Goal: Task Accomplishment & Management: Use online tool/utility

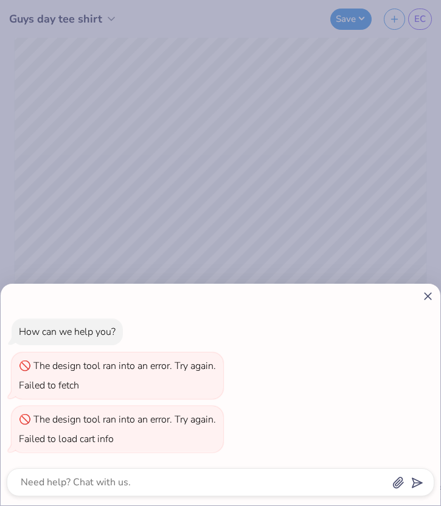
click at [296, 168] on div "How can we help you? The design tool ran into an error. Try again. Failed to fe…" at bounding box center [220, 253] width 441 height 506
type textarea "x"
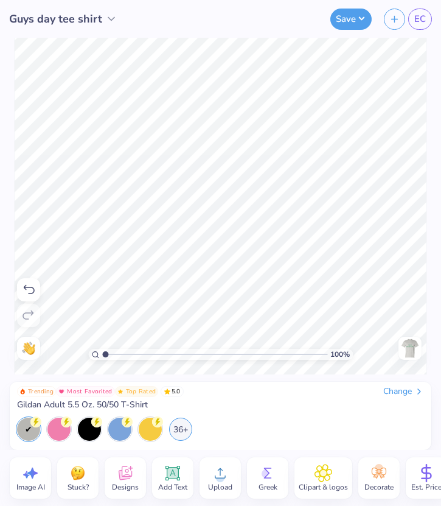
click at [171, 488] on span "Add Text" at bounding box center [172, 487] width 29 height 10
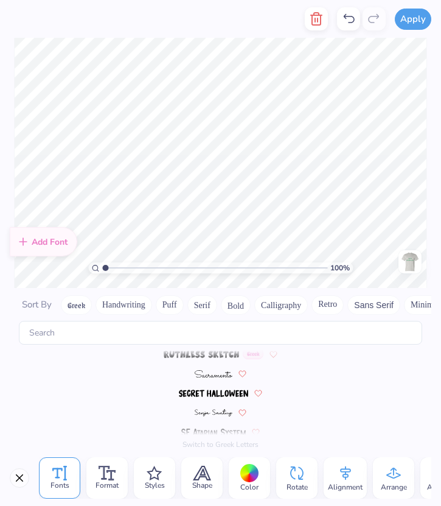
scroll to position [5306, 0]
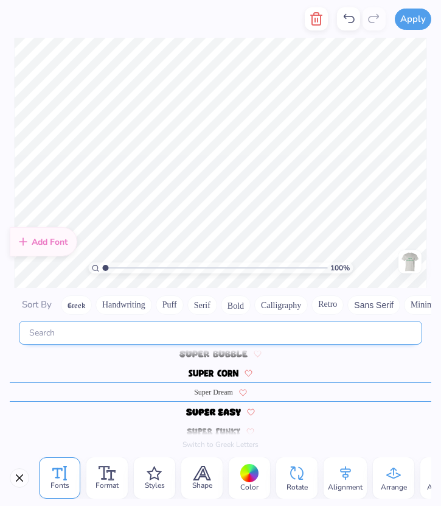
click at [175, 331] on input "text" at bounding box center [221, 333] width 404 height 24
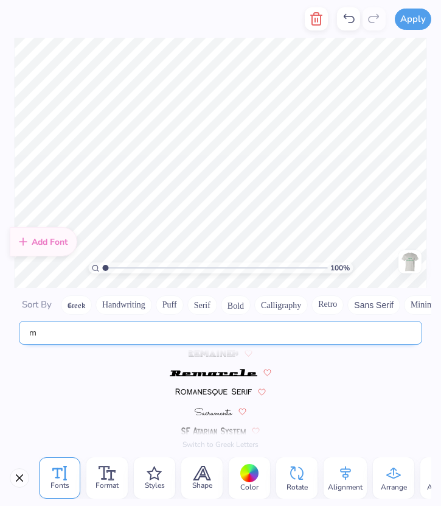
scroll to position [2073, 0]
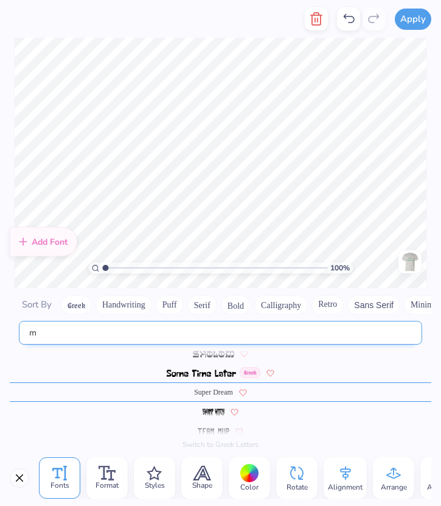
type input "m"
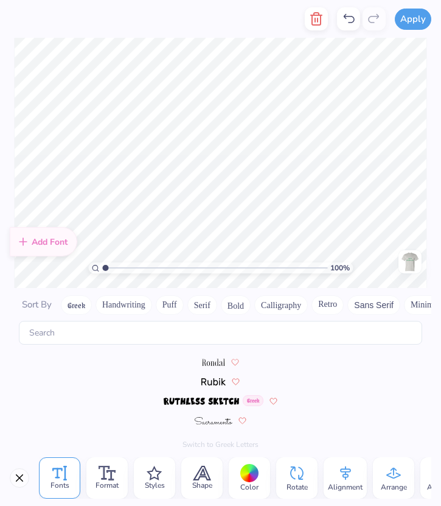
scroll to position [5306, 0]
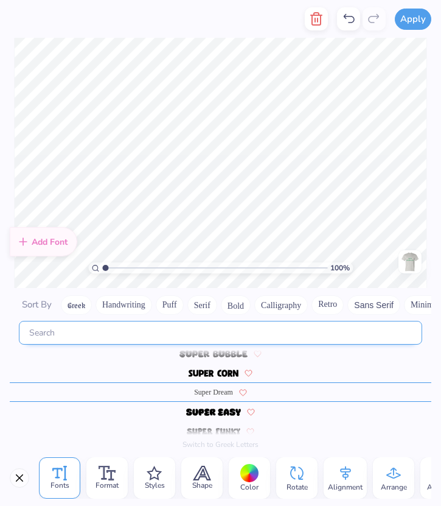
click at [189, 343] on input "text" at bounding box center [221, 333] width 404 height 24
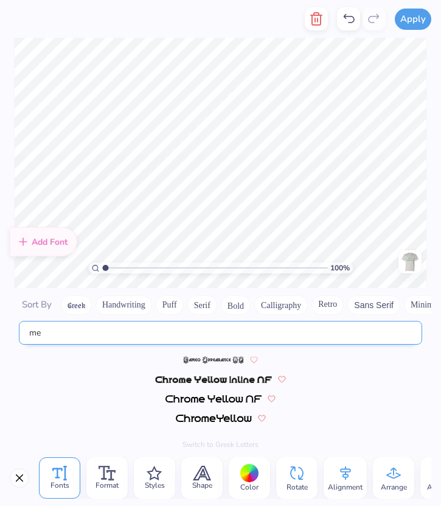
scroll to position [0, 0]
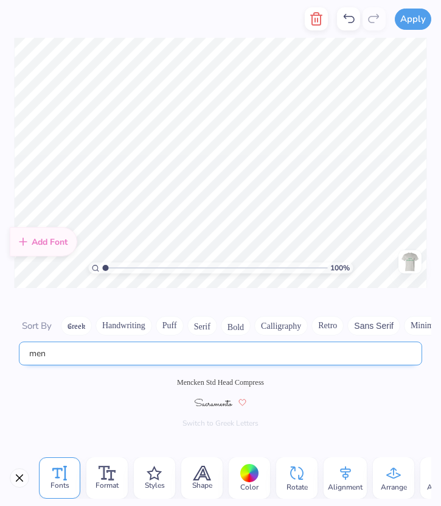
type input "men"
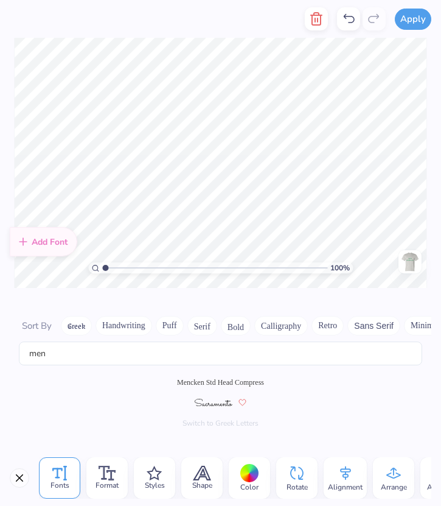
click at [237, 380] on span "Mencken Std Head Compress" at bounding box center [220, 382] width 87 height 11
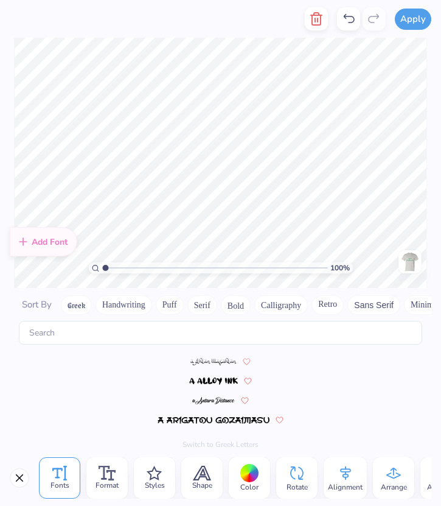
scroll to position [3923, 0]
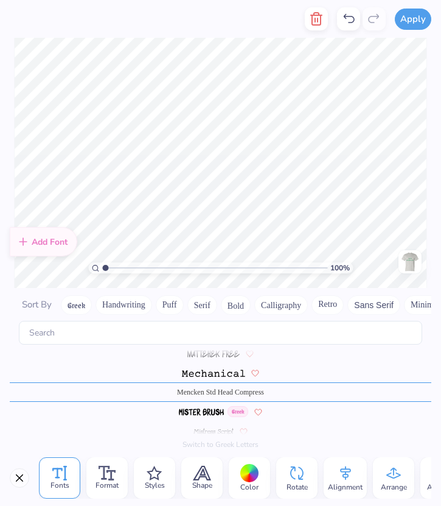
type textarea "T"
type textarea "Best Guys by [PERSON_NAME]"
click at [243, 471] on div at bounding box center [249, 473] width 19 height 19
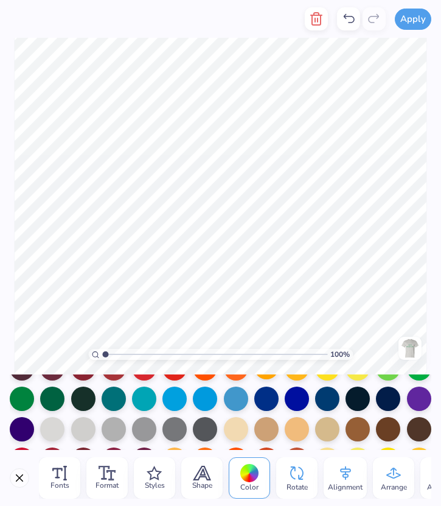
scroll to position [85, 0]
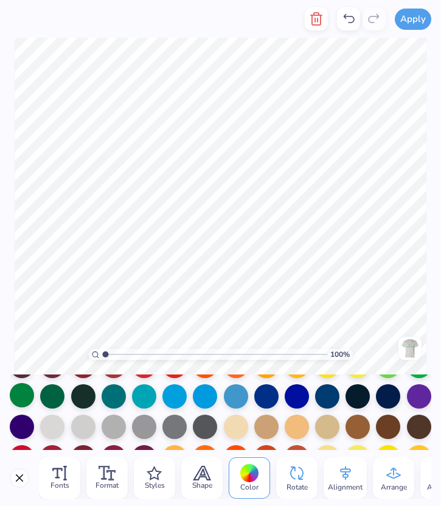
click at [19, 388] on div at bounding box center [22, 395] width 24 height 24
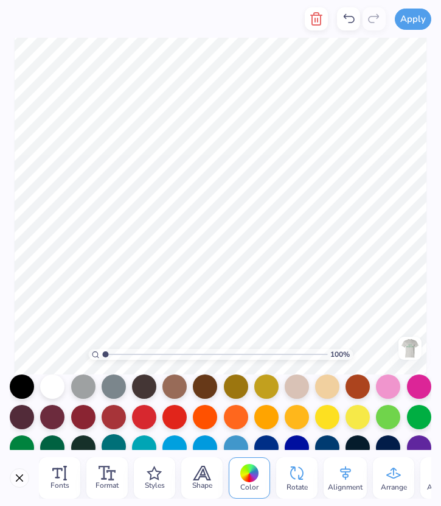
scroll to position [35, 0]
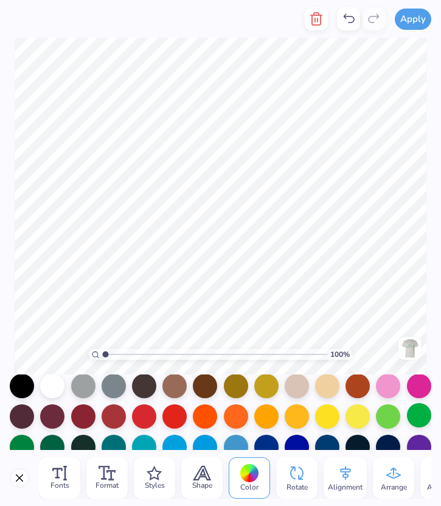
click at [416, 412] on div at bounding box center [419, 415] width 24 height 24
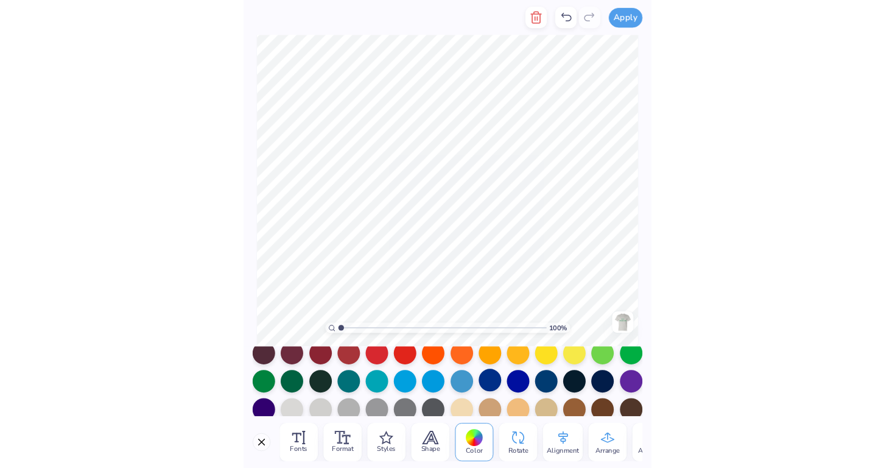
scroll to position [74, 0]
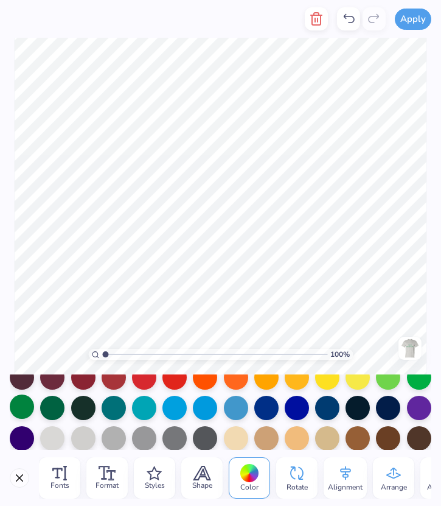
click at [19, 408] on div at bounding box center [22, 406] width 24 height 24
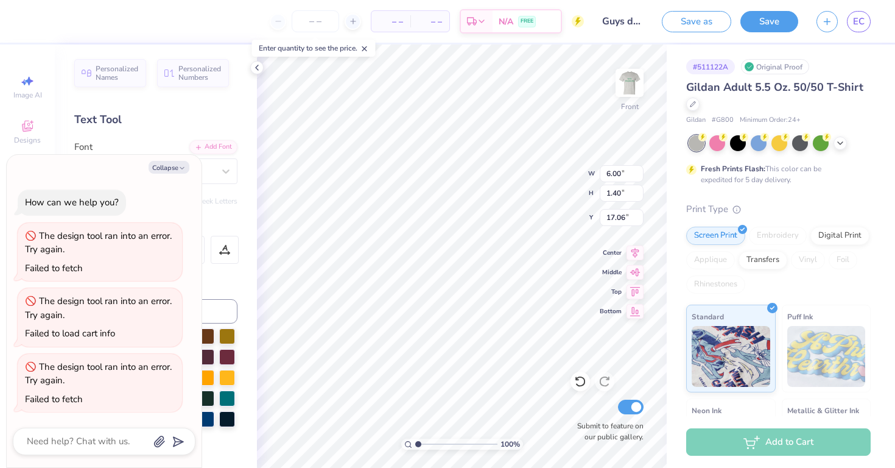
type textarea "x"
type input "16.63"
type textarea "x"
type input "5.53"
click at [441, 96] on img at bounding box center [629, 82] width 49 height 49
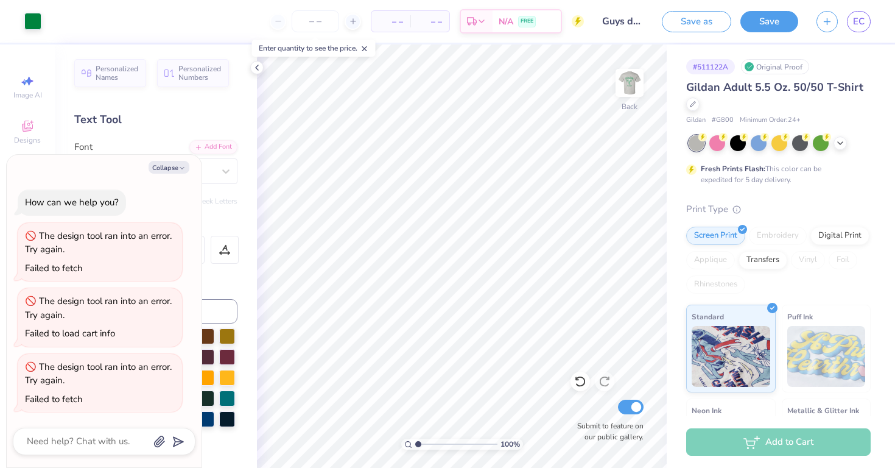
click at [441, 95] on img at bounding box center [629, 83] width 24 height 24
click at [441, 23] on button "Save as" at bounding box center [696, 19] width 69 height 21
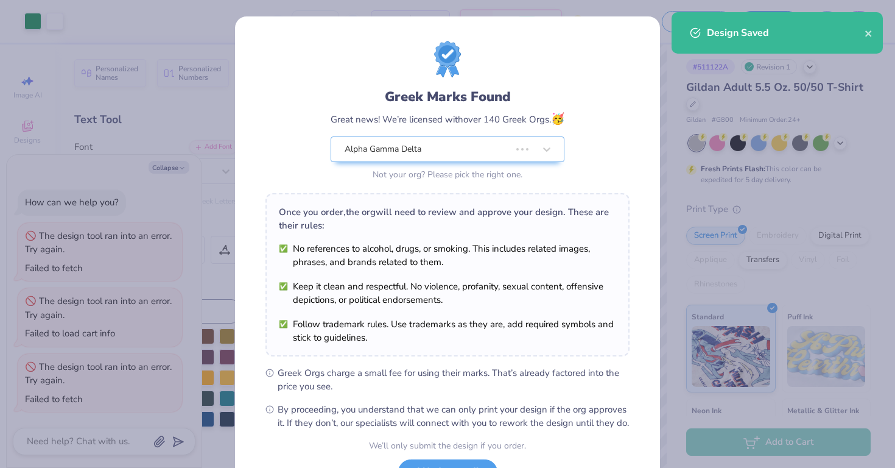
type textarea "x"
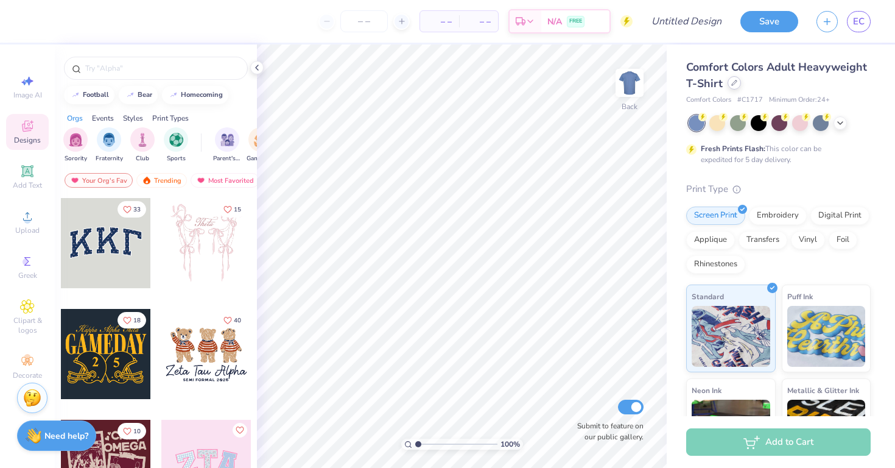
click at [729, 85] on div at bounding box center [733, 82] width 13 height 13
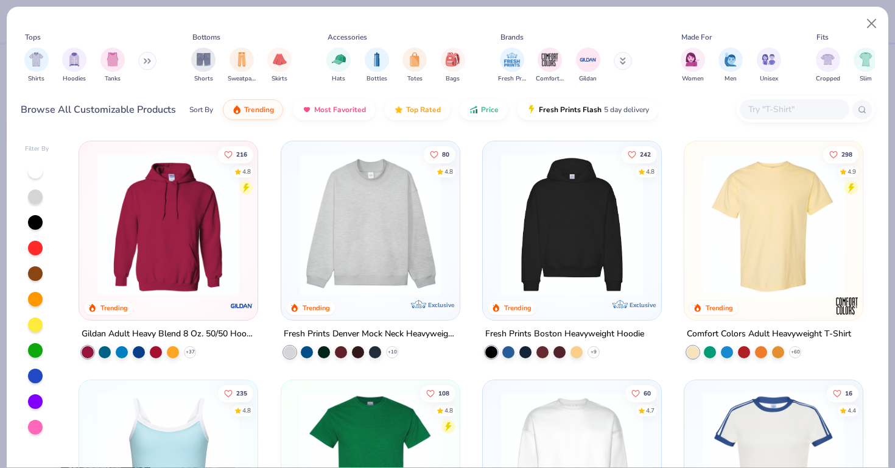
click at [36, 198] on div at bounding box center [35, 196] width 15 height 15
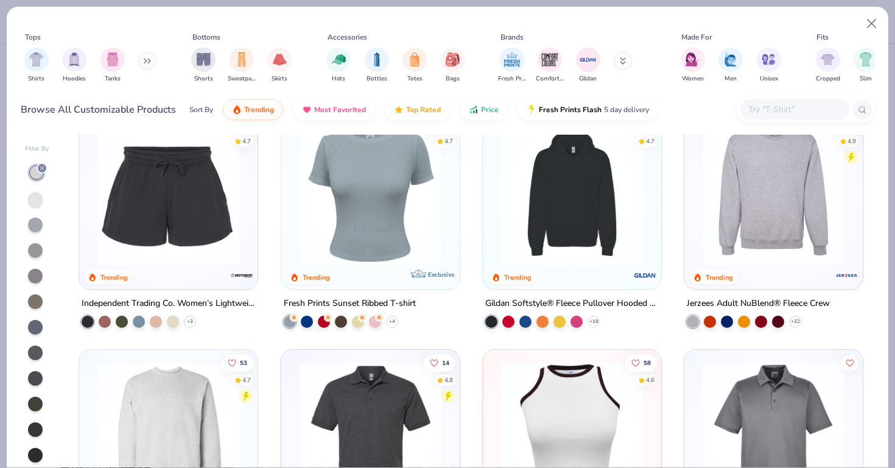
scroll to position [2399, 0]
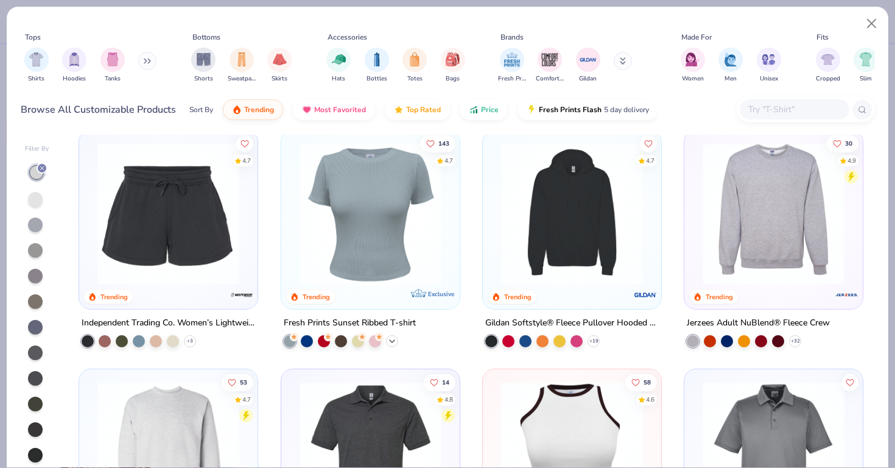
click at [391, 337] on icon at bounding box center [392, 341] width 10 height 10
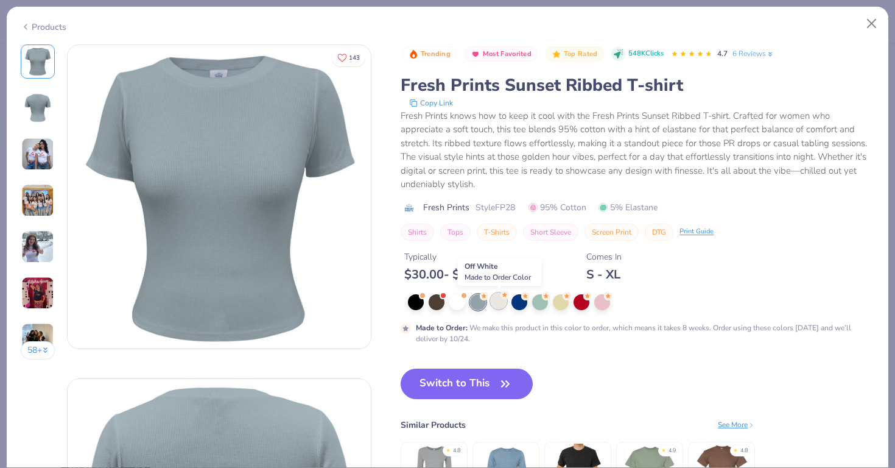
click at [495, 301] on div at bounding box center [499, 301] width 16 height 16
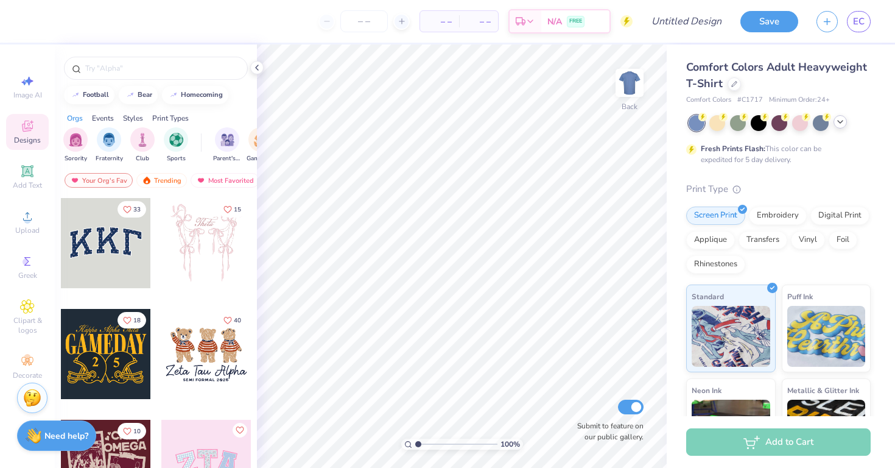
click at [843, 124] on icon at bounding box center [840, 122] width 10 height 10
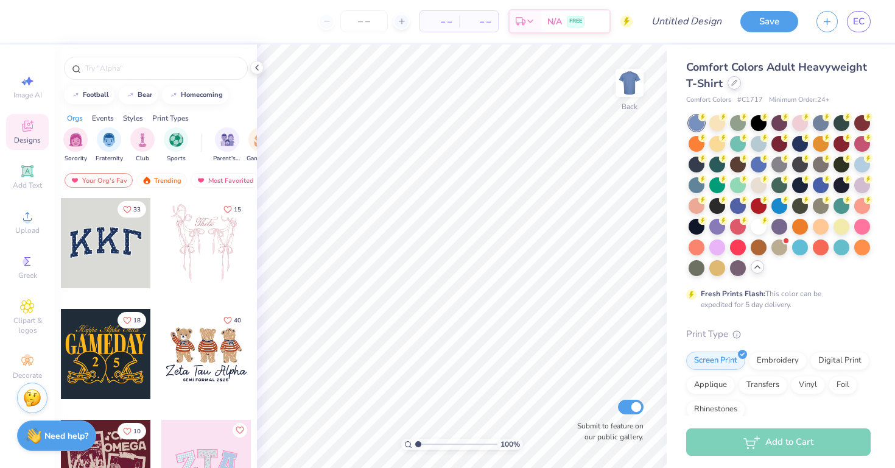
click at [734, 80] on icon at bounding box center [734, 83] width 6 height 6
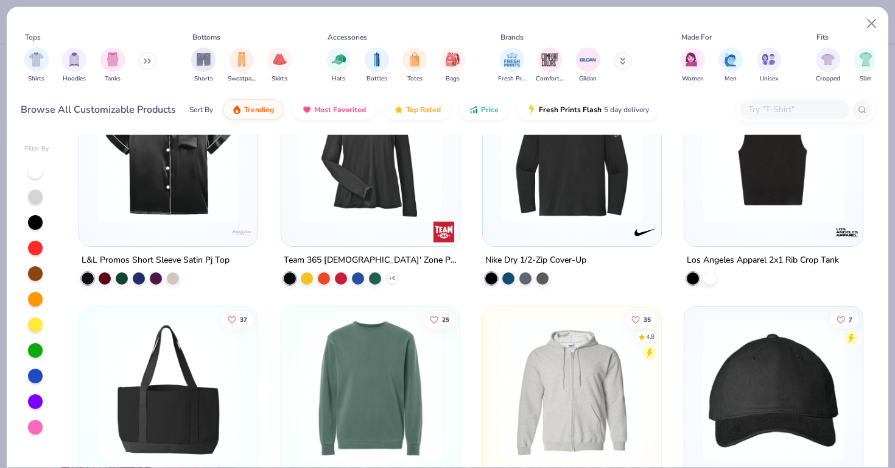
scroll to position [6521, 0]
click at [780, 113] on input "text" at bounding box center [794, 109] width 94 height 14
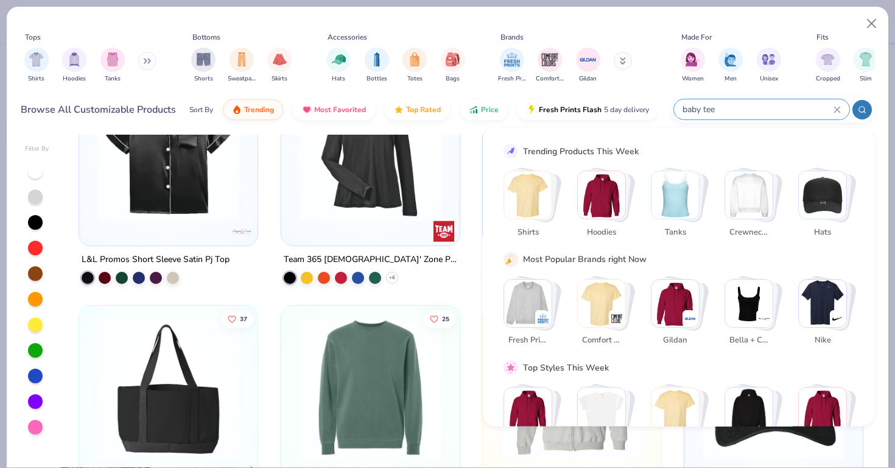
type input "baby tee"
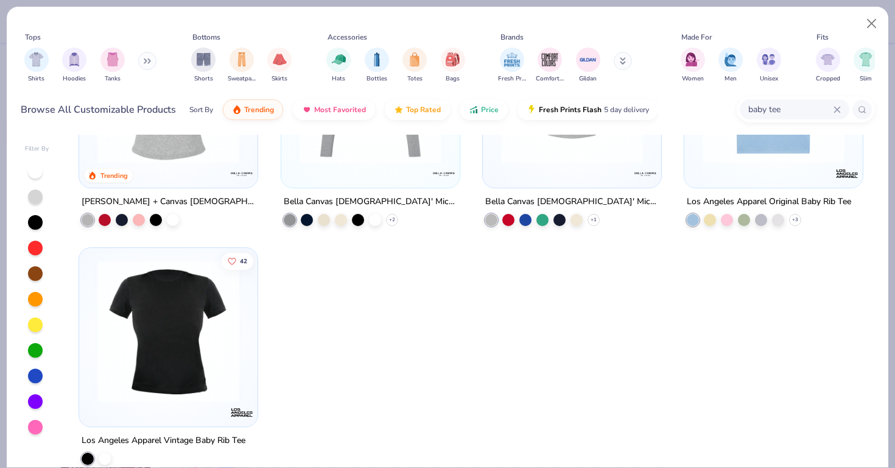
scroll to position [150, 0]
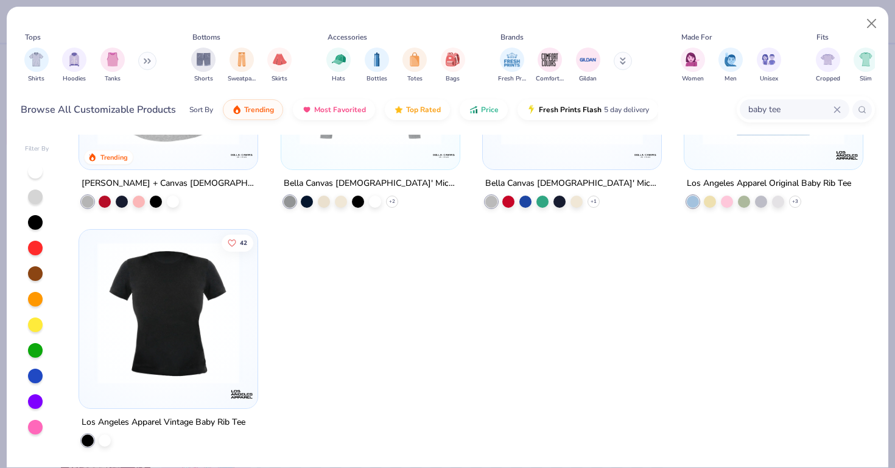
click at [154, 319] on img at bounding box center [168, 313] width 154 height 142
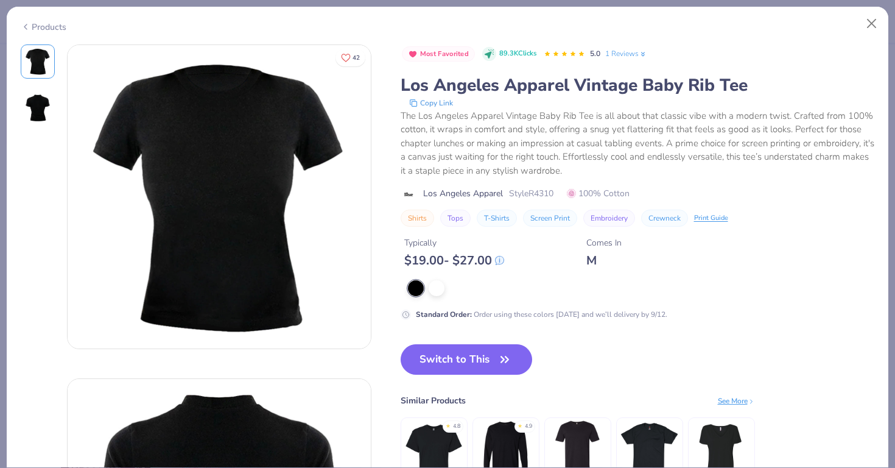
click at [45, 120] on img at bounding box center [37, 107] width 29 height 29
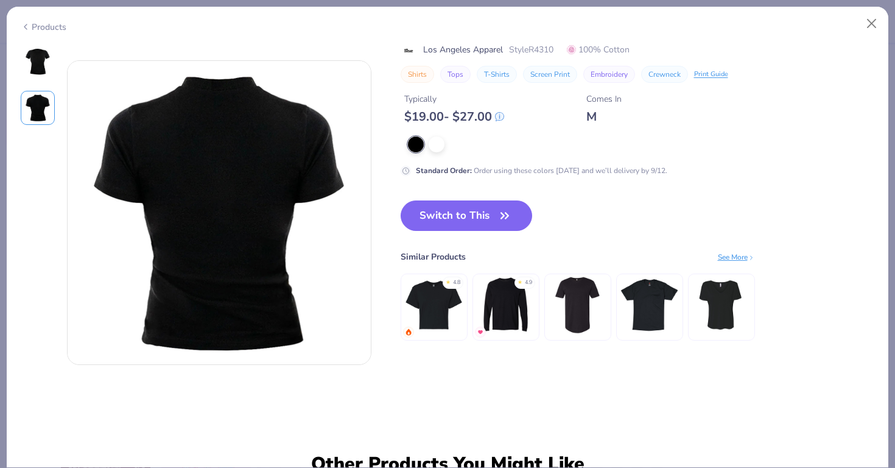
scroll to position [334, 0]
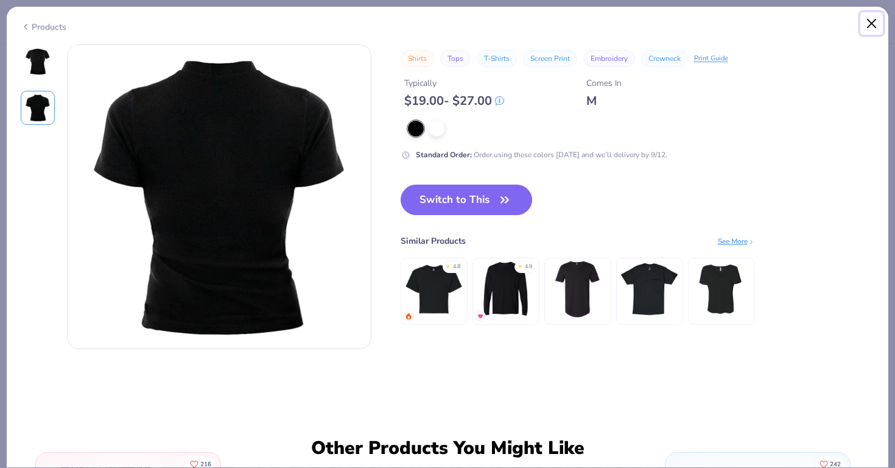
click at [875, 15] on button "Close" at bounding box center [871, 23] width 23 height 23
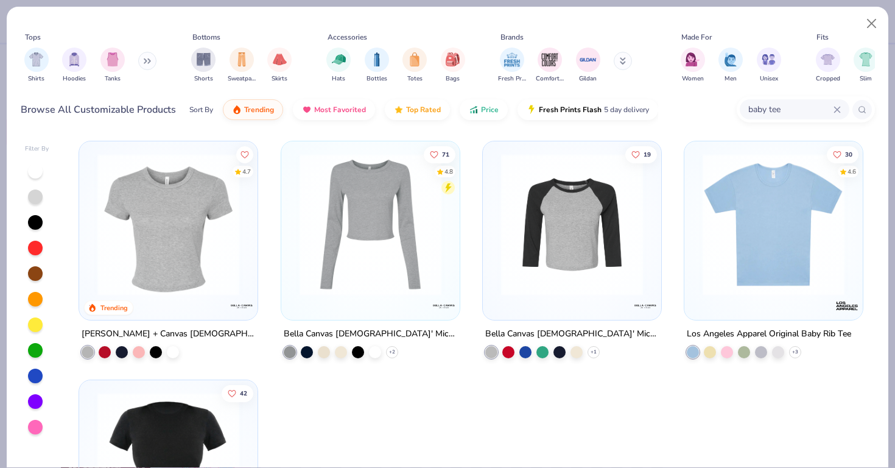
click at [215, 252] on img at bounding box center [168, 224] width 154 height 142
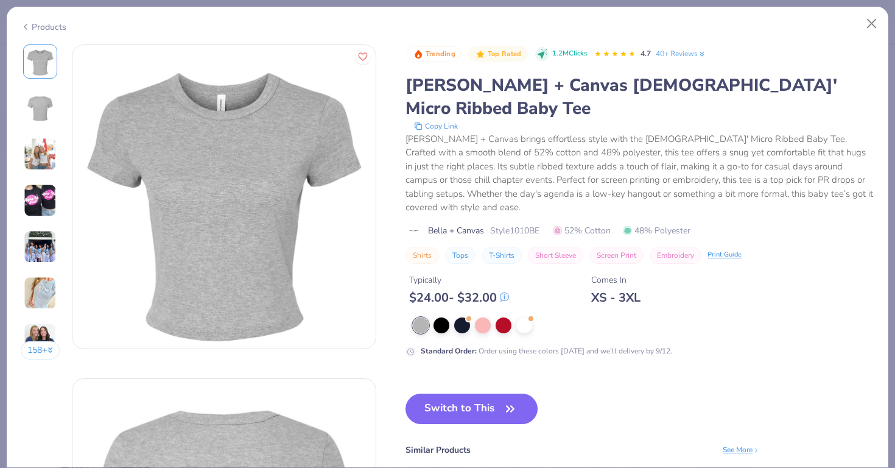
click at [46, 153] on img at bounding box center [40, 154] width 33 height 33
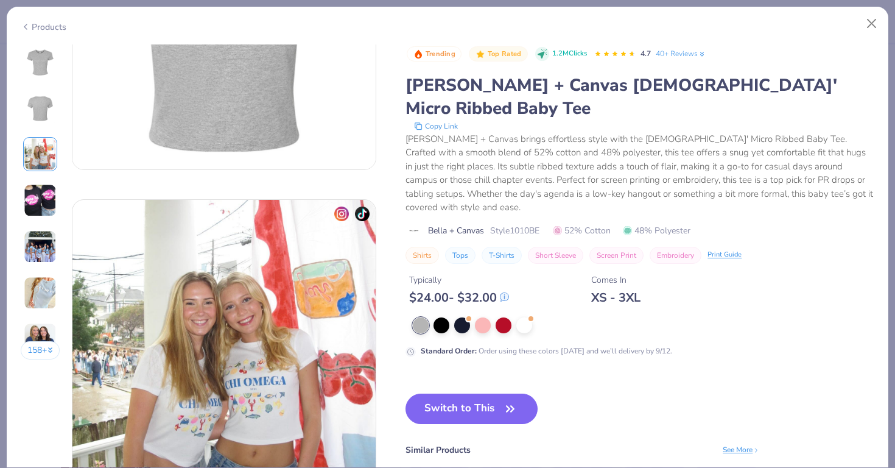
scroll to position [667, 0]
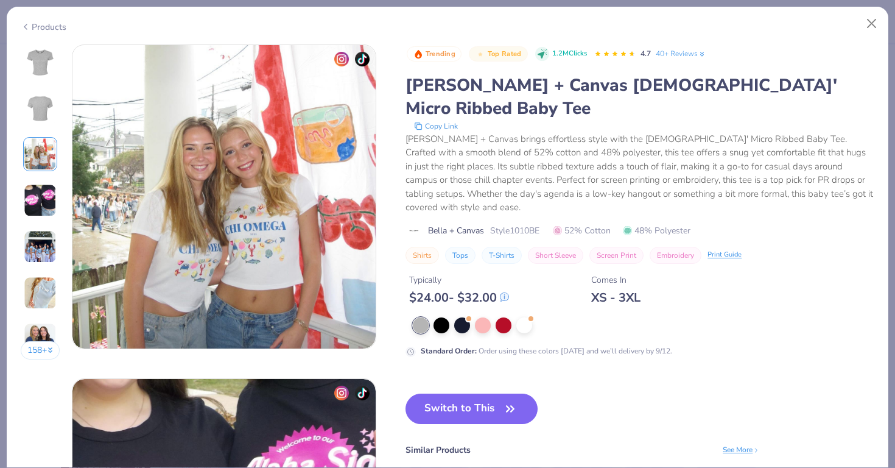
click at [55, 207] on img at bounding box center [40, 200] width 33 height 33
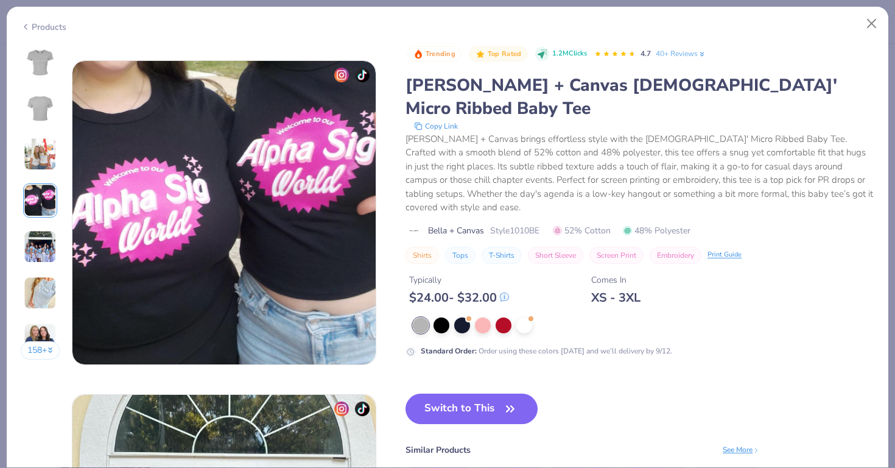
scroll to position [1001, 0]
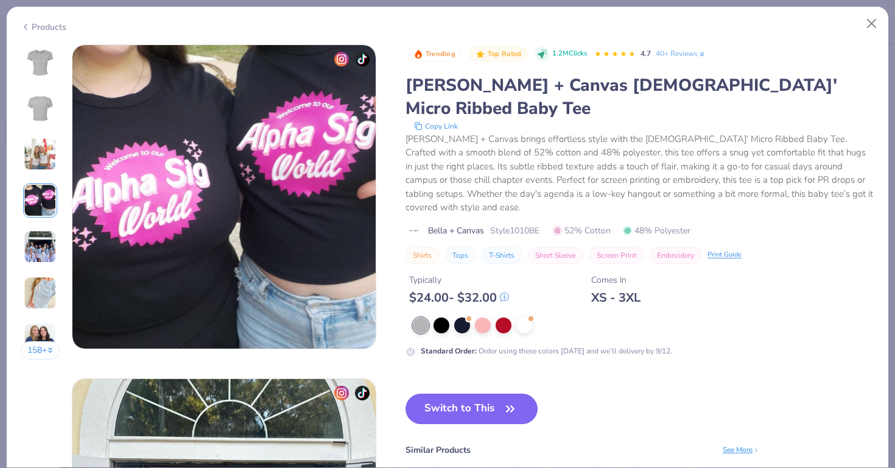
click at [50, 248] on img at bounding box center [40, 246] width 33 height 33
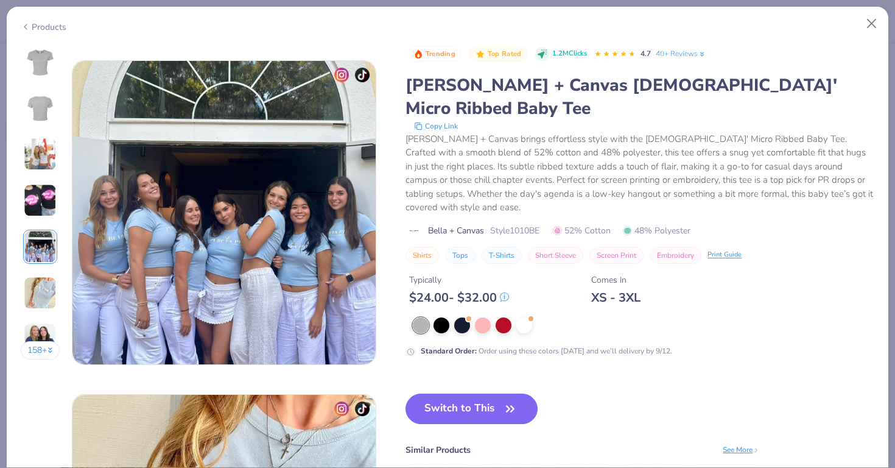
scroll to position [1334, 0]
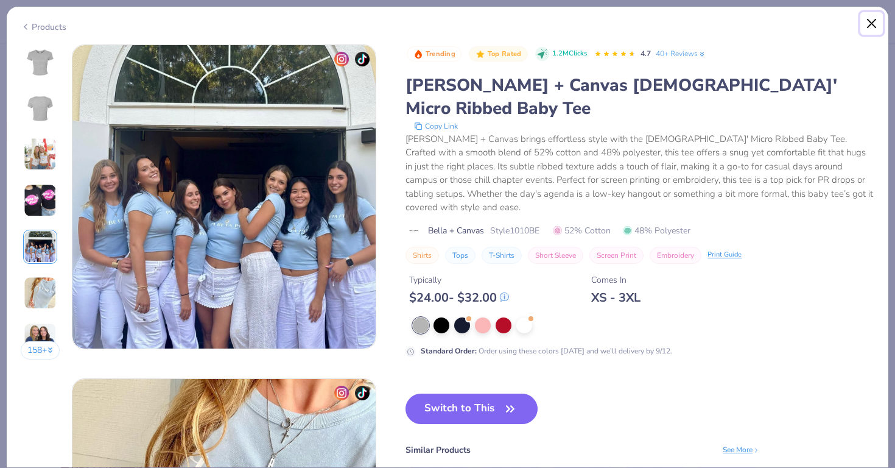
click at [874, 20] on button "Close" at bounding box center [871, 23] width 23 height 23
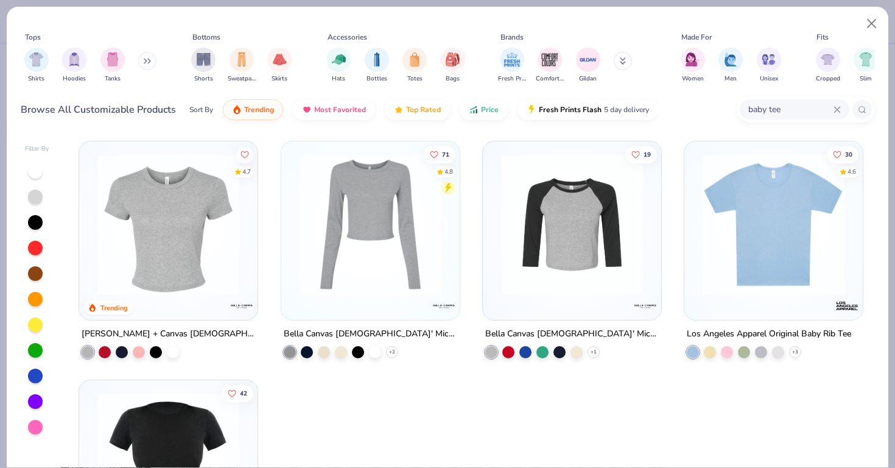
click at [791, 214] on img at bounding box center [773, 224] width 154 height 142
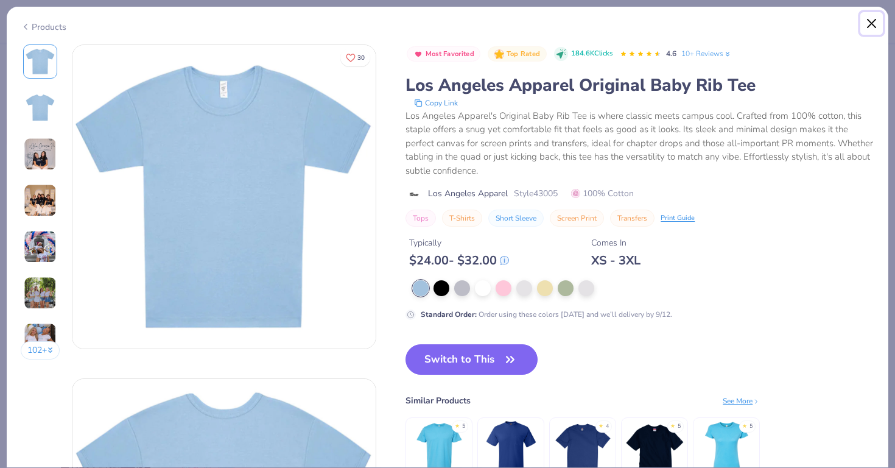
click at [873, 19] on button "Close" at bounding box center [871, 23] width 23 height 23
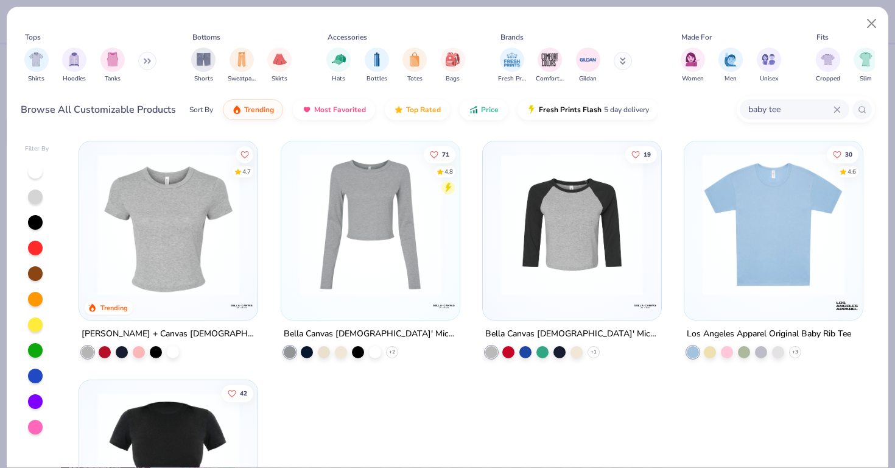
click at [180, 219] on img at bounding box center [168, 224] width 154 height 142
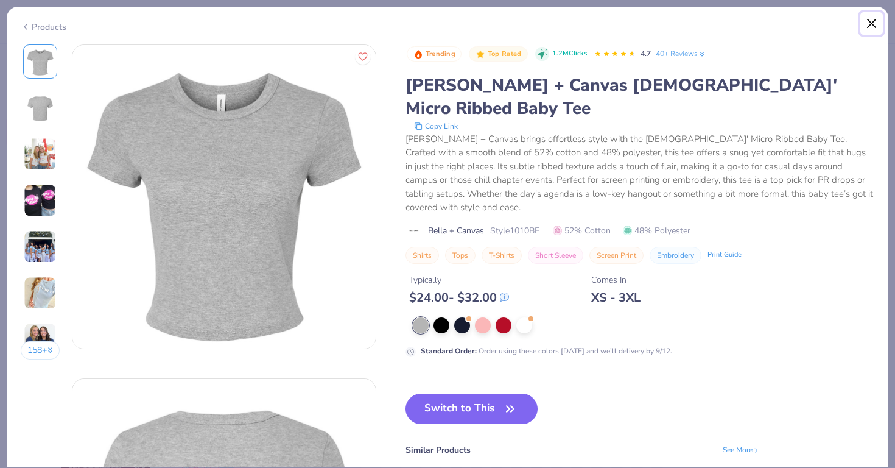
click at [869, 26] on button "Close" at bounding box center [871, 23] width 23 height 23
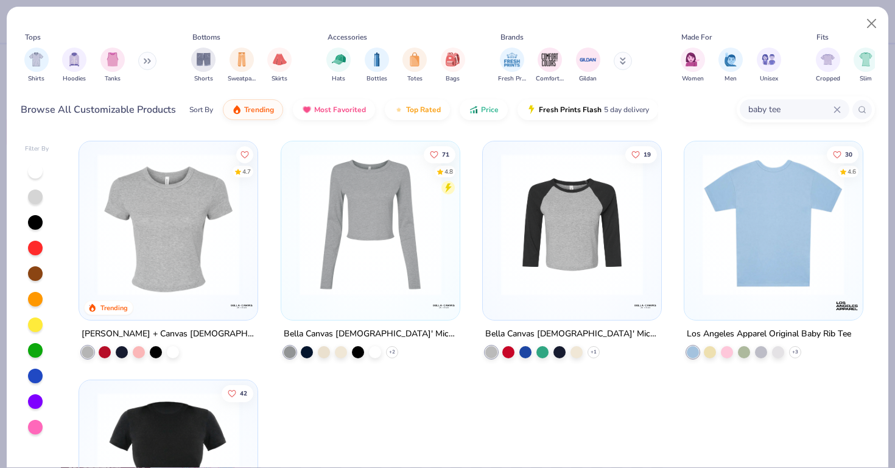
click at [760, 206] on img at bounding box center [773, 224] width 154 height 142
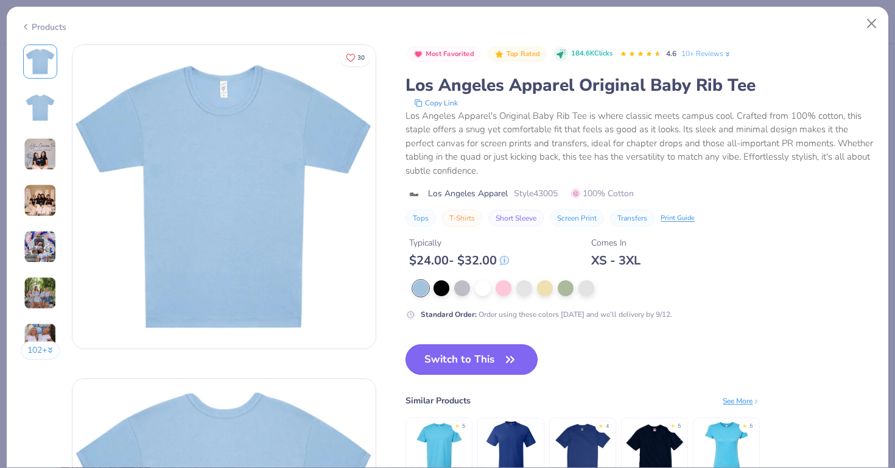
click at [474, 352] on button "Switch to This" at bounding box center [471, 359] width 132 height 30
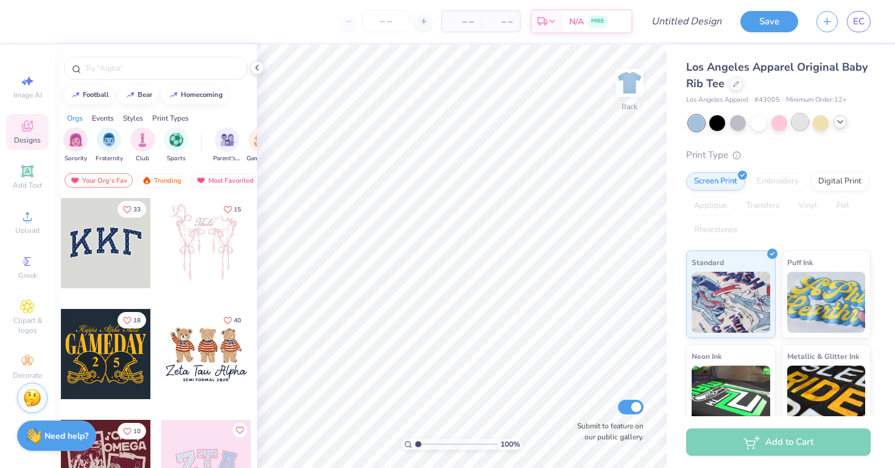
click at [797, 124] on div at bounding box center [800, 122] width 16 height 16
click at [738, 124] on div at bounding box center [738, 122] width 16 height 16
click at [764, 126] on div at bounding box center [759, 122] width 16 height 16
click at [759, 126] on div at bounding box center [759, 122] width 16 height 16
click at [841, 124] on icon at bounding box center [840, 122] width 10 height 10
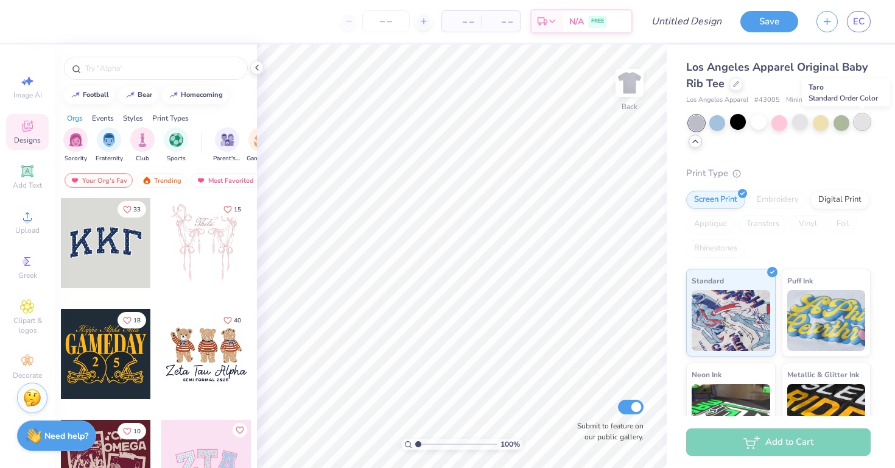
click at [857, 127] on div at bounding box center [862, 122] width 16 height 16
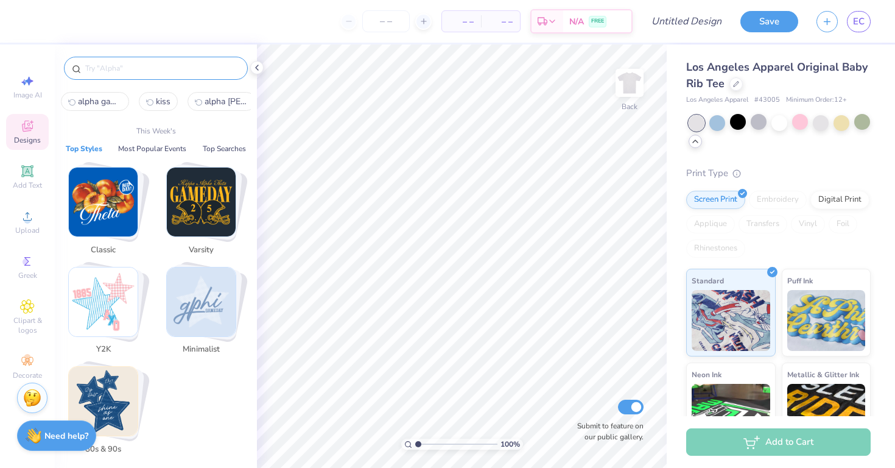
click at [206, 64] on input "text" at bounding box center [162, 68] width 156 height 12
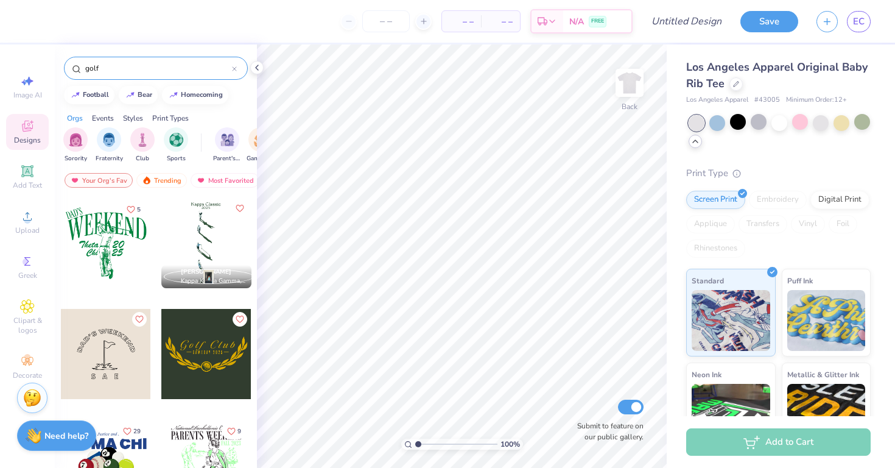
type input "golf"
click at [110, 280] on div at bounding box center [106, 243] width 90 height 90
click at [632, 85] on img at bounding box center [629, 82] width 49 height 49
click at [104, 234] on div at bounding box center [106, 243] width 90 height 90
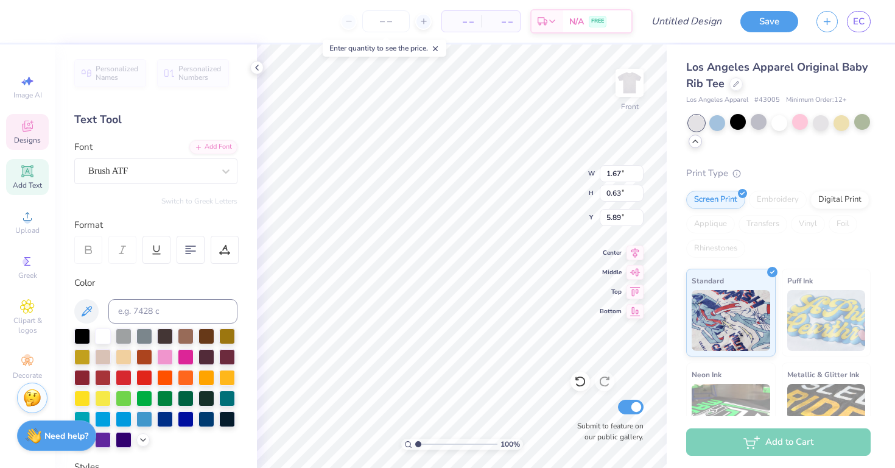
type textarea "Alpha"
type textarea "Gam"
type input "6.78"
type input "2.41"
type input "3.46"
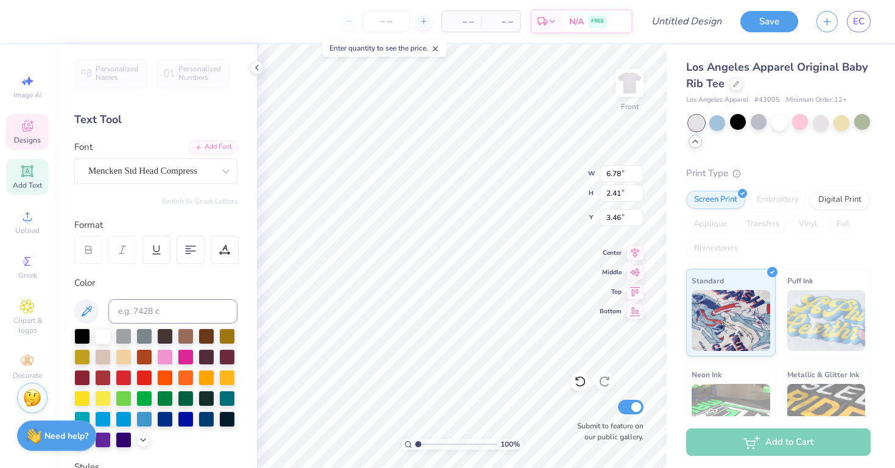
type textarea "W"
type textarea "Guys Weekend"
type input "1.46"
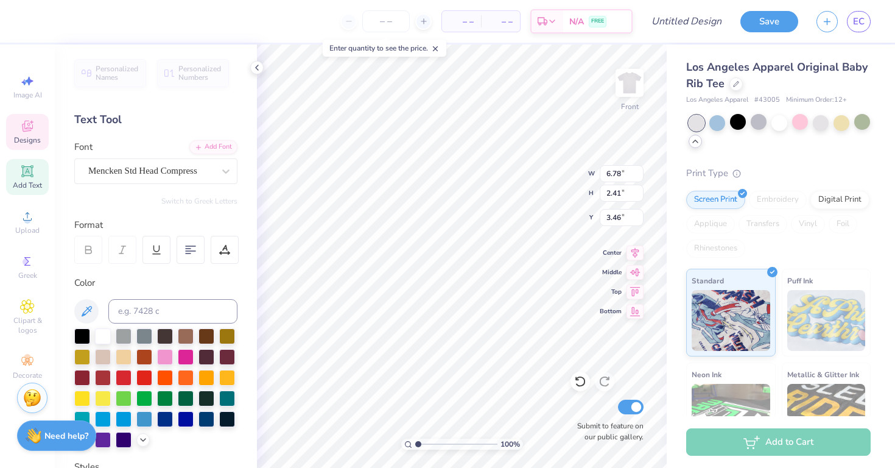
type input "1.02"
type input "3.00"
type textarea "D"
type input "3.73"
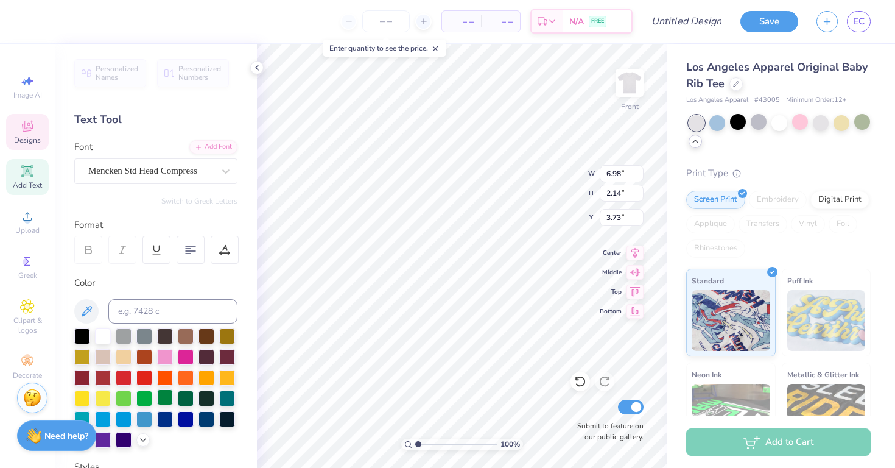
click at [160, 395] on div at bounding box center [165, 397] width 16 height 16
click at [166, 399] on div at bounding box center [165, 397] width 16 height 16
type input "4.56"
type input "6.91"
type input "5.39"
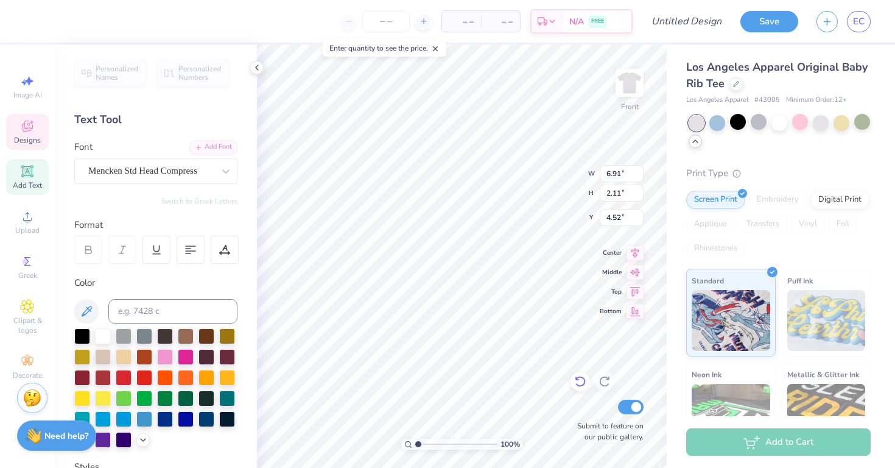
click at [580, 380] on icon at bounding box center [580, 381] width 12 height 12
type input "4.56"
click at [581, 385] on icon at bounding box center [580, 381] width 10 height 11
click at [583, 385] on icon at bounding box center [580, 381] width 12 height 12
click at [576, 378] on icon at bounding box center [580, 381] width 10 height 11
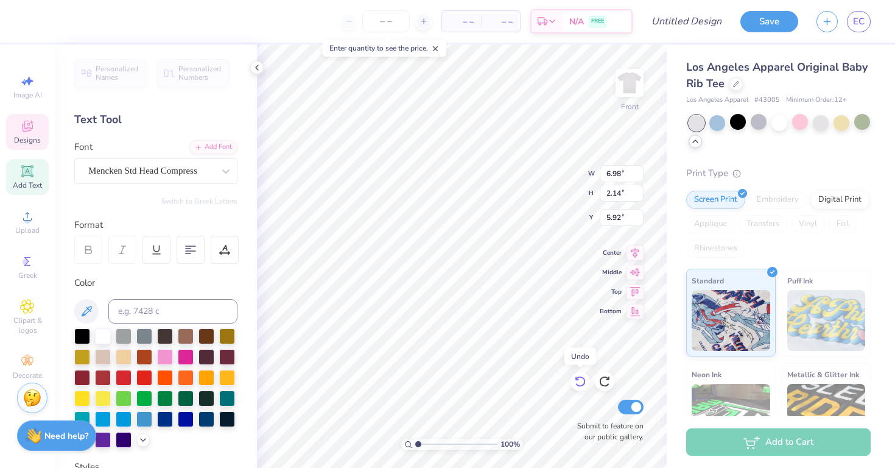
click at [576, 378] on icon at bounding box center [580, 381] width 10 height 11
type input "4.37"
type input "5.84"
type input "4.78"
click at [38, 176] on div "Add Text" at bounding box center [27, 177] width 43 height 36
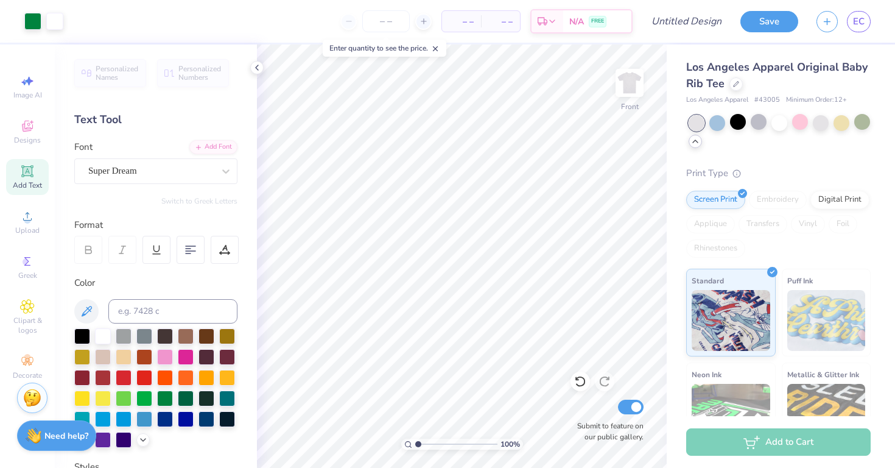
click at [36, 184] on span "Add Text" at bounding box center [27, 185] width 29 height 10
type textarea "T"
type textarea "Best Guys by Par"
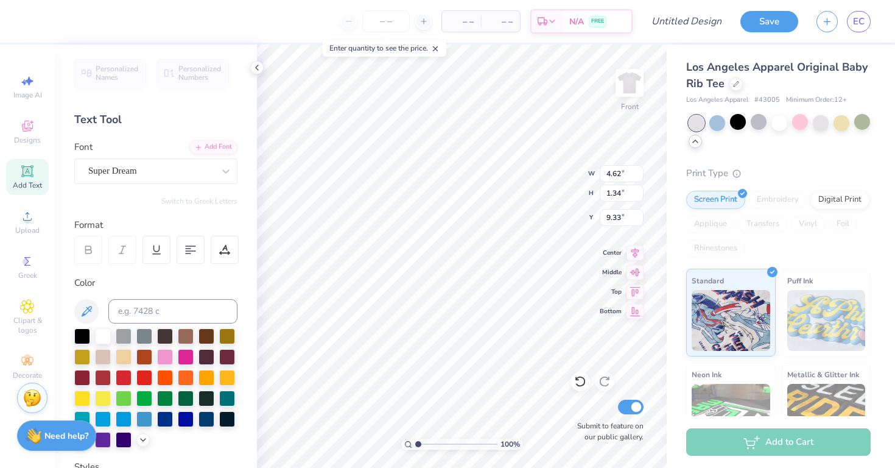
click at [630, 265] on div "100 % Front W 4.62 4.62 " H 1.34 1.34 " Y 9.33 9.33 " Center Middle Top Bottom …" at bounding box center [462, 255] width 410 height 423
click at [164, 396] on div at bounding box center [165, 397] width 16 height 16
click at [166, 398] on div at bounding box center [165, 397] width 16 height 16
click at [228, 169] on icon at bounding box center [225, 171] width 7 height 4
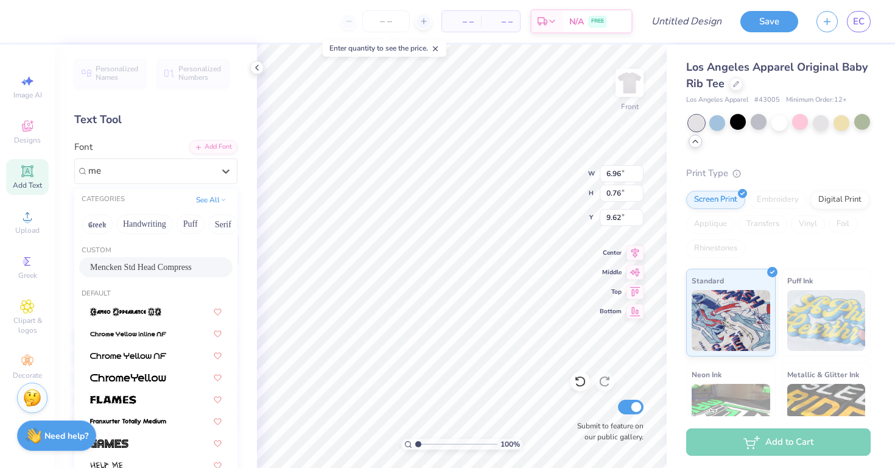
click at [122, 268] on span "Mencken Std Head Compress" at bounding box center [141, 267] width 102 height 13
type input "me"
type input "3.59"
type input "0.84"
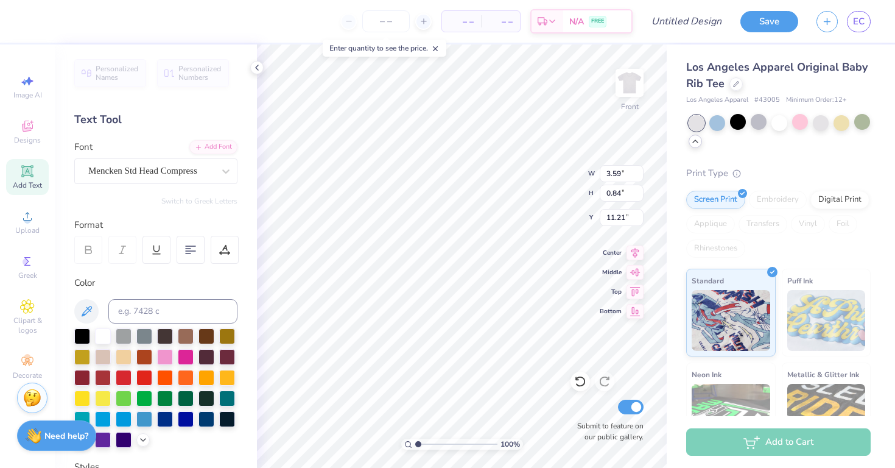
type input "11.26"
type input "4.50"
type input "1.05"
type input "11.32"
click at [623, 80] on img at bounding box center [629, 82] width 49 height 49
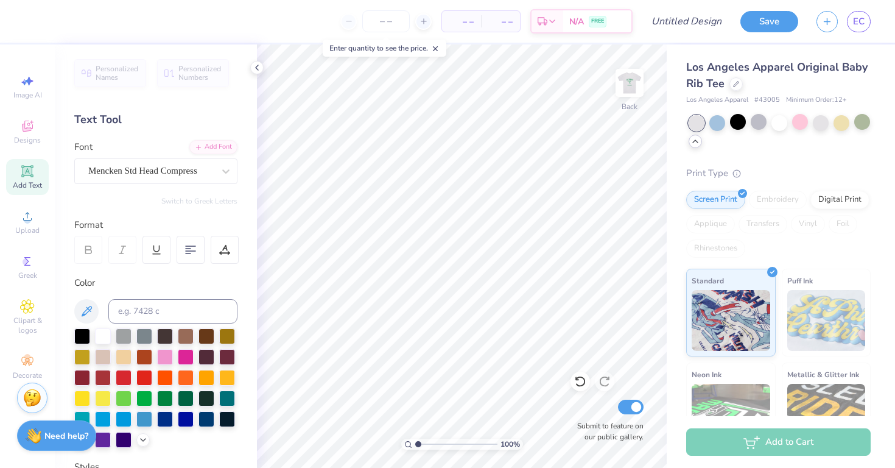
click at [36, 181] on span "Add Text" at bounding box center [27, 185] width 29 height 10
click at [192, 186] on div "Personalized Names Personalized Numbers Text Tool Add Font Font Super Dream Swi…" at bounding box center [156, 255] width 202 height 423
click at [200, 164] on div "Super Dream" at bounding box center [151, 170] width 128 height 19
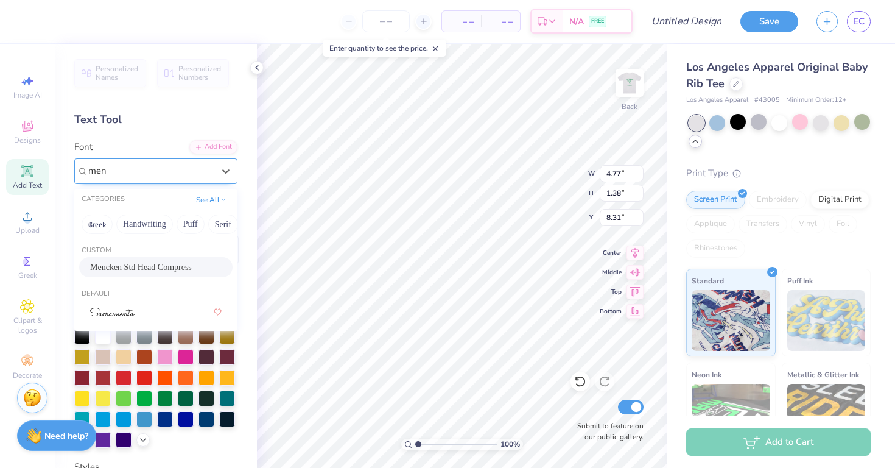
click at [169, 264] on div "Mencken Std Head Compress" at bounding box center [155, 267] width 131 height 13
type input "men"
type input "2.58"
type input "1.33"
type input "8.34"
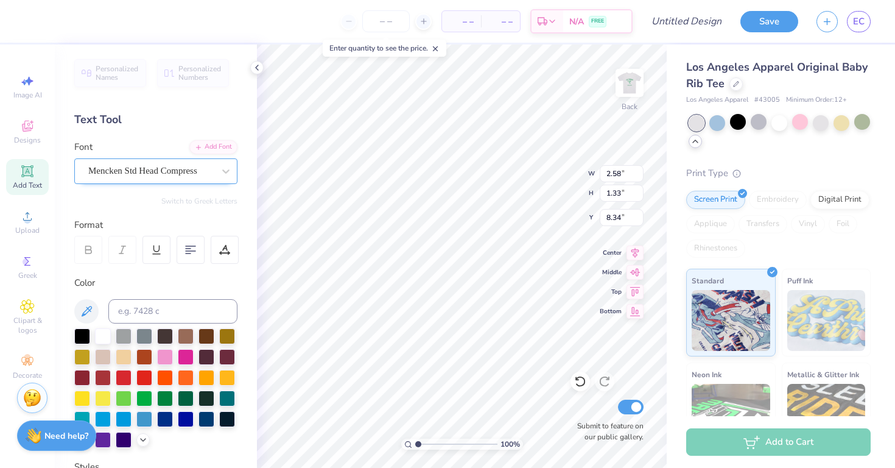
scroll to position [1, 0]
type textarea "Guys Day Alpha Gamma Delta"
type input "7.09"
click at [164, 399] on div at bounding box center [165, 397] width 16 height 16
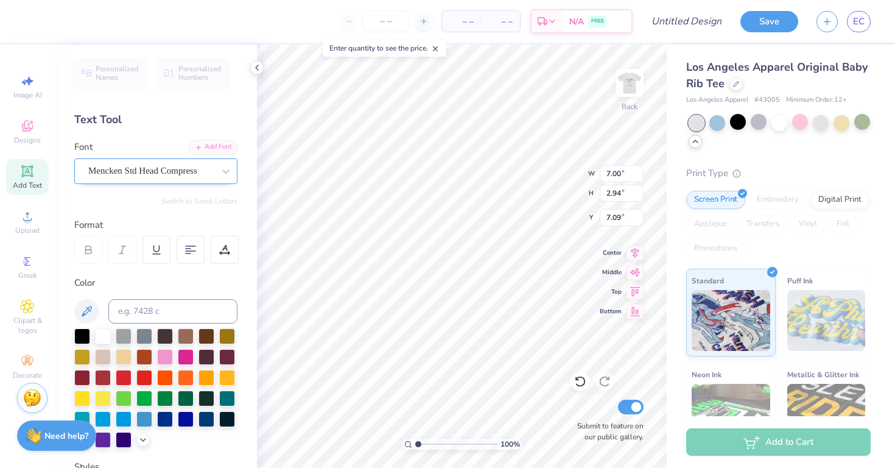
type input "3.00"
type textarea "Guys Day Alpha Gamma Delta"
click at [629, 91] on img at bounding box center [629, 82] width 49 height 49
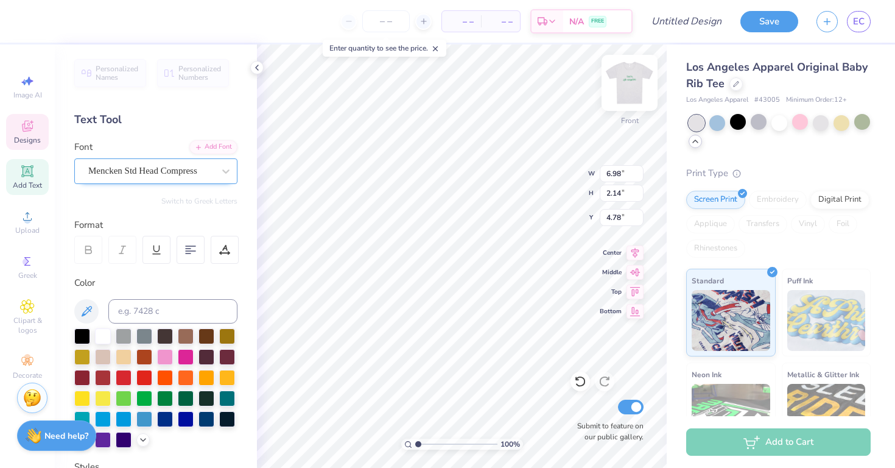
type textarea "Guys Day"
type input "11.22"
click at [642, 95] on img at bounding box center [629, 82] width 49 height 49
click at [636, 94] on img at bounding box center [629, 82] width 49 height 49
type input "12.59"
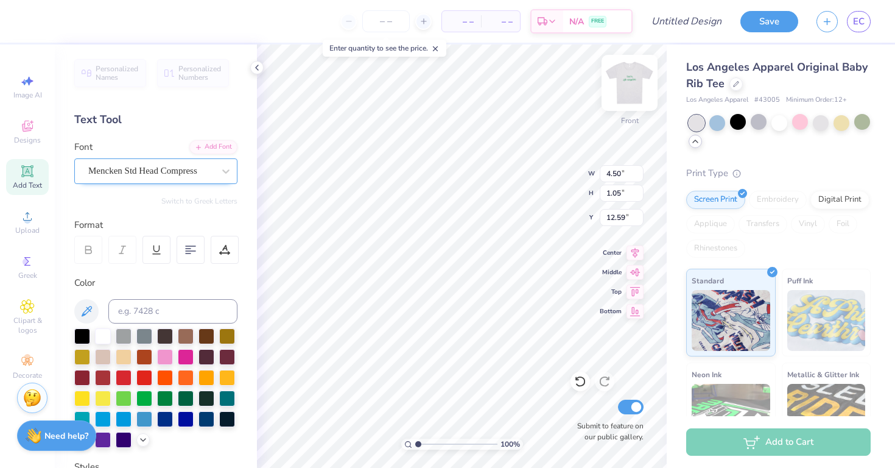
type input "11.48"
type input "10.98"
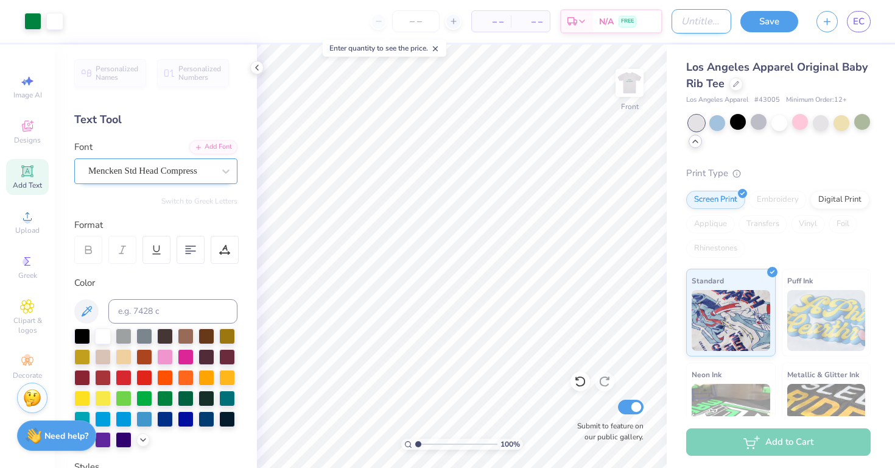
click at [711, 21] on input "Design Title" at bounding box center [701, 21] width 60 height 24
type input "baby tee guys day"
click at [782, 18] on button "Save" at bounding box center [769, 19] width 58 height 21
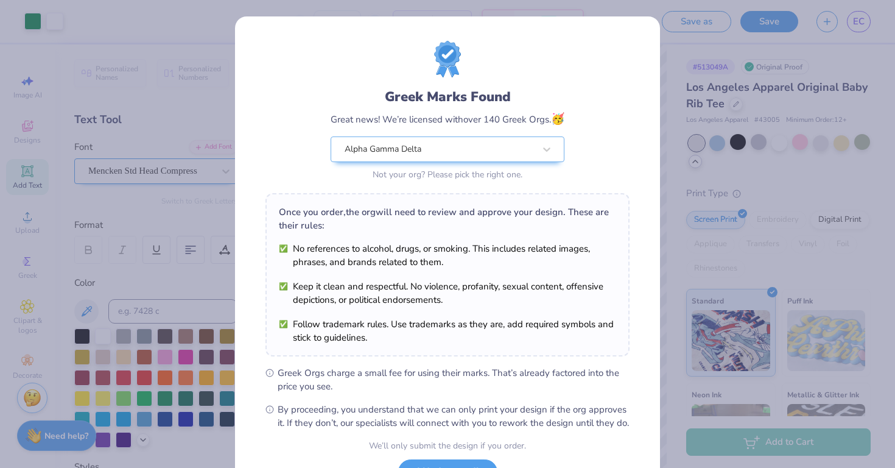
scroll to position [102, 0]
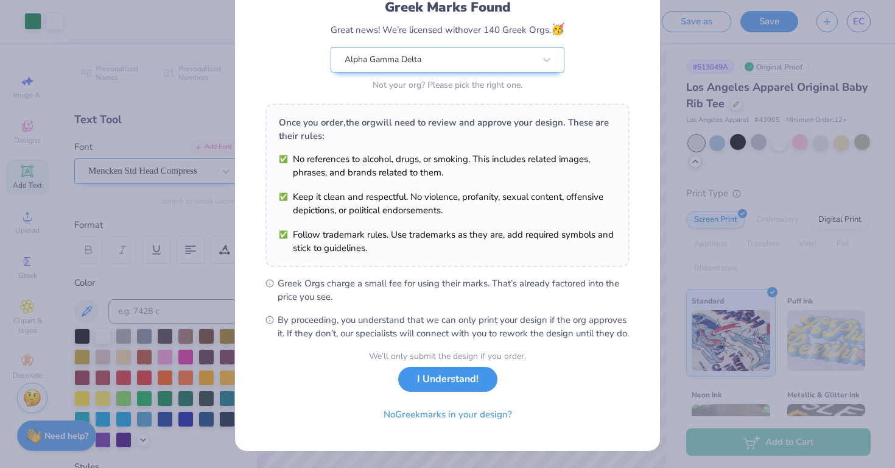
click at [468, 374] on button "I Understand!" at bounding box center [447, 378] width 99 height 25
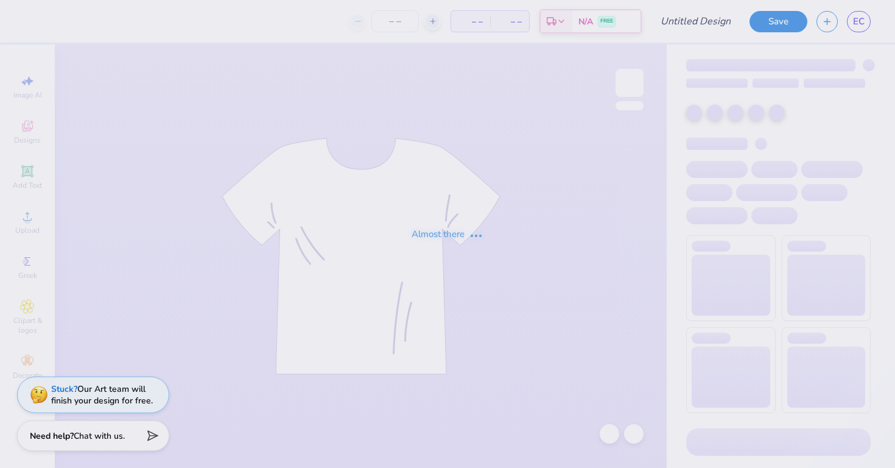
type input "baby tee guys day"
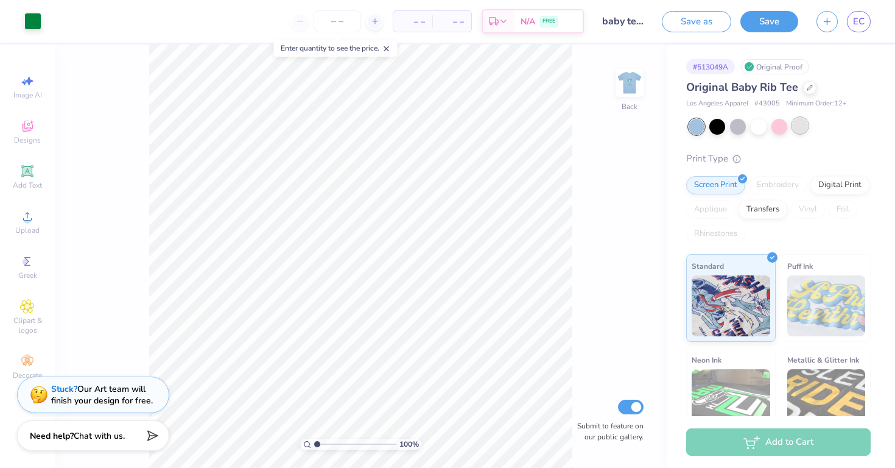
click at [802, 123] on div at bounding box center [800, 125] width 16 height 16
click at [762, 130] on div at bounding box center [759, 125] width 16 height 16
click at [799, 124] on div at bounding box center [800, 125] width 16 height 16
click at [694, 130] on div at bounding box center [696, 127] width 16 height 16
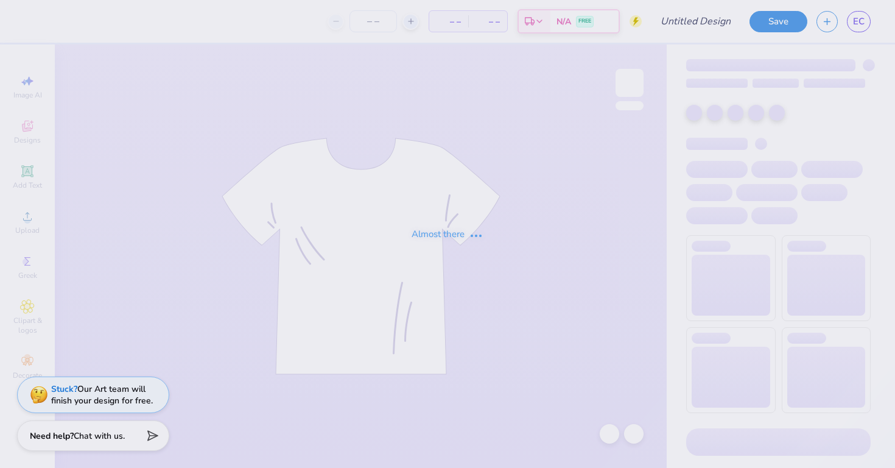
type input "Guys day tee shirt"
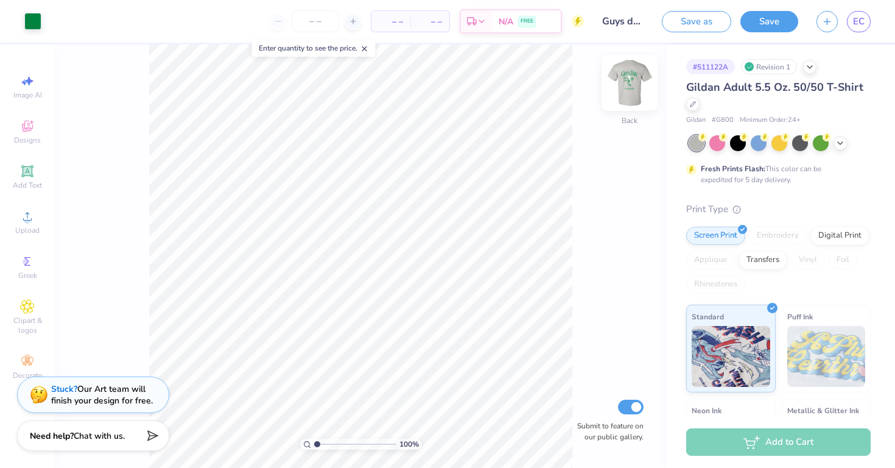
click at [641, 71] on img at bounding box center [629, 82] width 49 height 49
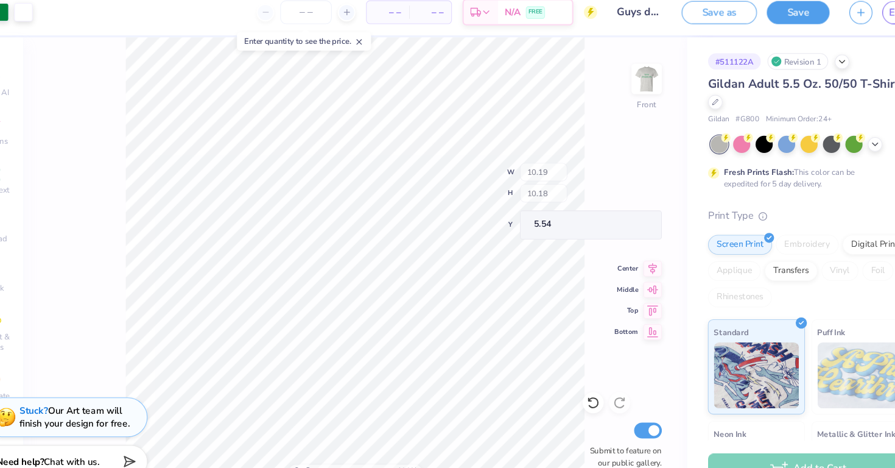
type input "5.49"
type input "5.20"
type input "8.32"
type input "7.35"
type input "2.66"
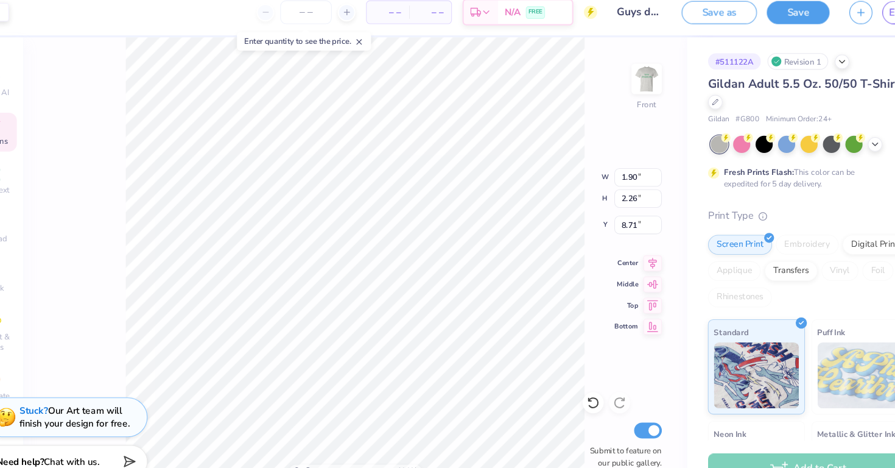
type input "1.90"
type input "7.35"
type input "1.90"
type input "2.26"
type input "8.71"
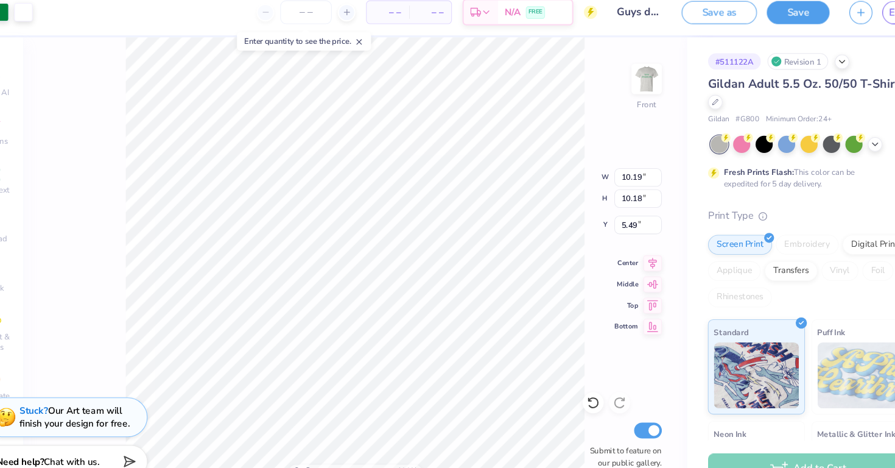
type input "5.42"
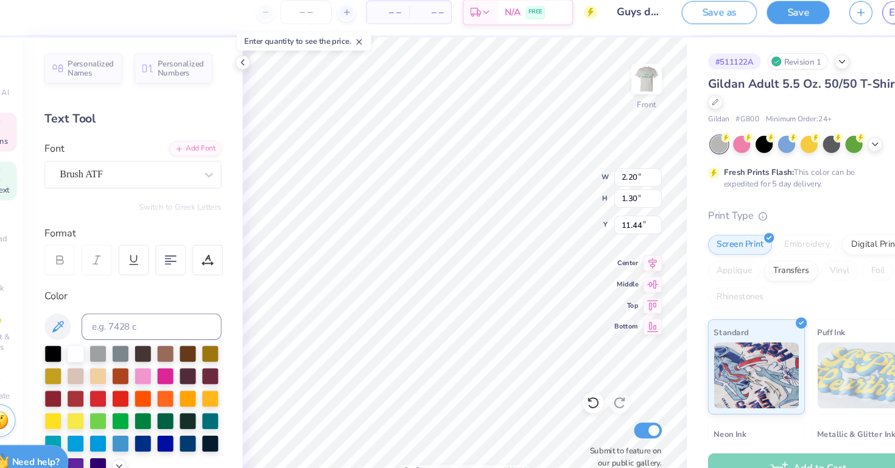
type input "3.33"
type input "9.60"
type input "2.20"
type input "10.90"
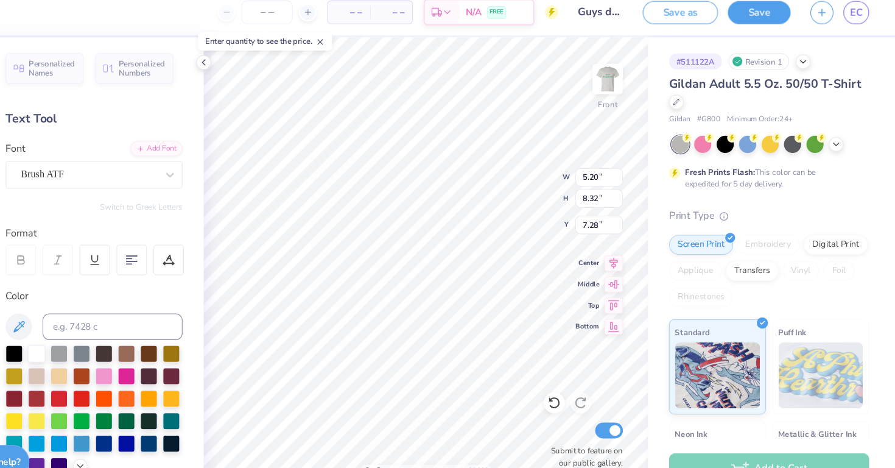
type input "5.20"
type input "8.32"
type input "7.28"
type input "1.76"
type input "1.09"
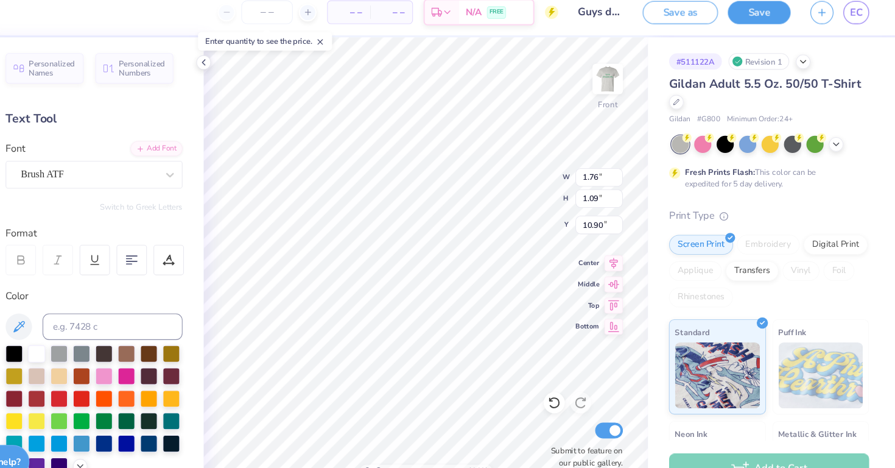
type input "9.80"
type input "5.20"
type input "8.32"
type input "7.28"
type input "1.76"
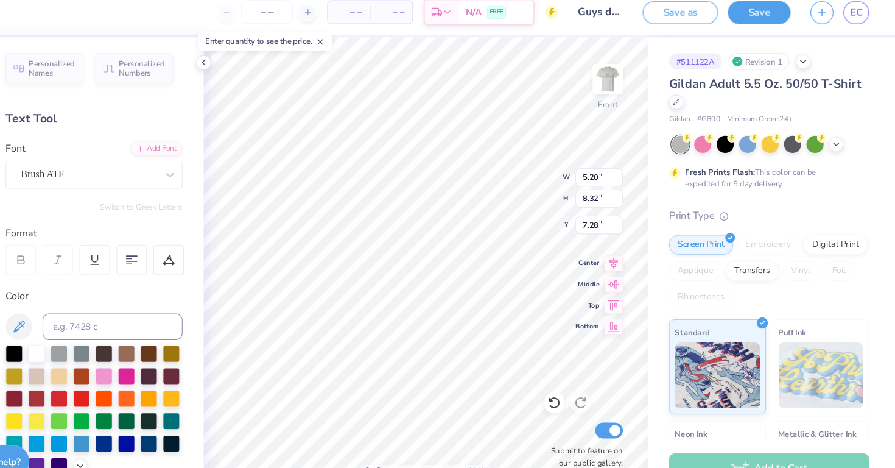
type input "1.09"
type input "10.90"
click at [699, 31] on div "Save as" at bounding box center [696, 21] width 69 height 21
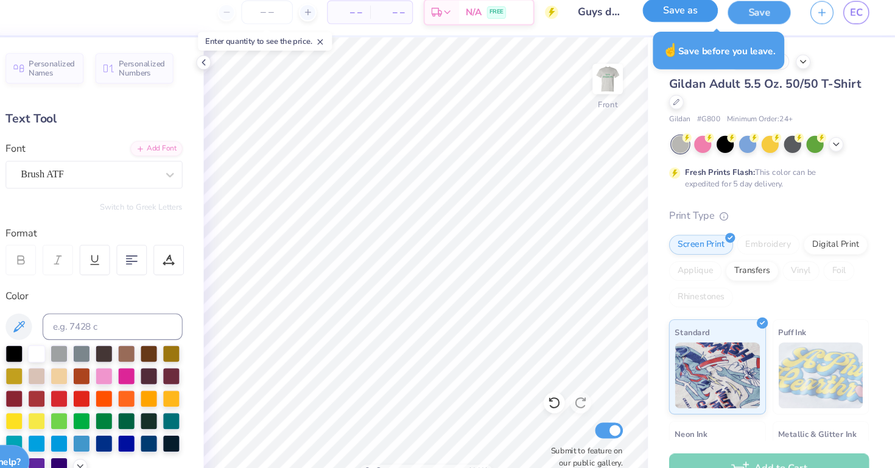
click at [698, 23] on button "Save as" at bounding box center [696, 19] width 69 height 21
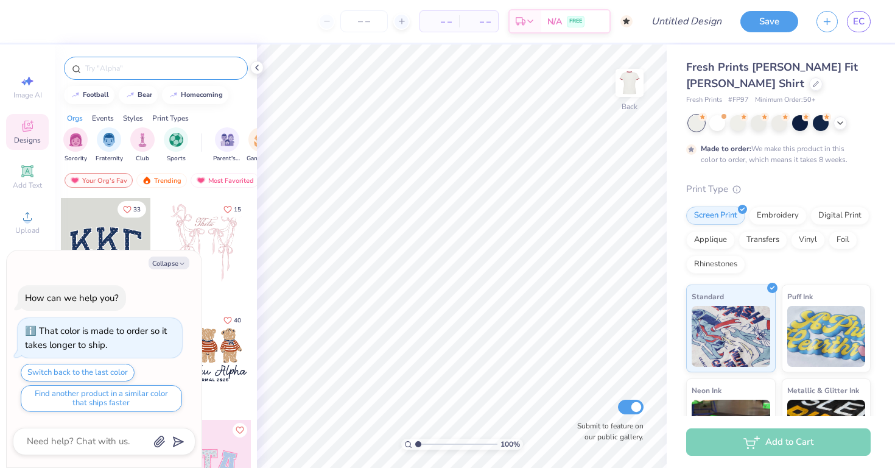
click at [188, 75] on div at bounding box center [156, 68] width 184 height 23
click at [188, 60] on div at bounding box center [156, 68] width 184 height 23
type textarea "x"
click at [188, 68] on input "text" at bounding box center [162, 68] width 156 height 12
type input "football"
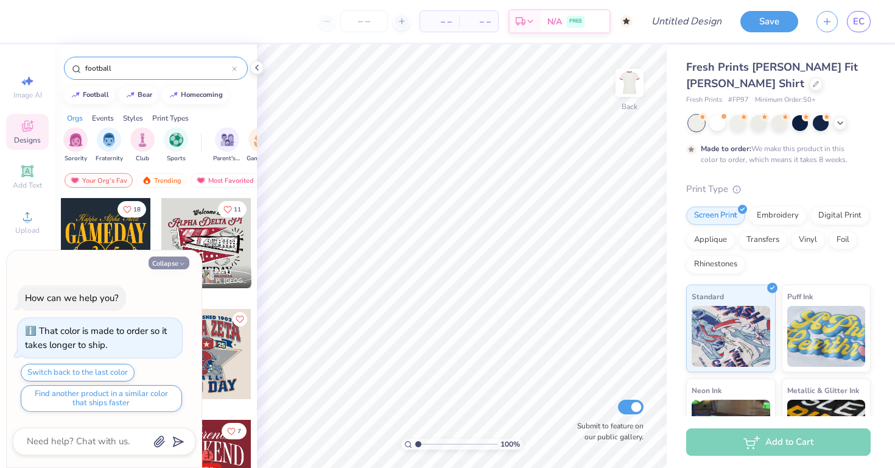
click at [165, 265] on button "Collapse" at bounding box center [169, 262] width 41 height 13
type textarea "x"
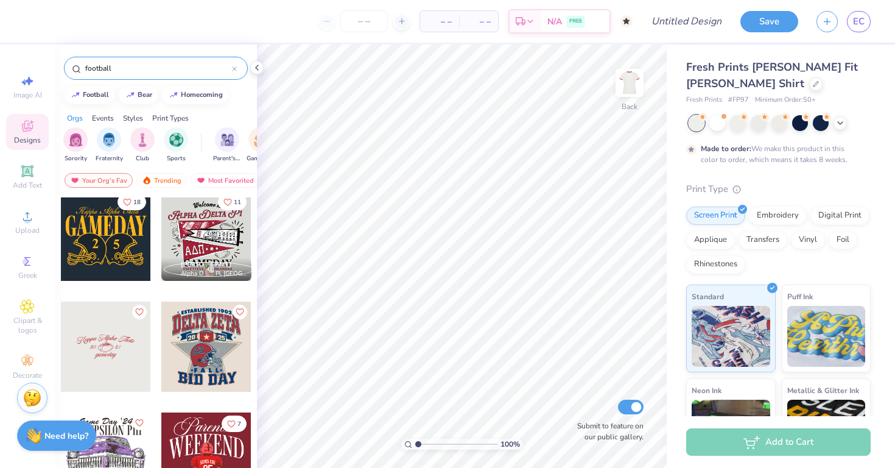
scroll to position [5, 0]
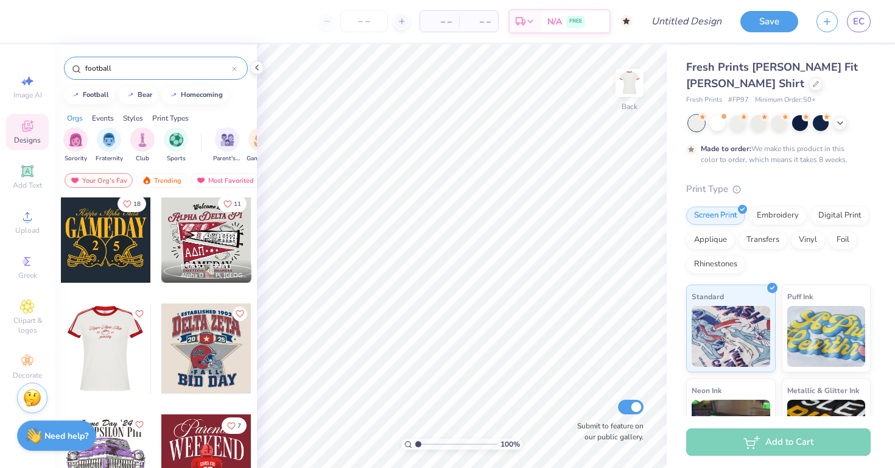
click at [61, 363] on div at bounding box center [16, 348] width 90 height 90
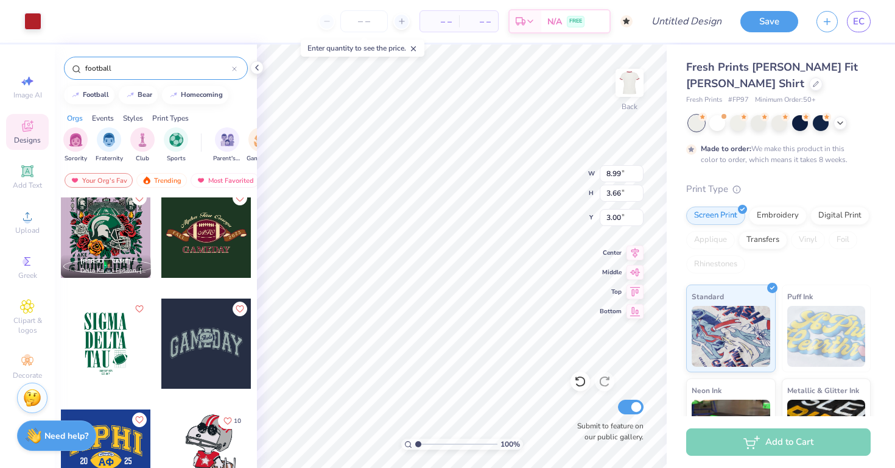
scroll to position [1222, 0]
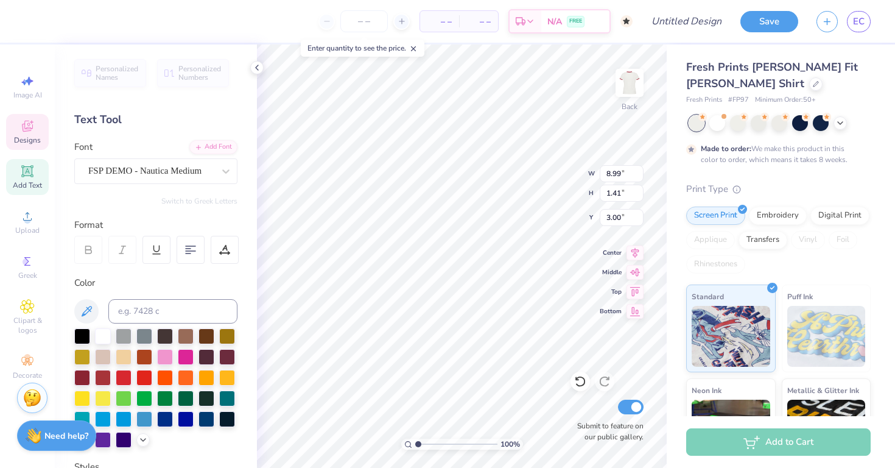
click at [543, 172] on div "100 % Back W 8.99 8.99 " H 1.41 1.41 " Y 3.00 3.00 " Center Middle Top Bottom S…" at bounding box center [462, 255] width 410 height 423
type textarea "K"
type textarea "Alpha Gamma Delta"
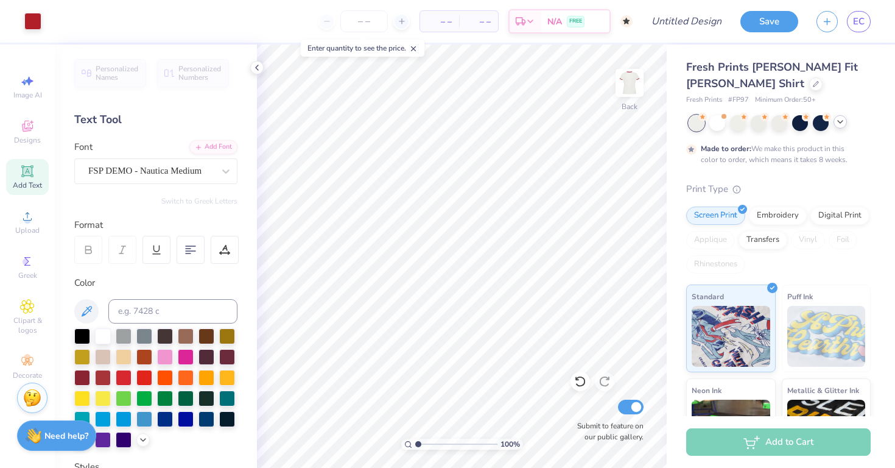
click at [838, 122] on icon at bounding box center [840, 122] width 10 height 10
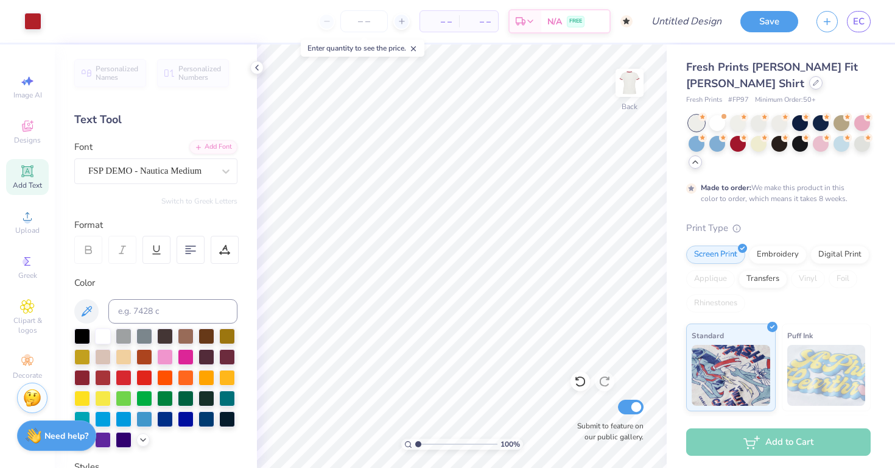
click at [813, 83] on icon at bounding box center [816, 83] width 6 height 6
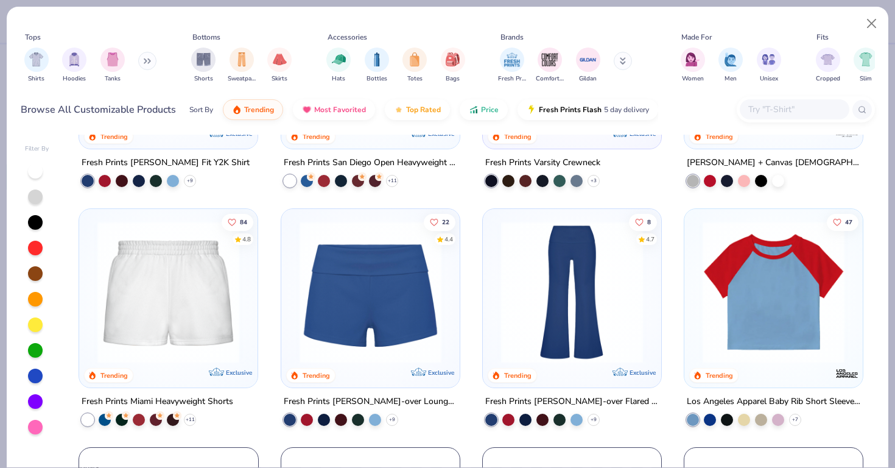
scroll to position [918, 0]
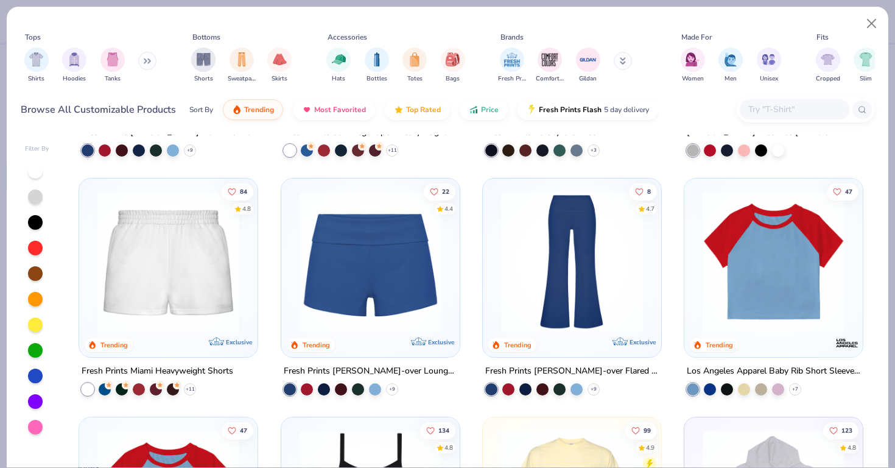
click at [744, 252] on img at bounding box center [773, 262] width 154 height 142
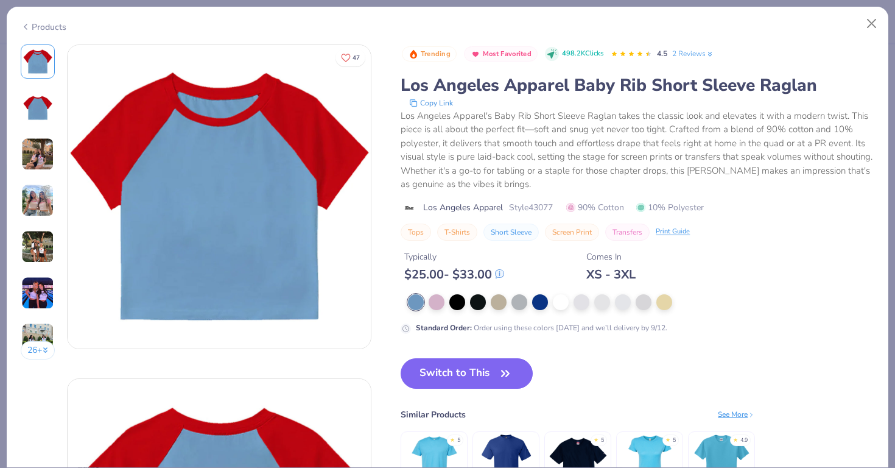
click at [30, 151] on img at bounding box center [37, 154] width 33 height 33
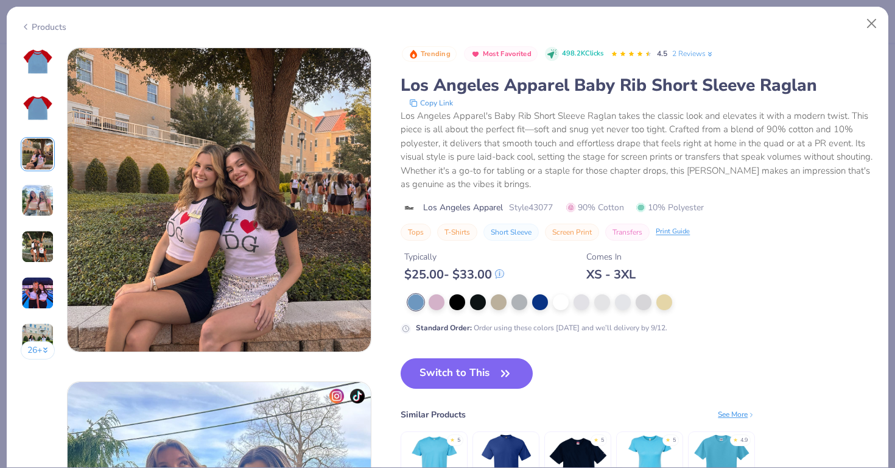
scroll to position [667, 0]
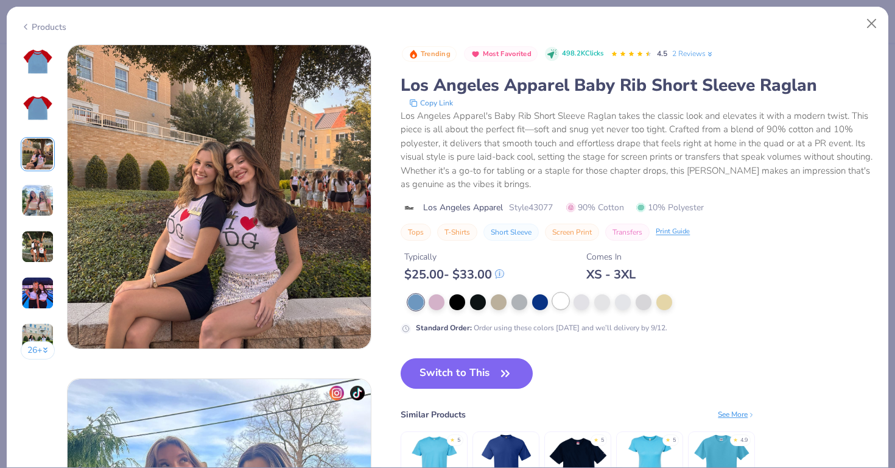
click at [559, 301] on div at bounding box center [561, 301] width 16 height 16
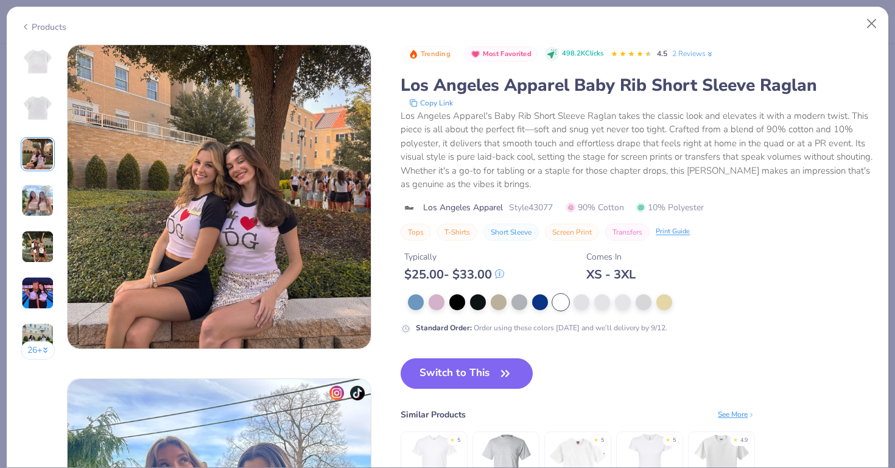
click at [33, 104] on img at bounding box center [37, 107] width 29 height 29
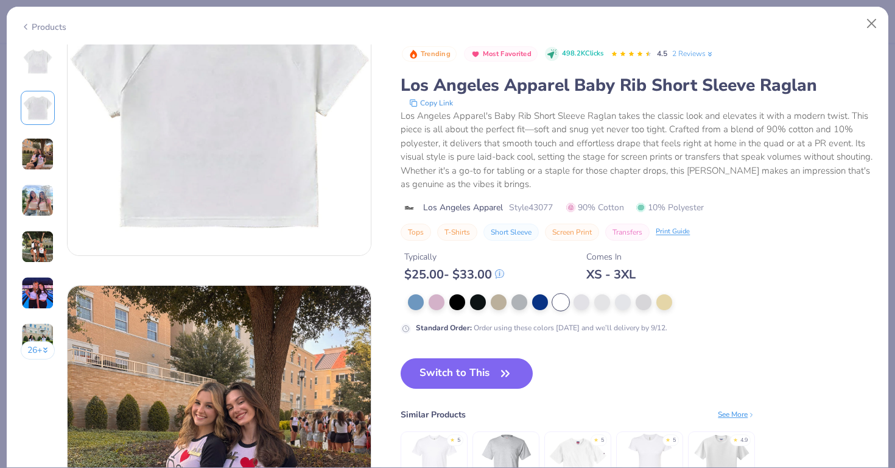
scroll to position [334, 0]
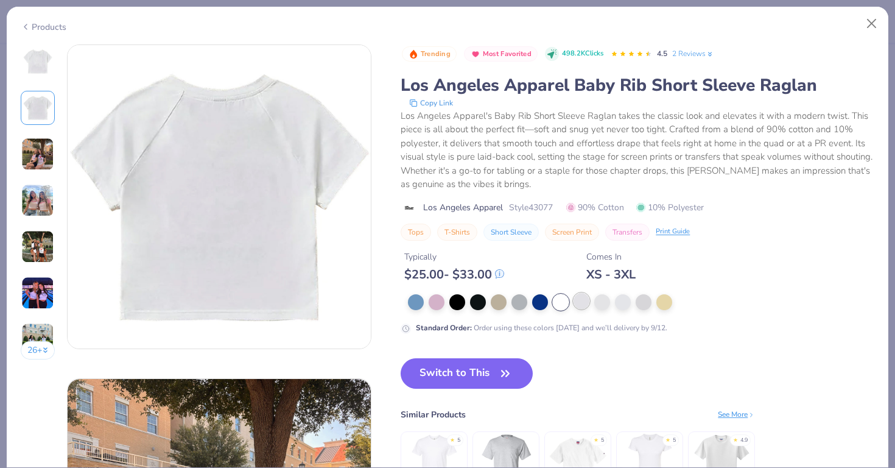
click at [573, 300] on div at bounding box center [581, 301] width 16 height 16
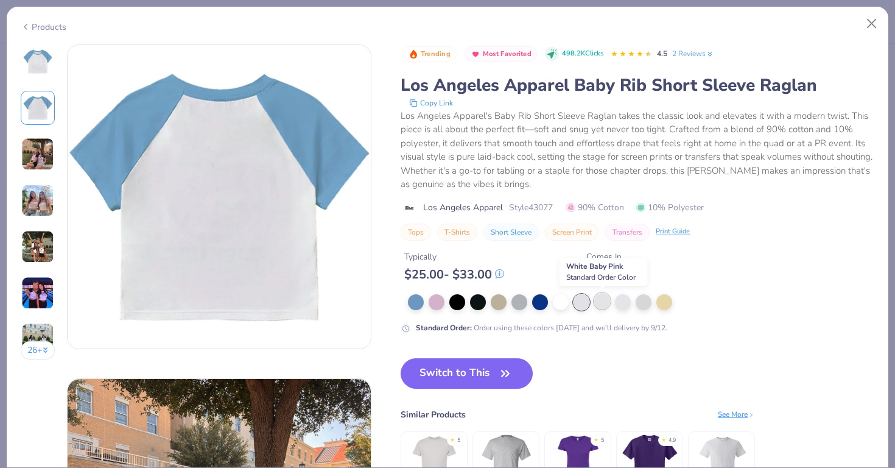
click at [600, 303] on div at bounding box center [602, 301] width 16 height 16
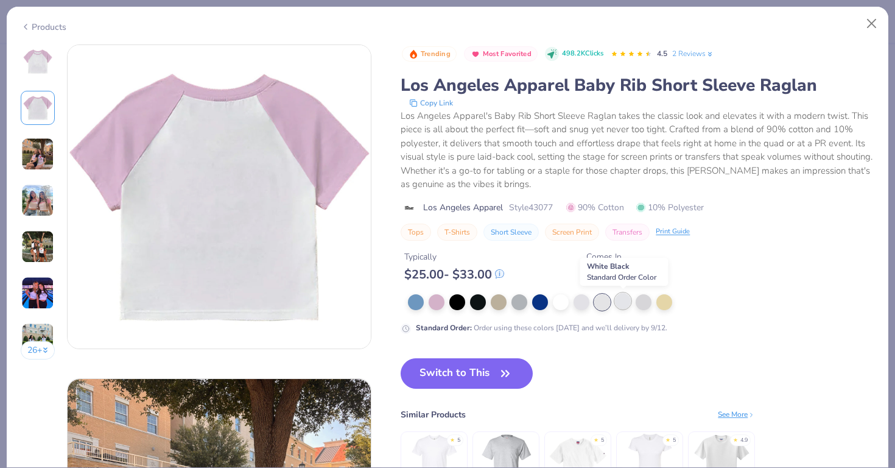
click at [625, 300] on div at bounding box center [623, 301] width 16 height 16
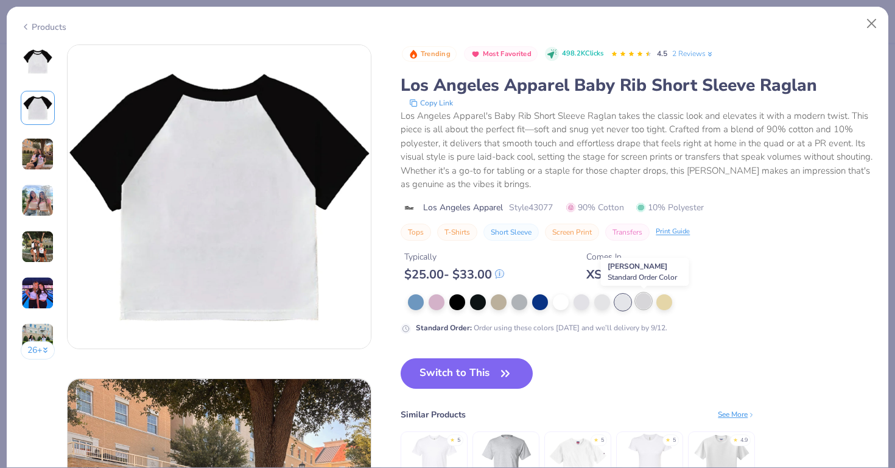
click at [646, 299] on div at bounding box center [644, 301] width 16 height 16
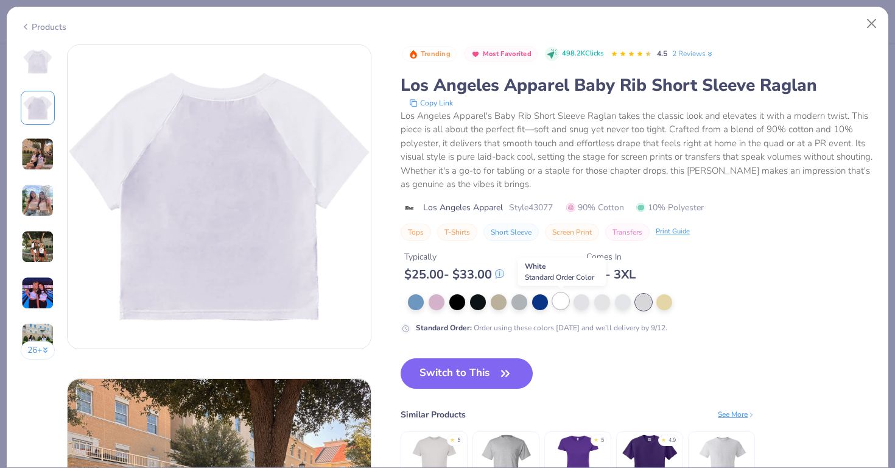
click at [555, 299] on div at bounding box center [561, 301] width 16 height 16
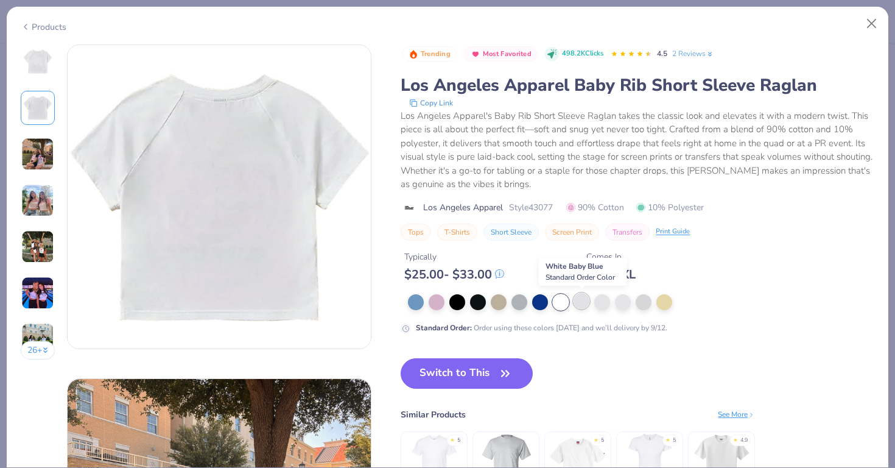
click at [584, 295] on div at bounding box center [581, 301] width 16 height 16
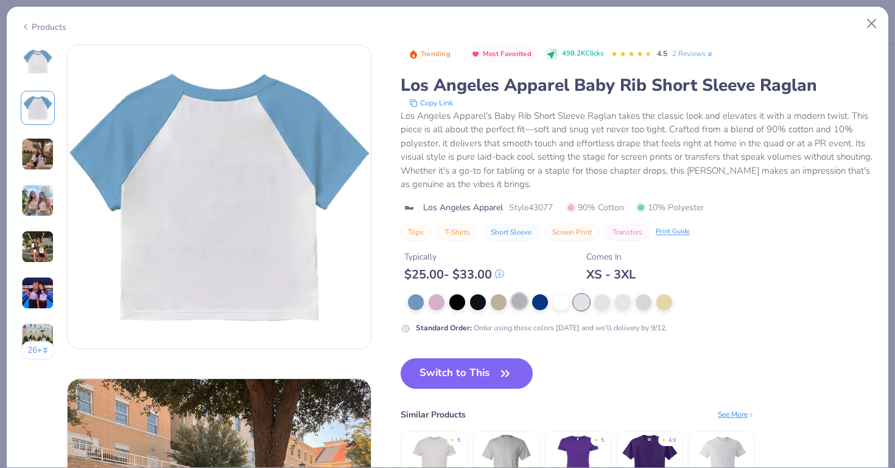
click at [520, 304] on div at bounding box center [519, 301] width 16 height 16
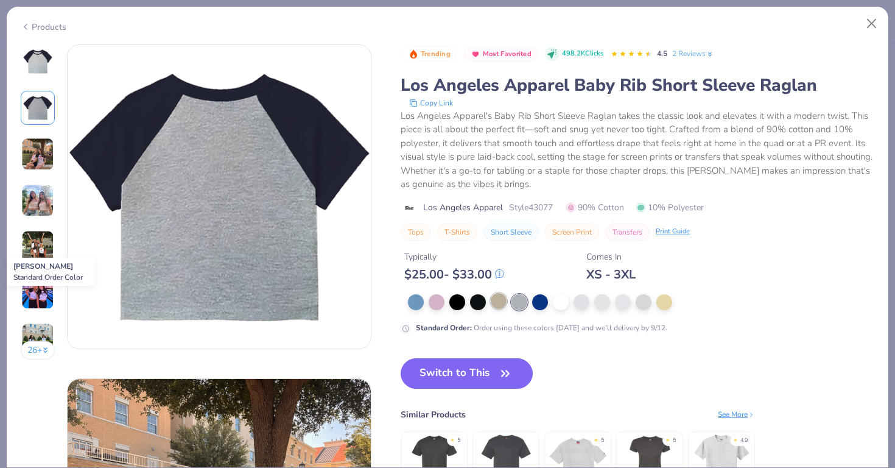
click at [496, 304] on div at bounding box center [499, 301] width 16 height 16
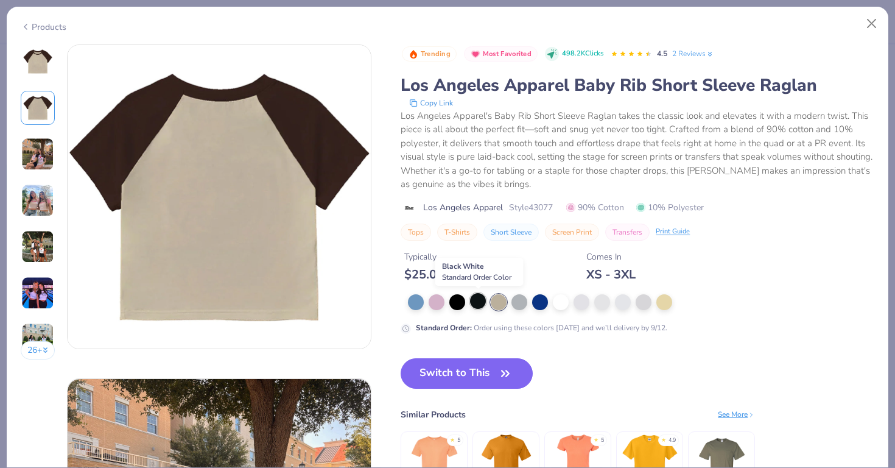
click at [475, 308] on div at bounding box center [478, 301] width 16 height 16
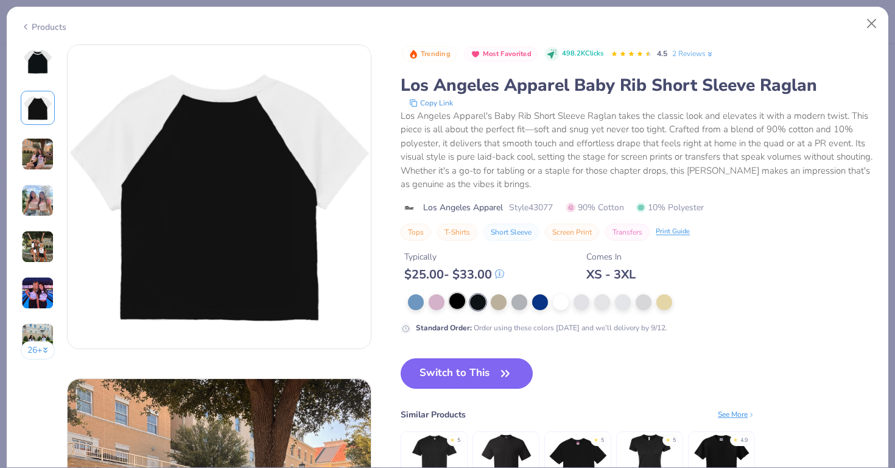
click at [458, 304] on div at bounding box center [457, 301] width 16 height 16
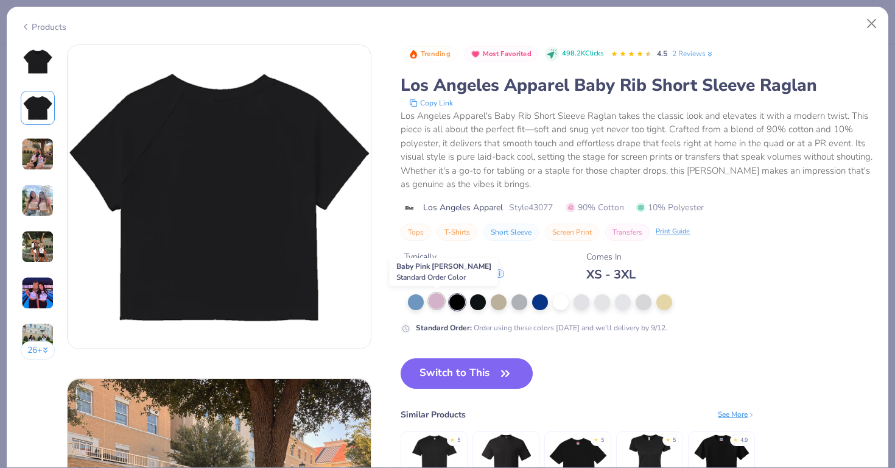
click at [431, 303] on div at bounding box center [437, 301] width 16 height 16
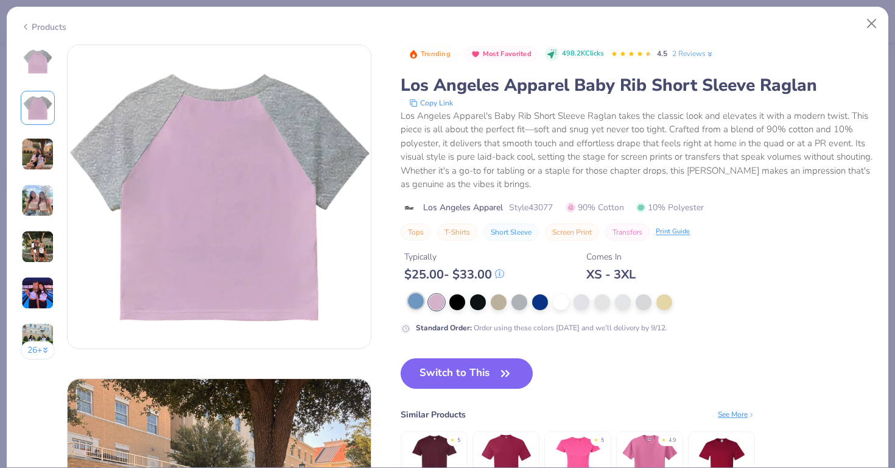
click at [412, 301] on div at bounding box center [416, 301] width 16 height 16
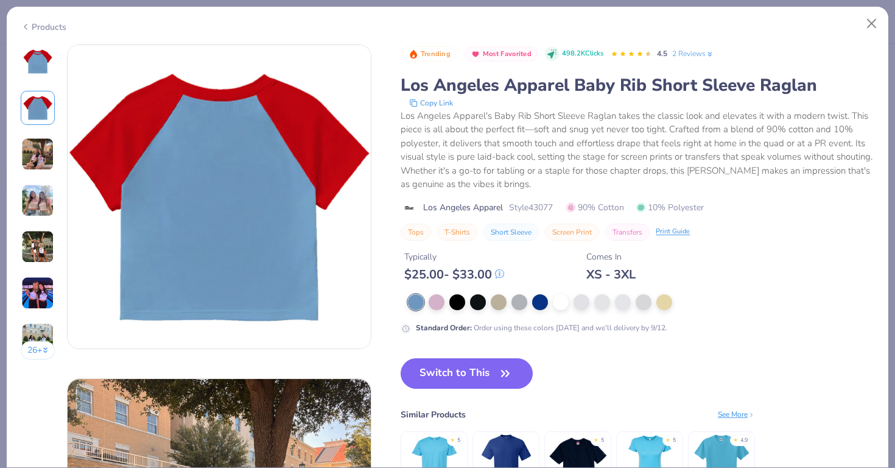
click at [500, 355] on div "Trending Most Favorited 498.2K Clicks 4.5 2 Reviews Los Angeles Apparel Baby Ri…" at bounding box center [638, 283] width 474 height 478
click at [499, 371] on icon "button" at bounding box center [505, 373] width 17 height 17
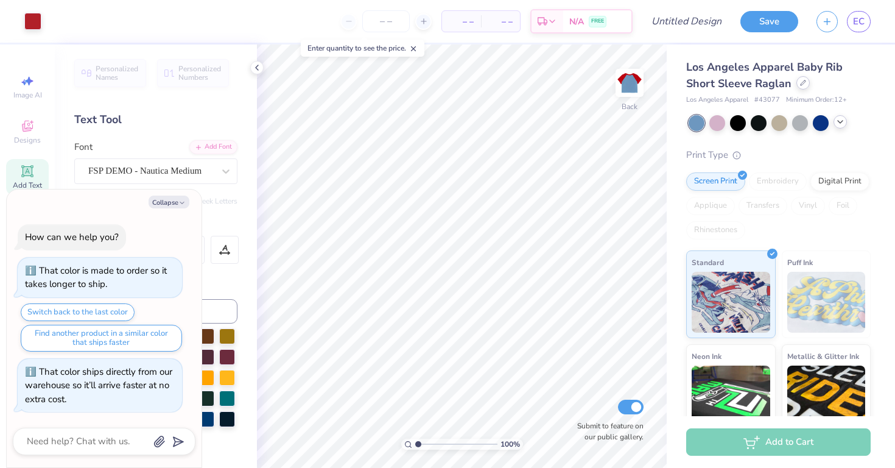
click at [796, 84] on div at bounding box center [802, 82] width 13 height 13
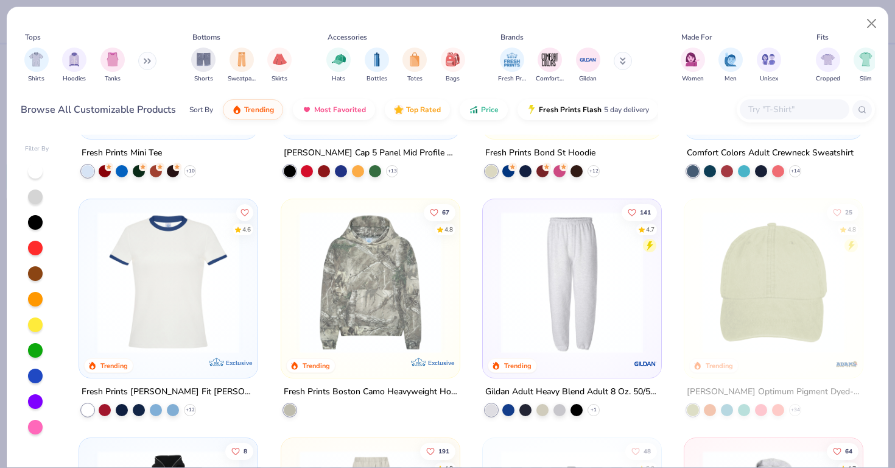
scroll to position [1862, 0]
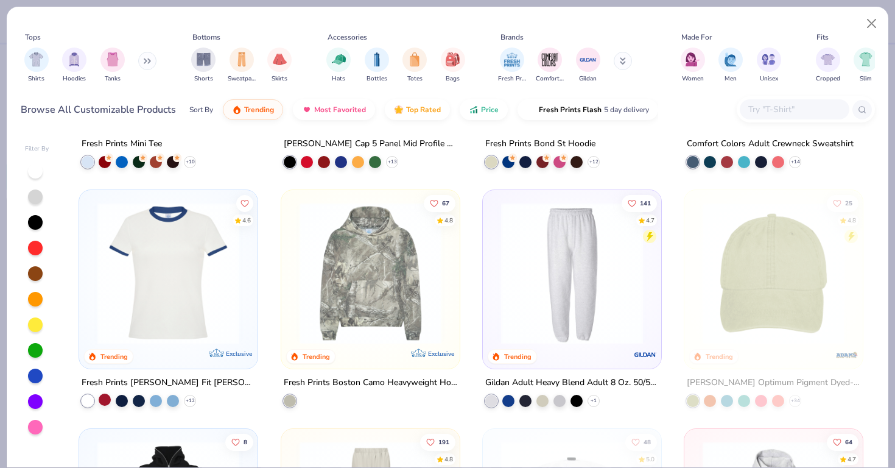
click at [108, 400] on div at bounding box center [105, 399] width 12 height 12
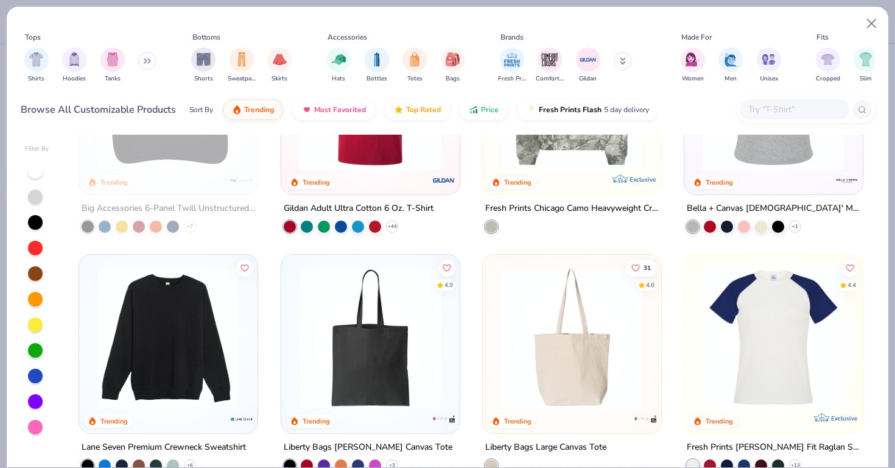
scroll to position [2608, 0]
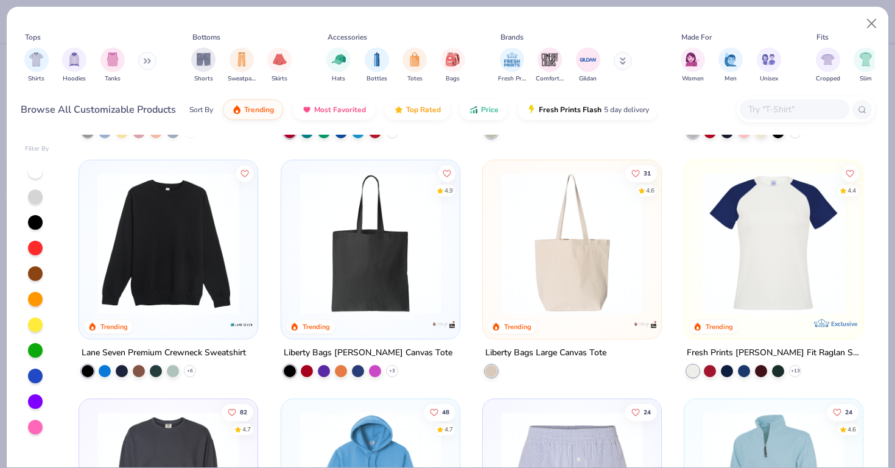
click at [777, 278] on img at bounding box center [773, 243] width 154 height 142
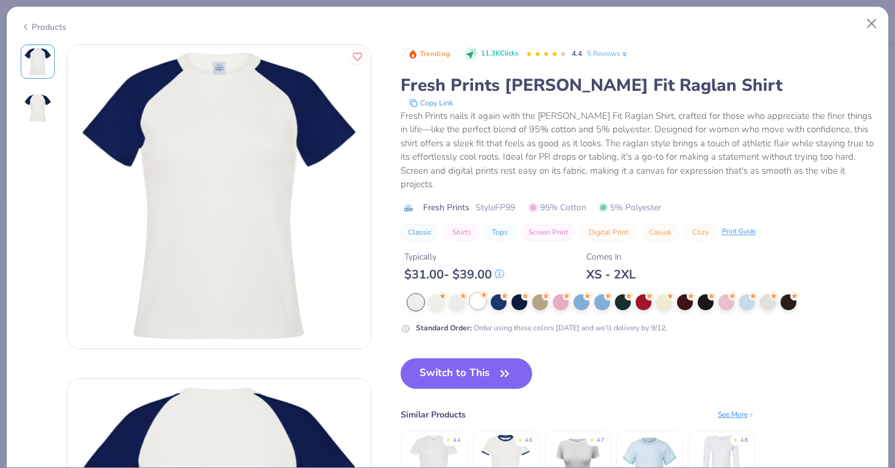
click at [480, 293] on div at bounding box center [478, 301] width 16 height 16
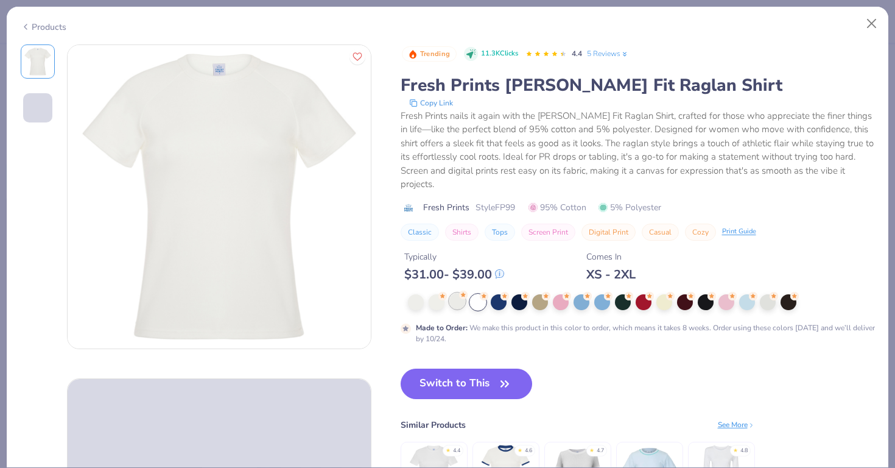
click at [458, 293] on div at bounding box center [457, 301] width 16 height 16
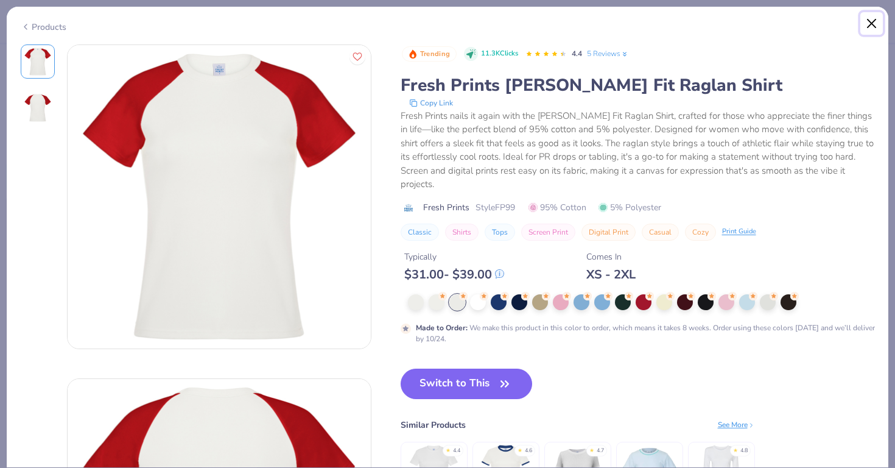
click at [875, 25] on button "Close" at bounding box center [871, 23] width 23 height 23
type textarea "x"
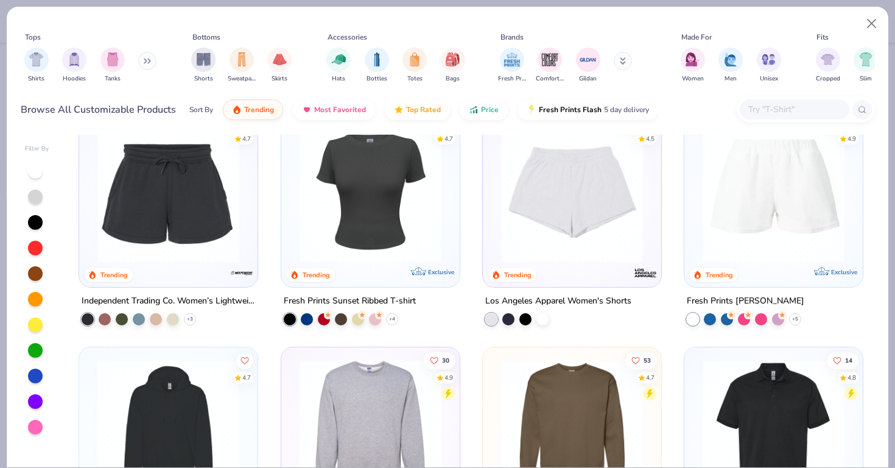
scroll to position [3366, 0]
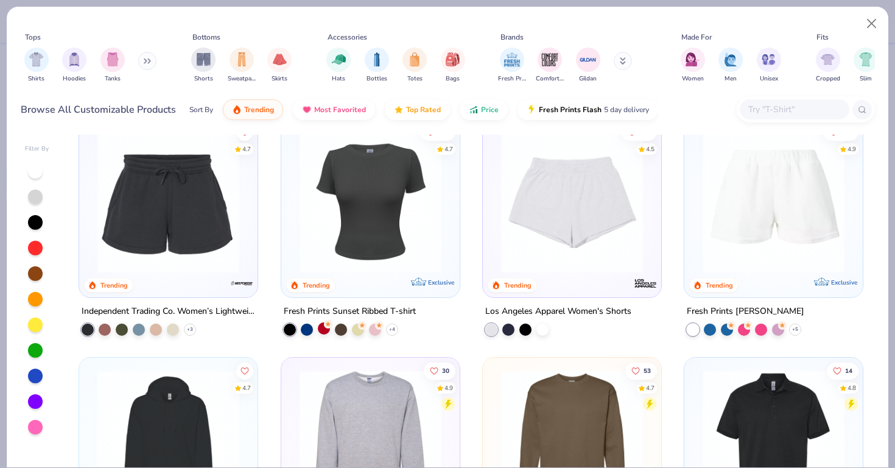
click at [329, 323] on circle at bounding box center [328, 324] width 9 height 9
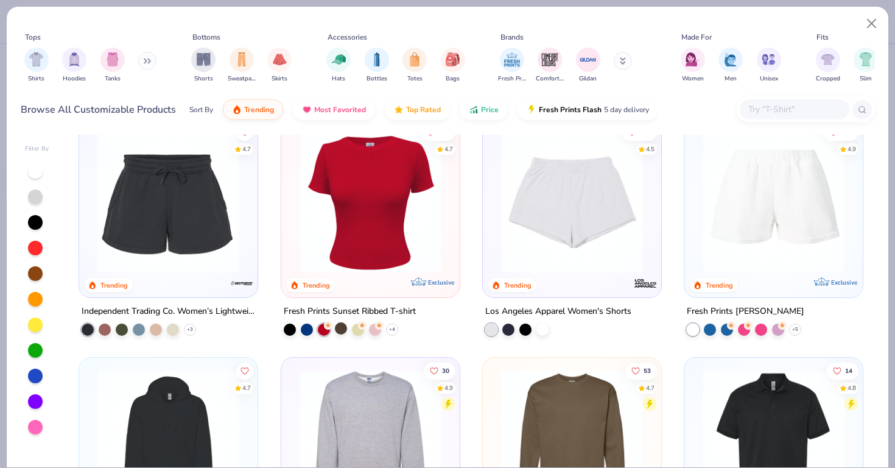
click at [342, 326] on div at bounding box center [341, 328] width 12 height 12
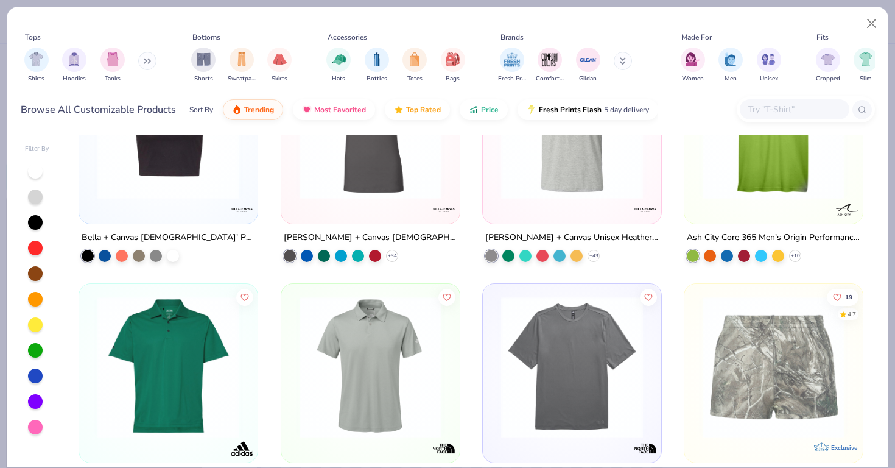
scroll to position [11321, 0]
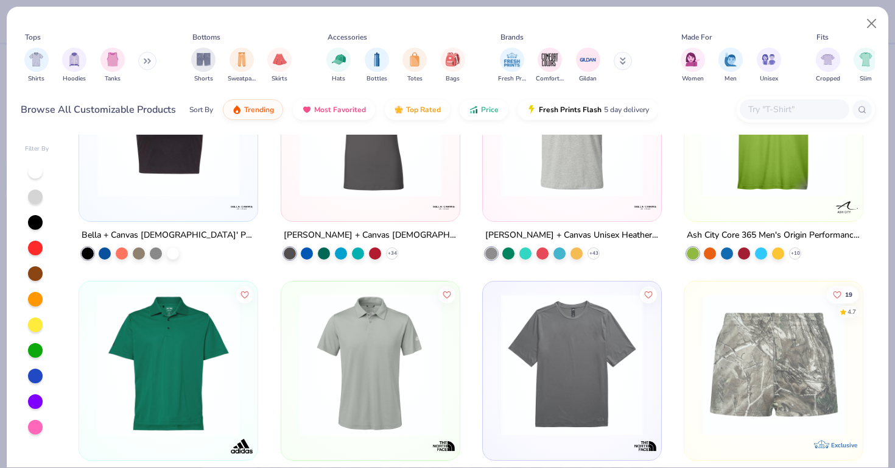
click at [763, 111] on input "text" at bounding box center [794, 109] width 94 height 14
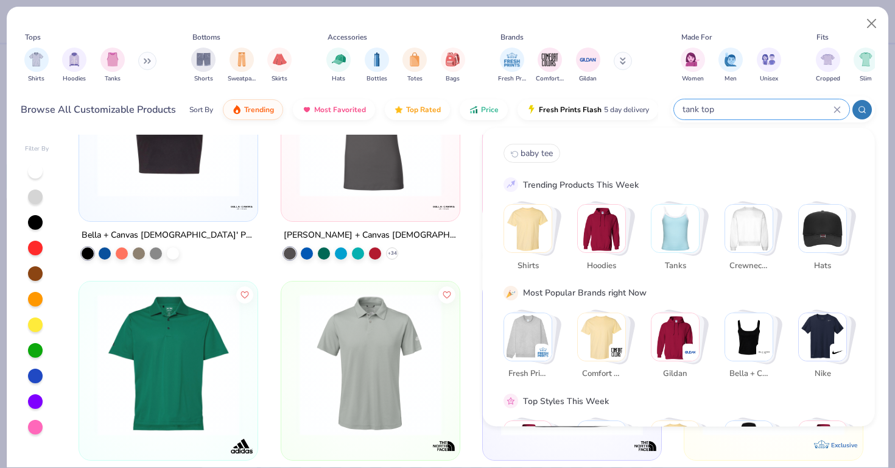
type input "tank top"
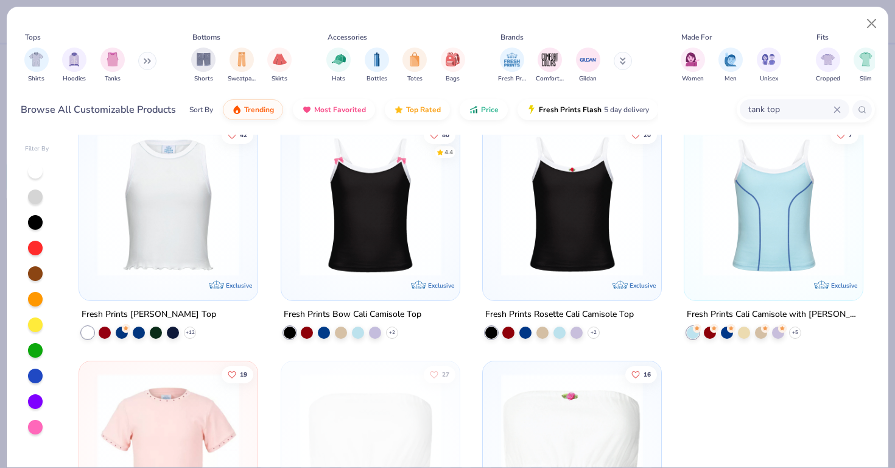
scroll to position [3122, 0]
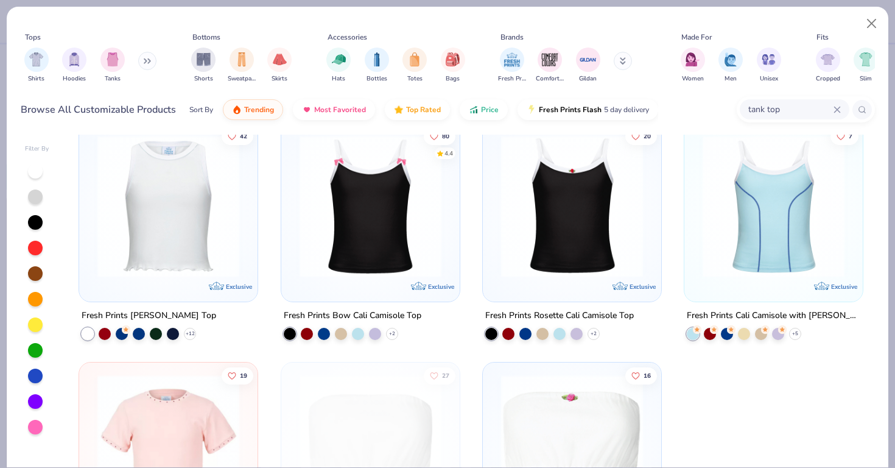
click at [785, 217] on img at bounding box center [773, 206] width 154 height 142
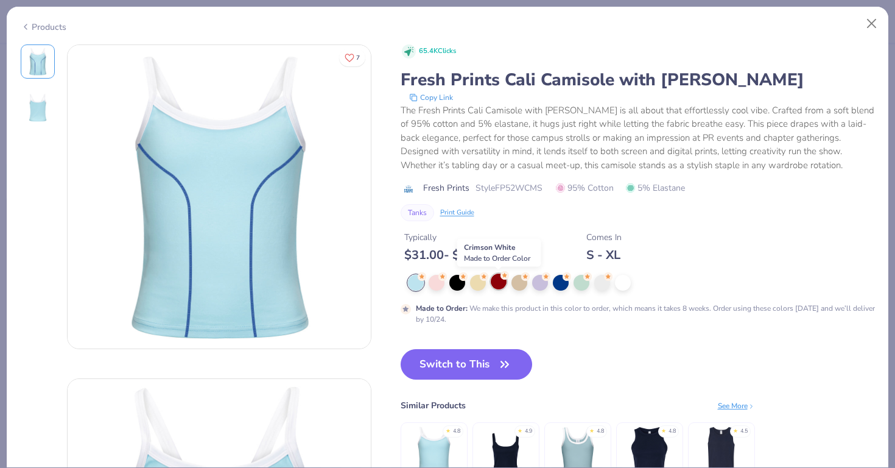
click at [502, 279] on div at bounding box center [499, 281] width 16 height 16
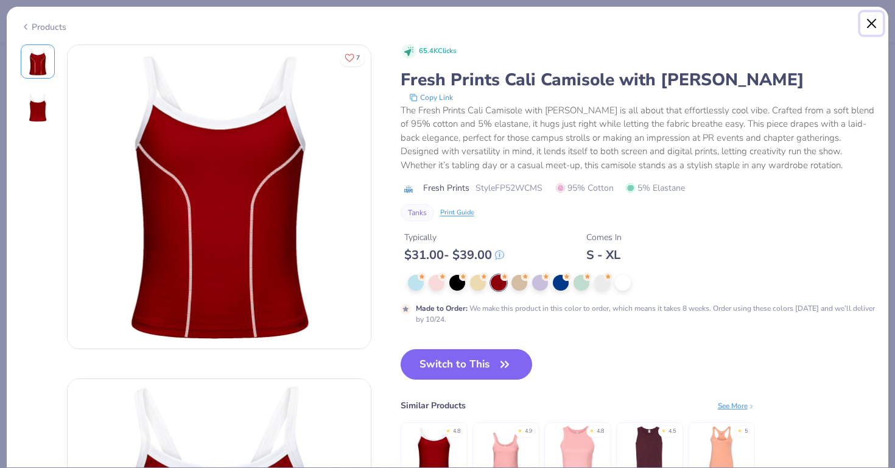
click at [874, 15] on button "Close" at bounding box center [871, 23] width 23 height 23
type textarea "x"
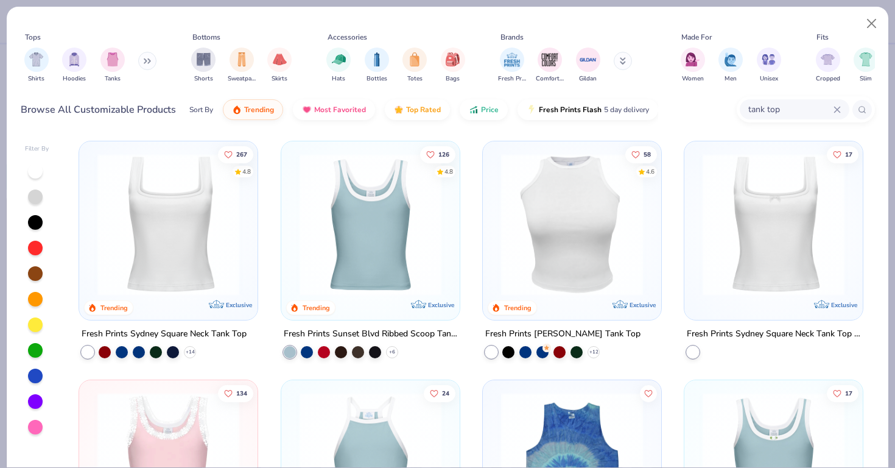
click at [762, 107] on input "tank top" at bounding box center [790, 109] width 86 height 14
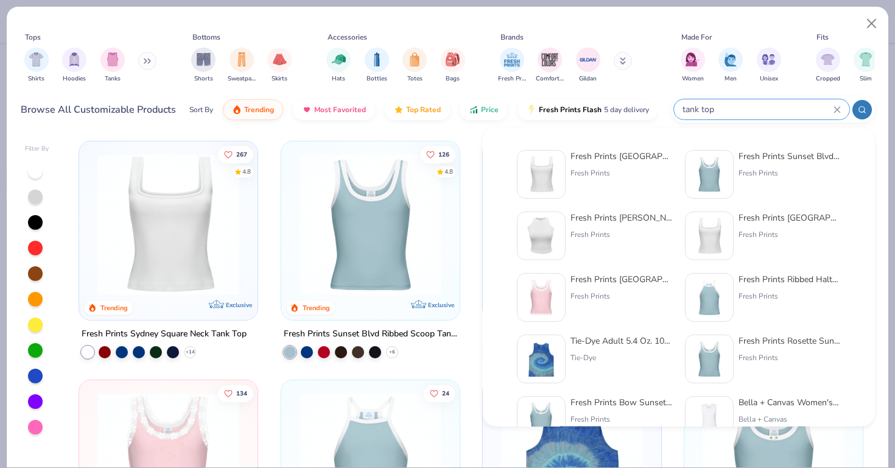
click at [830, 105] on input "tank top" at bounding box center [757, 109] width 152 height 14
click at [838, 109] on icon at bounding box center [836, 109] width 7 height 7
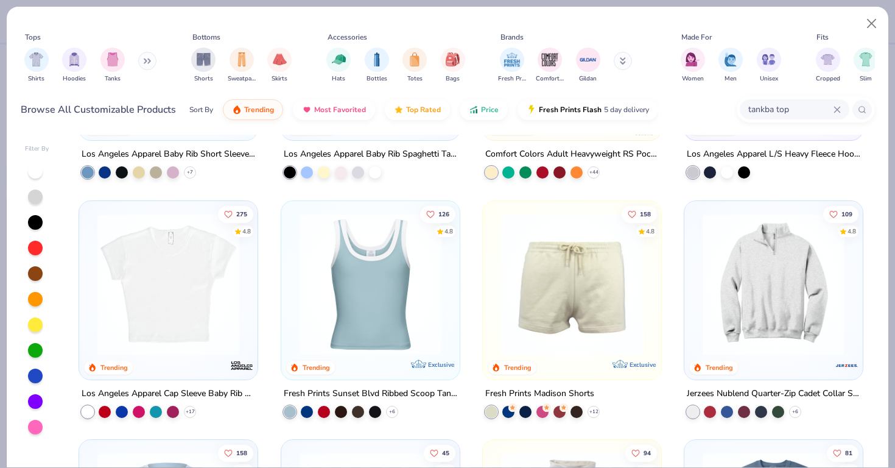
scroll to position [1375, 0]
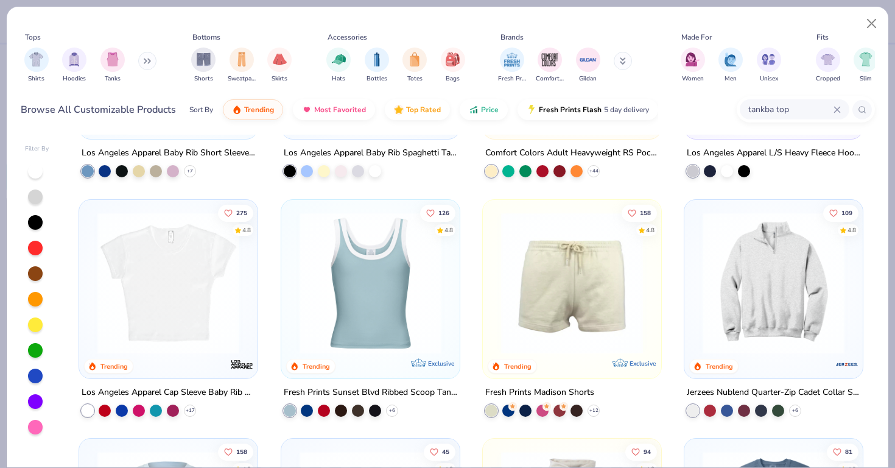
type input "tankba top"
click at [215, 281] on img at bounding box center [168, 282] width 154 height 142
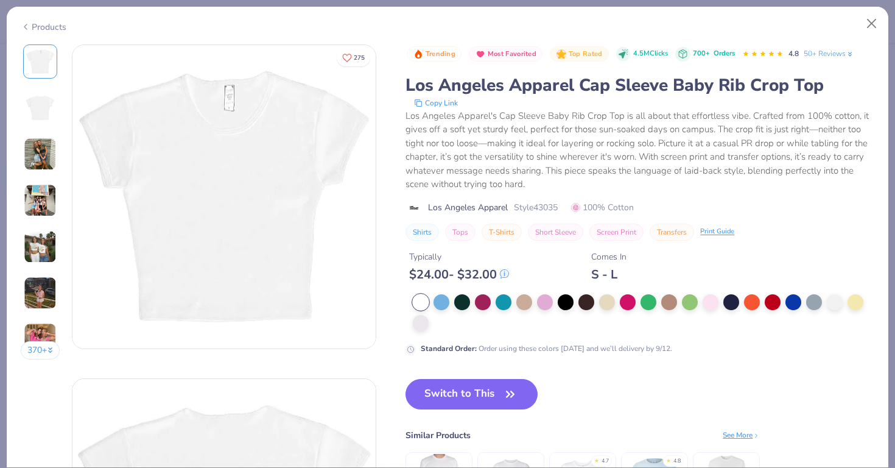
click at [43, 243] on img at bounding box center [40, 246] width 33 height 33
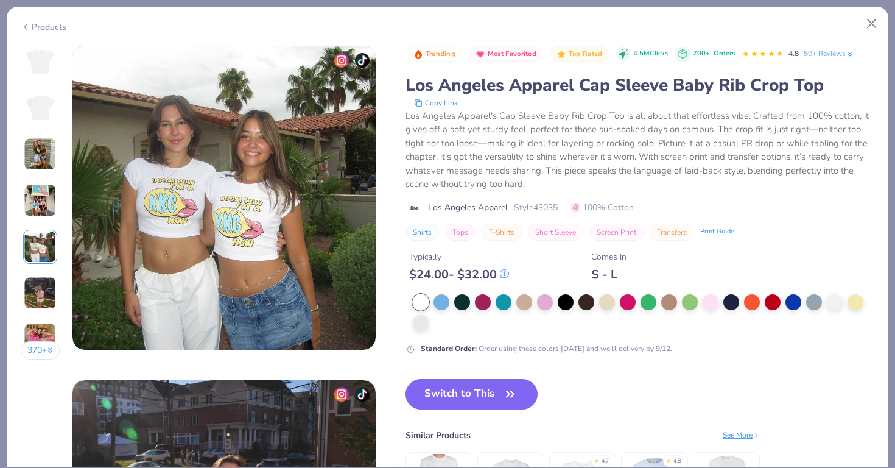
scroll to position [1334, 0]
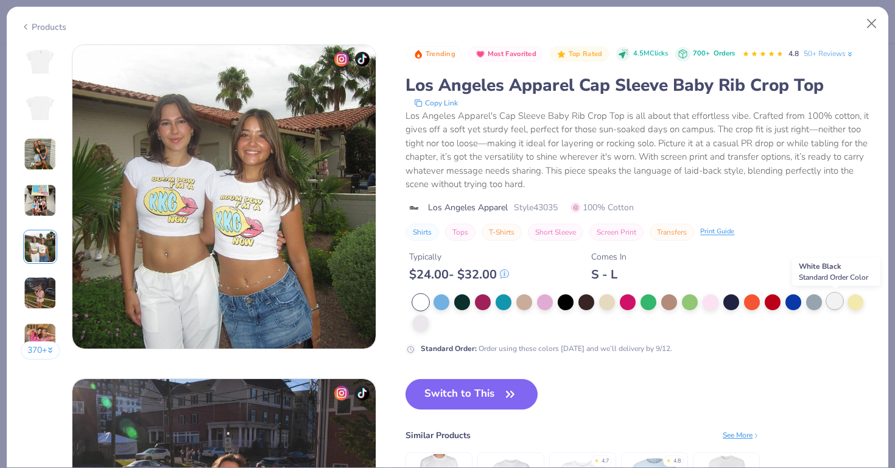
click at [835, 303] on div at bounding box center [835, 301] width 16 height 16
click at [24, 114] on div at bounding box center [40, 108] width 34 height 34
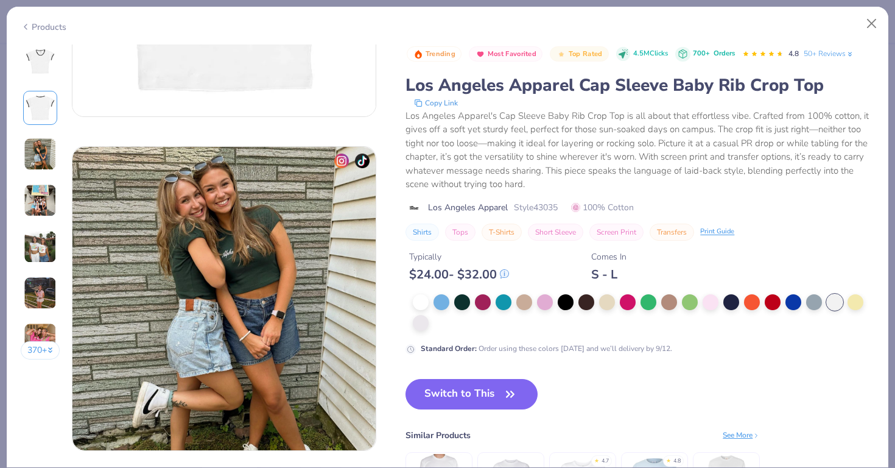
scroll to position [334, 0]
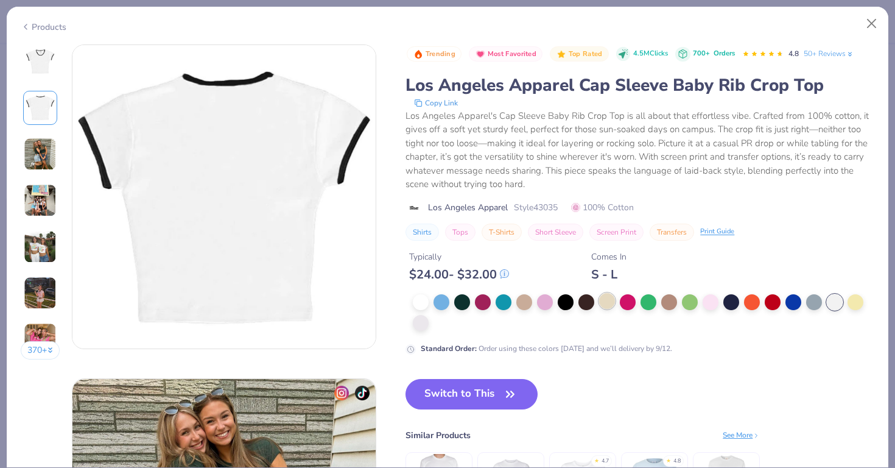
click at [611, 297] on div at bounding box center [607, 301] width 16 height 16
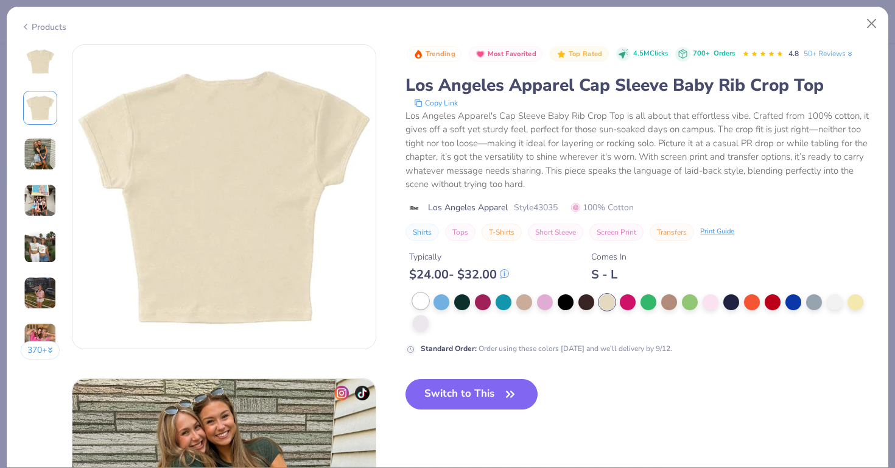
click at [426, 302] on div at bounding box center [421, 301] width 16 height 16
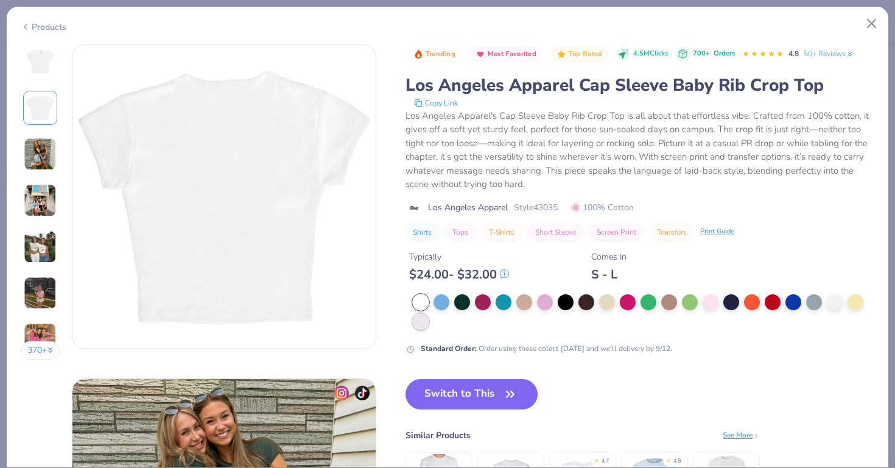
click at [423, 326] on div at bounding box center [421, 321] width 16 height 16
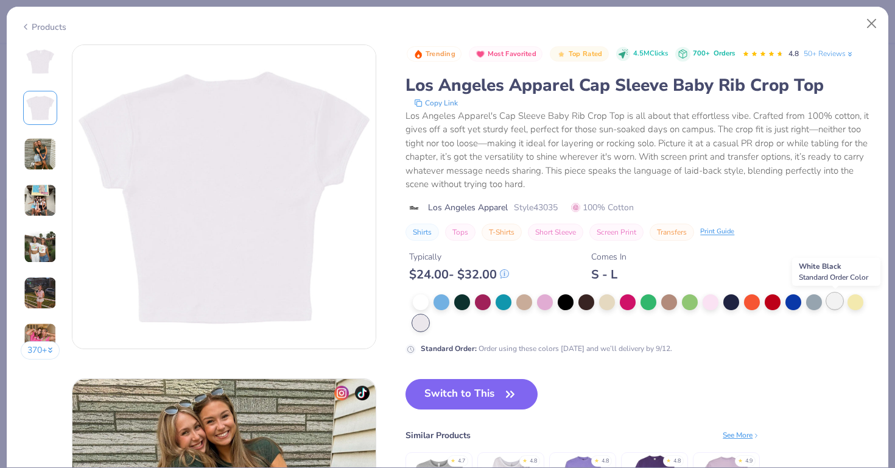
click at [832, 298] on div at bounding box center [835, 301] width 16 height 16
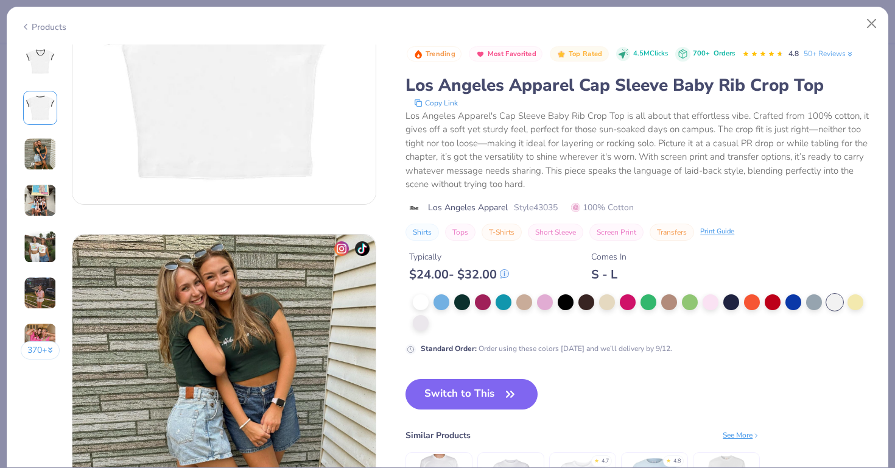
scroll to position [483, 0]
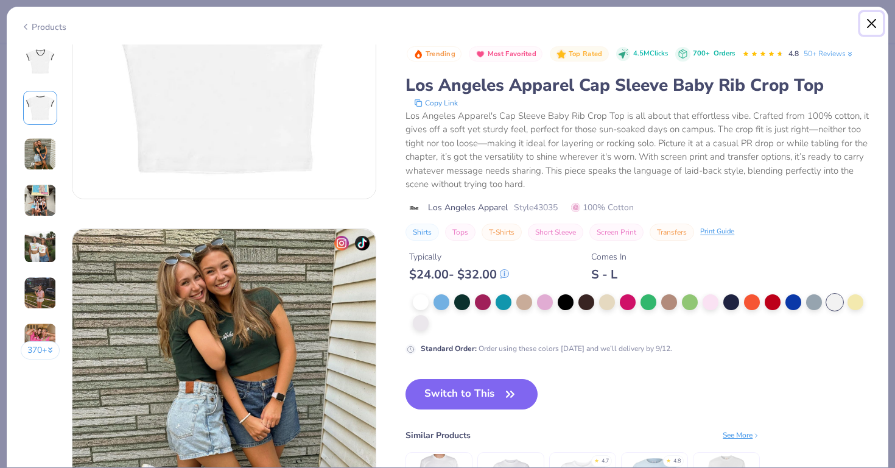
click at [870, 26] on button "Close" at bounding box center [871, 23] width 23 height 23
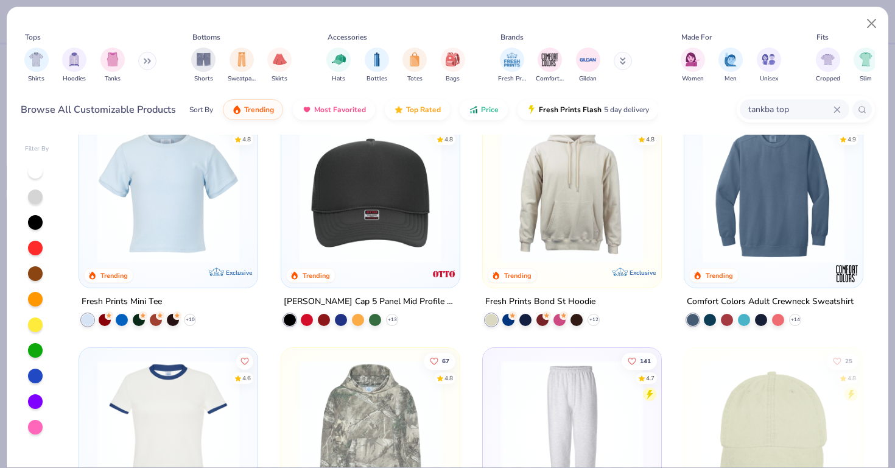
scroll to position [1706, 0]
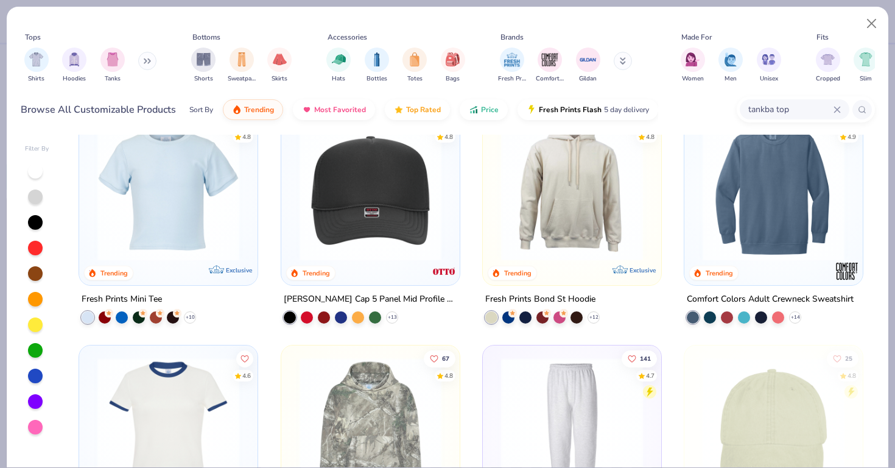
click at [237, 236] on img at bounding box center [168, 190] width 154 height 142
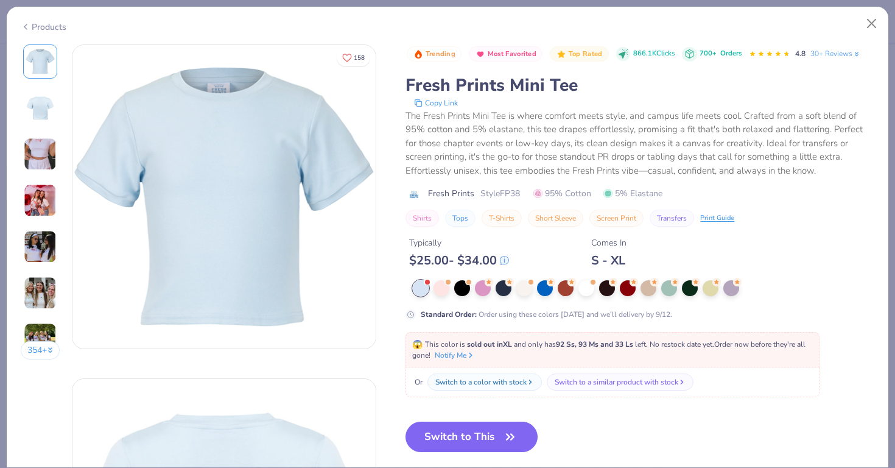
click at [45, 161] on img at bounding box center [40, 154] width 33 height 33
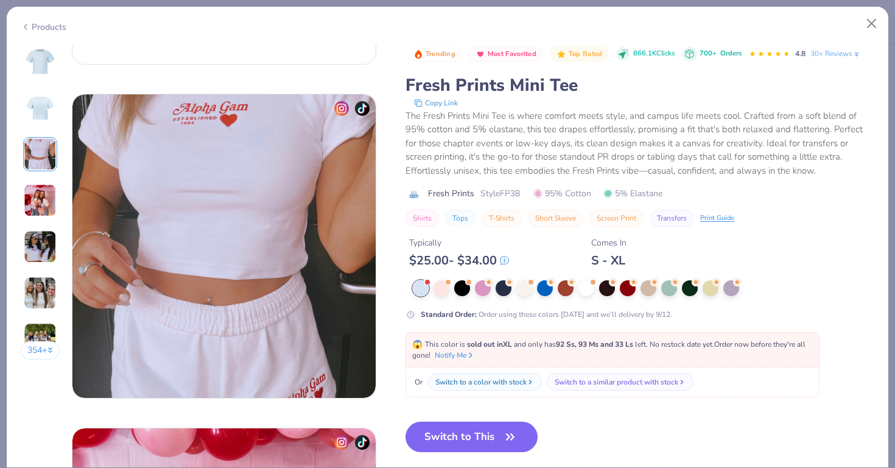
scroll to position [667, 0]
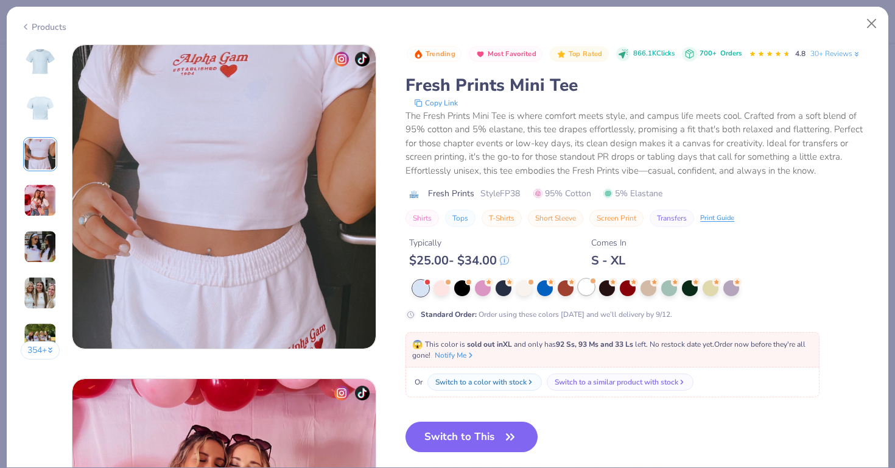
click at [592, 289] on div at bounding box center [586, 287] width 16 height 16
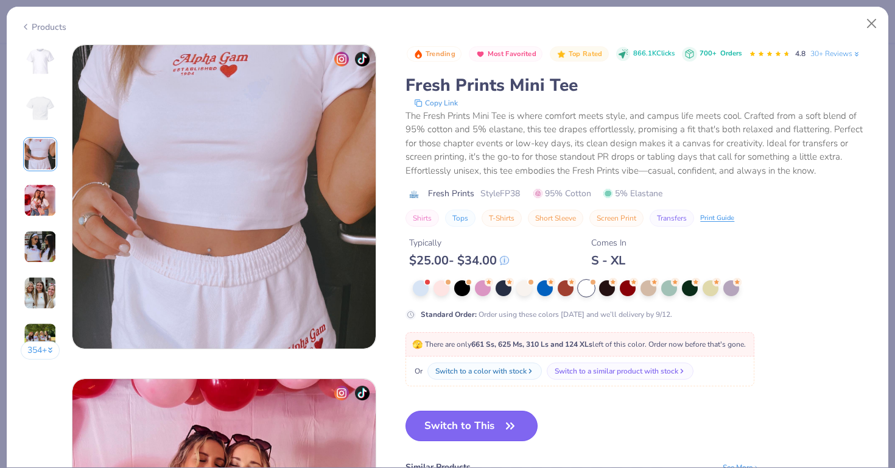
click at [496, 424] on button "Switch to This" at bounding box center [471, 425] width 132 height 30
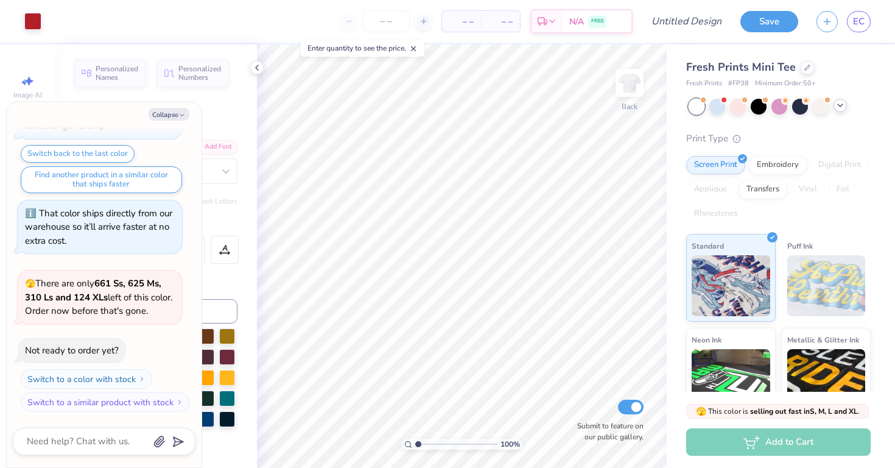
click at [629, 82] on img at bounding box center [629, 83] width 24 height 24
click at [186, 115] on button "Collapse" at bounding box center [169, 114] width 41 height 13
type textarea "x"
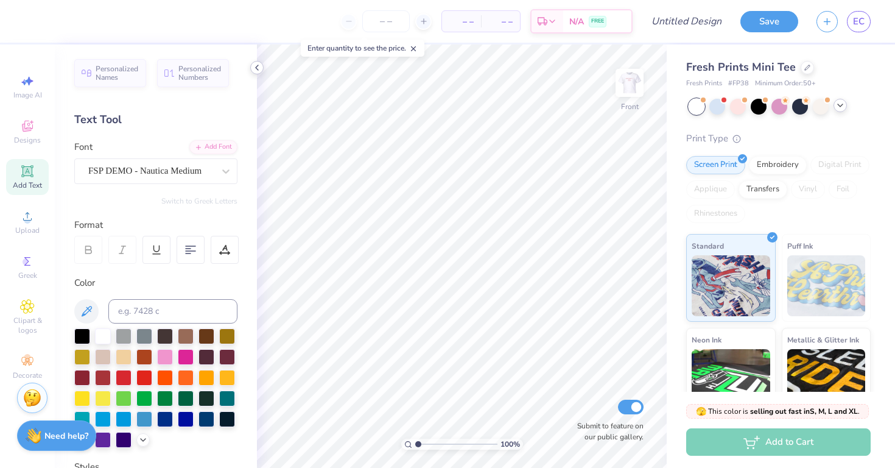
click at [255, 69] on icon at bounding box center [257, 68] width 10 height 10
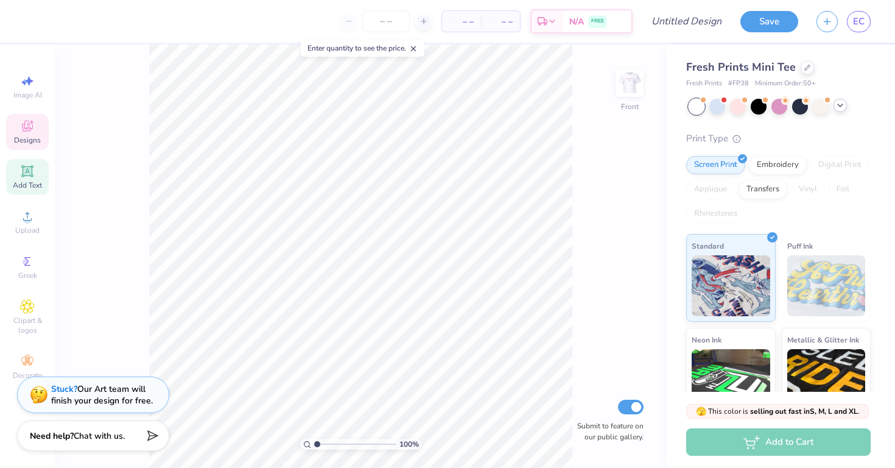
click at [32, 143] on span "Designs" at bounding box center [27, 140] width 27 height 10
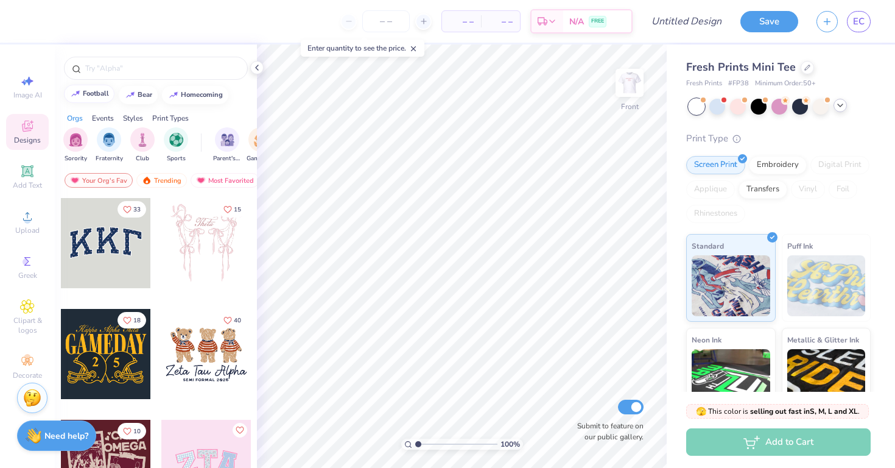
click at [100, 91] on div "football" at bounding box center [96, 93] width 26 height 7
type input "football"
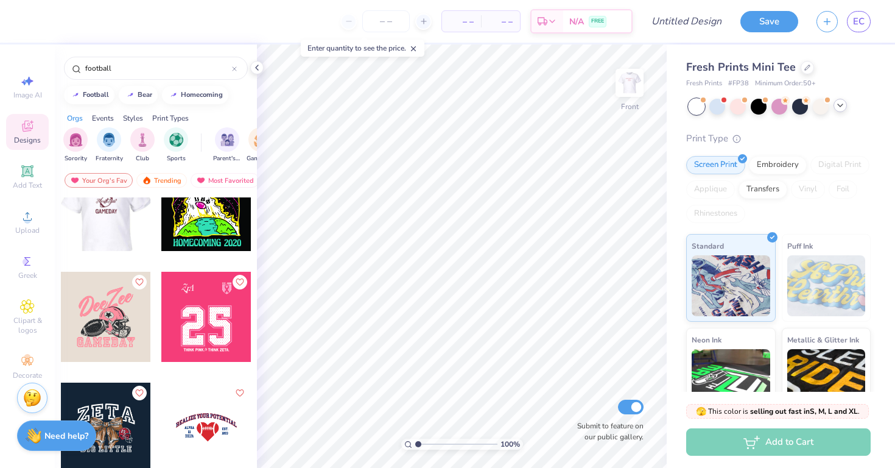
scroll to position [3137, 0]
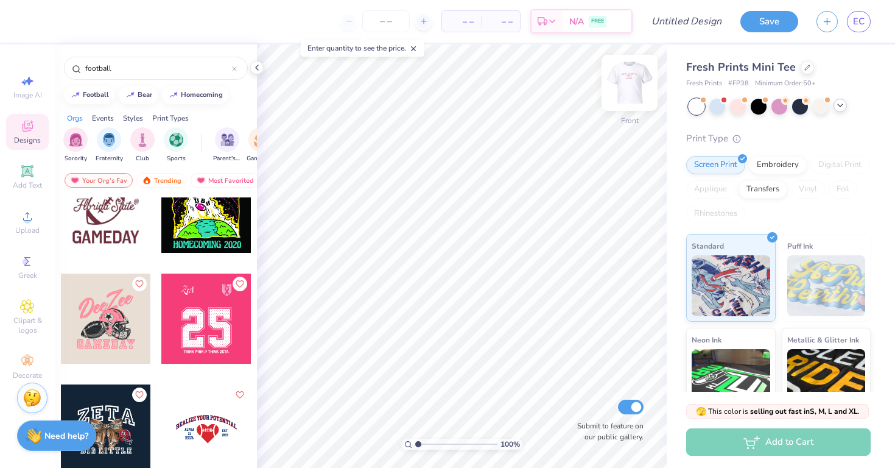
click at [624, 93] on img at bounding box center [629, 82] width 49 height 49
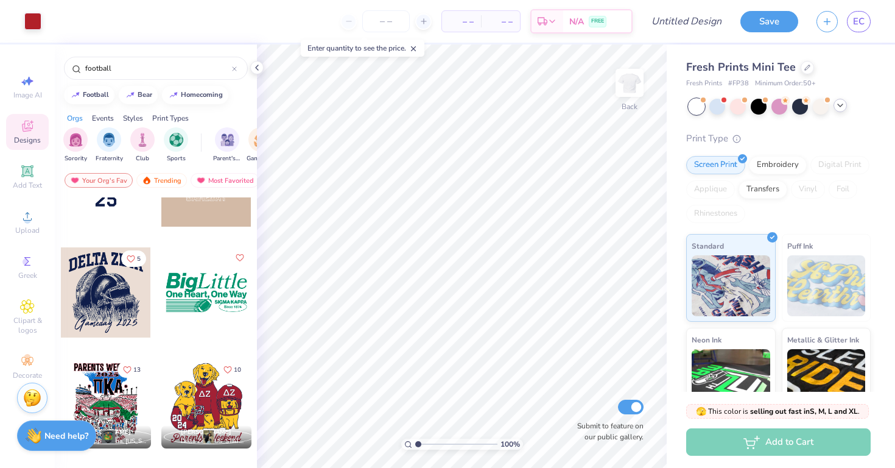
scroll to position [505, 0]
click at [624, 84] on img at bounding box center [629, 82] width 49 height 49
click at [624, 84] on img at bounding box center [629, 83] width 24 height 24
click at [626, 85] on img at bounding box center [629, 82] width 49 height 49
click at [626, 86] on img at bounding box center [629, 82] width 49 height 49
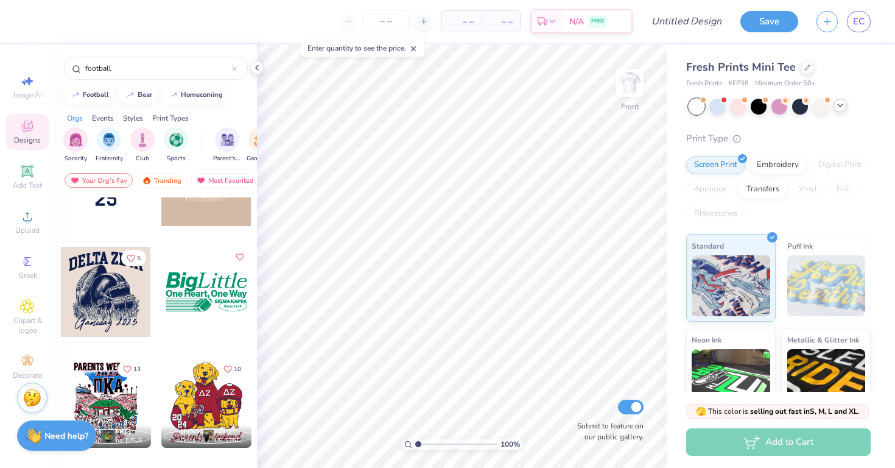
click at [105, 315] on div at bounding box center [106, 292] width 90 height 90
click at [634, 90] on img at bounding box center [629, 82] width 49 height 49
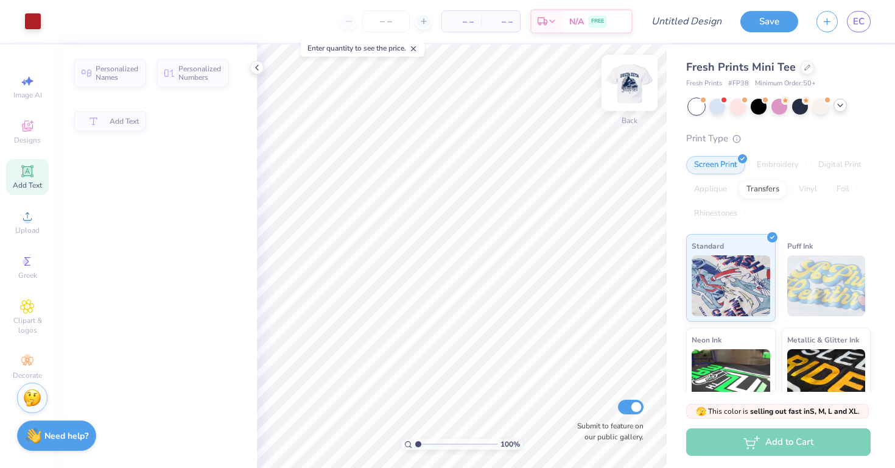
click at [626, 94] on img at bounding box center [629, 82] width 49 height 49
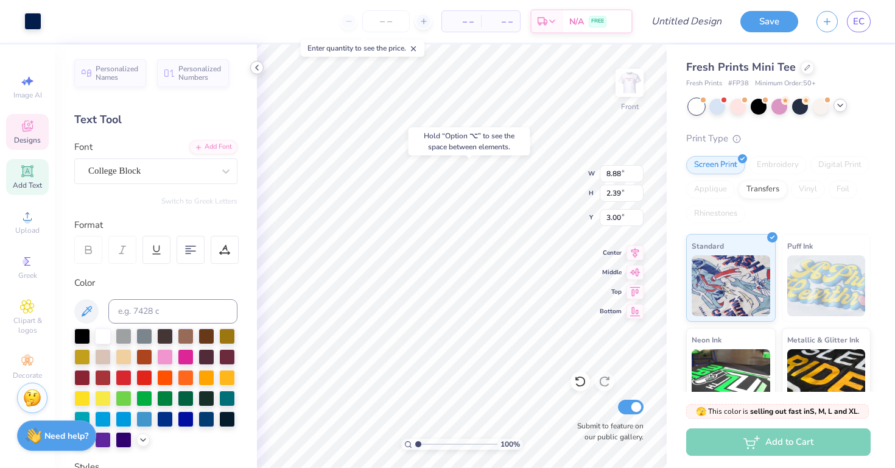
click at [259, 66] on icon at bounding box center [257, 68] width 10 height 10
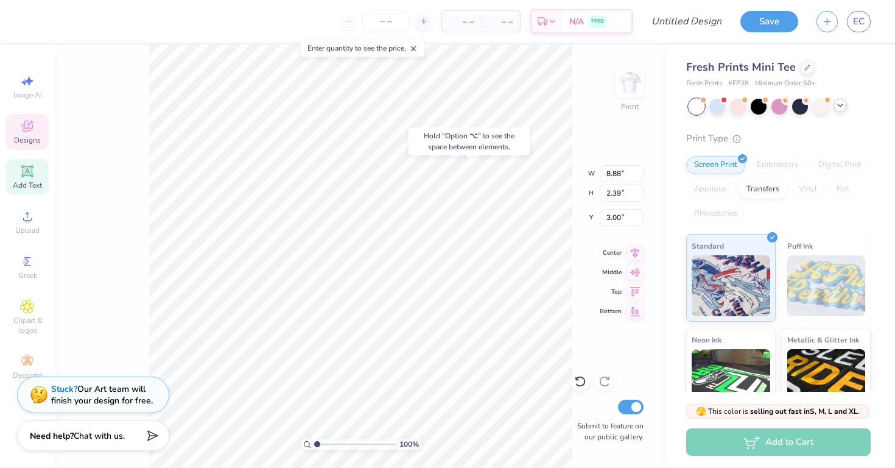
type input "7.53"
type input "2.18"
type input "10.55"
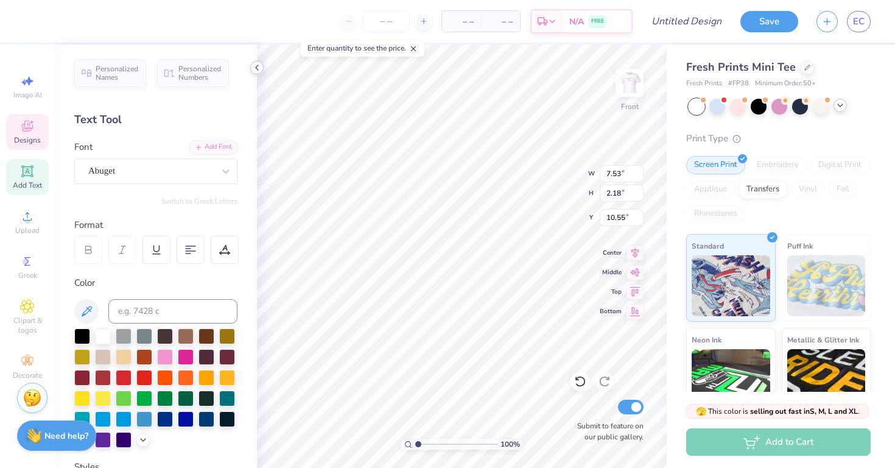
scroll to position [0, 0]
type textarea "G"
click at [639, 102] on div "Front" at bounding box center [629, 90] width 28 height 43
type input "8.88"
type input "2.39"
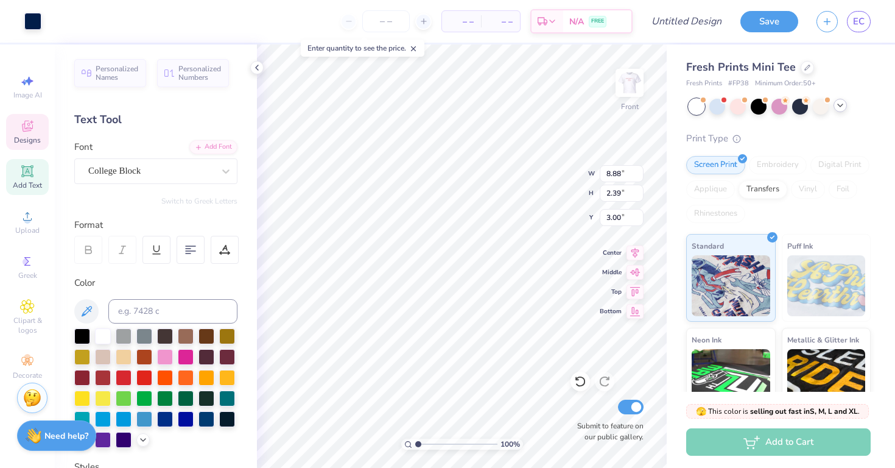
type input "3.00"
click at [631, 84] on img at bounding box center [629, 82] width 49 height 49
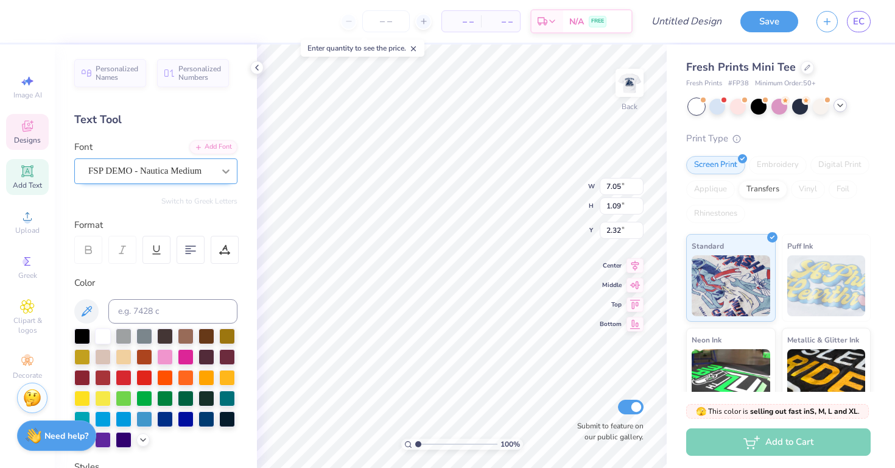
click at [225, 167] on icon at bounding box center [226, 171] width 12 height 12
click at [631, 82] on img at bounding box center [629, 82] width 49 height 49
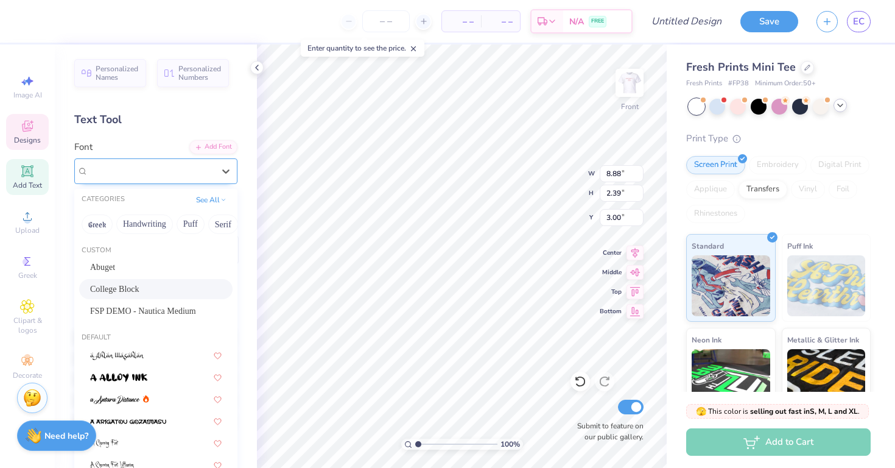
click at [196, 170] on div "College Block" at bounding box center [151, 170] width 128 height 19
click at [169, 304] on div "FSP DEMO - Nautica Medium" at bounding box center [155, 311] width 153 height 20
click at [538, 194] on div "100 % Front W 8.88 8.88 " H 2.39 2.39 " Y 3.00 3.00 " Center Middle Top Bottom …" at bounding box center [462, 255] width 410 height 423
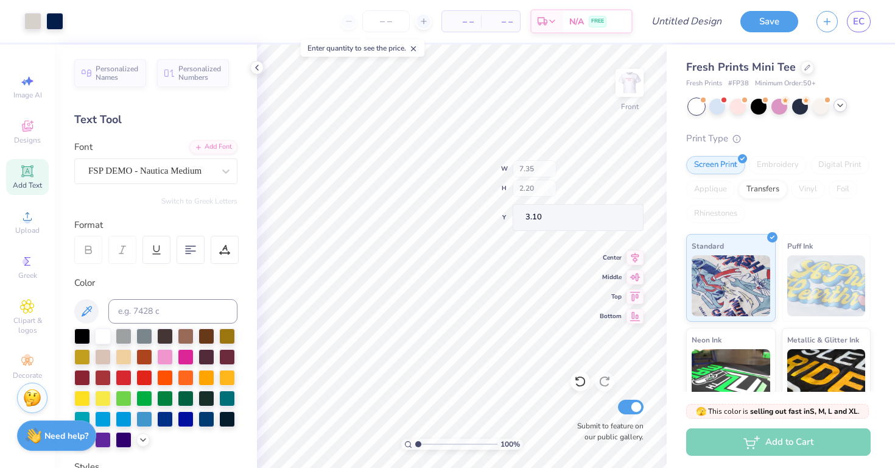
type input "7.35"
type input "2.20"
type input "3.10"
type textarea "D"
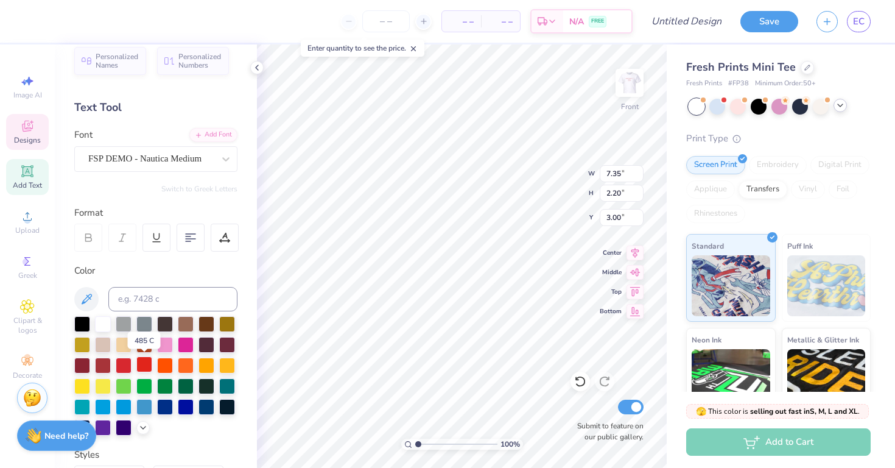
scroll to position [13, 0]
type textarea "Alpha Gam"
click at [617, 99] on div at bounding box center [629, 83] width 56 height 56
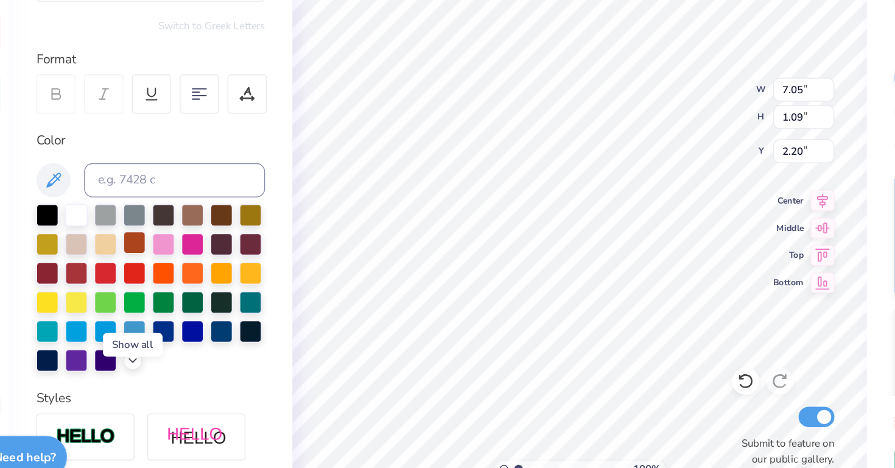
scroll to position [0, 0]
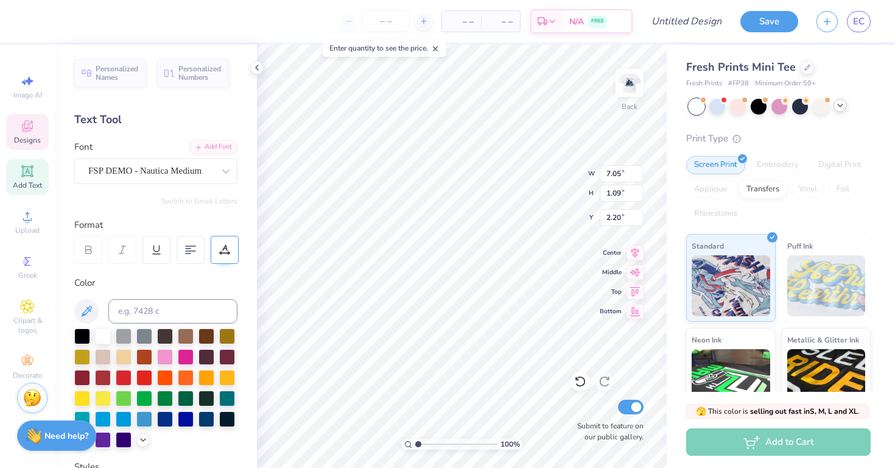
type input "2.39"
type input "0.77"
type input "4.36"
click at [32, 24] on div at bounding box center [32, 20] width 17 height 17
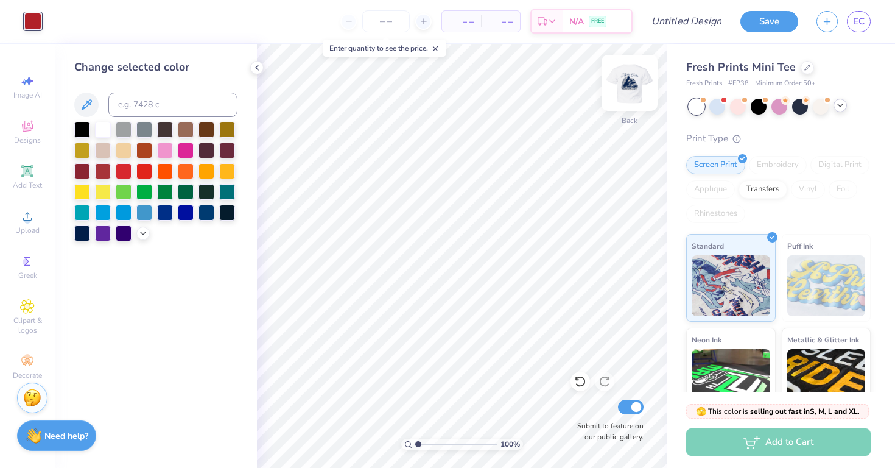
click at [625, 87] on img at bounding box center [629, 82] width 49 height 49
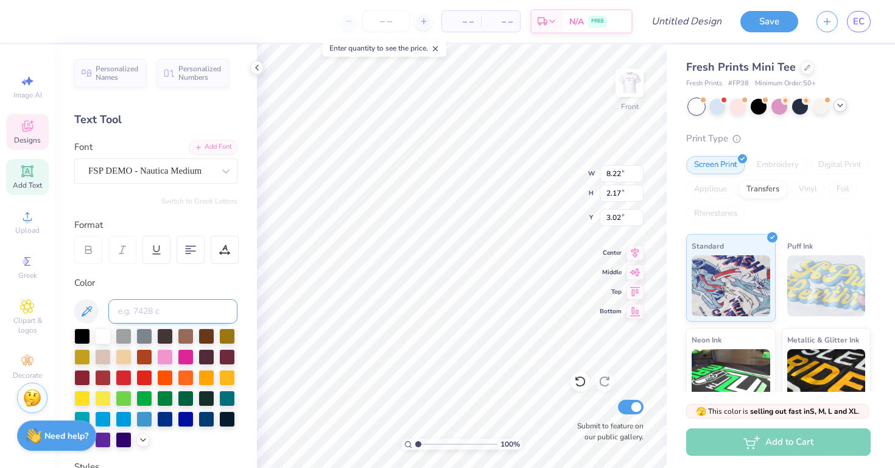
click at [165, 306] on input at bounding box center [172, 311] width 129 height 24
type input "7621"
type input "c"
type input "7621"
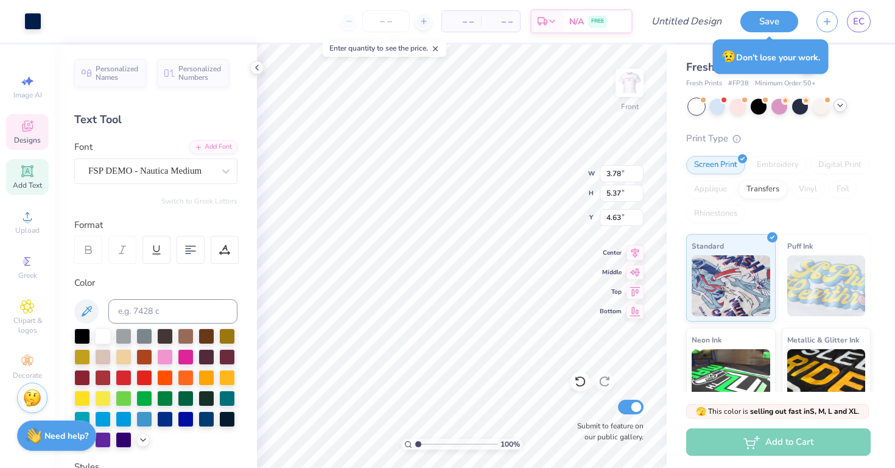
type input "4.72"
click at [197, 319] on input at bounding box center [172, 311] width 129 height 24
click at [208, 307] on input at bounding box center [172, 311] width 129 height 24
type input "5.07"
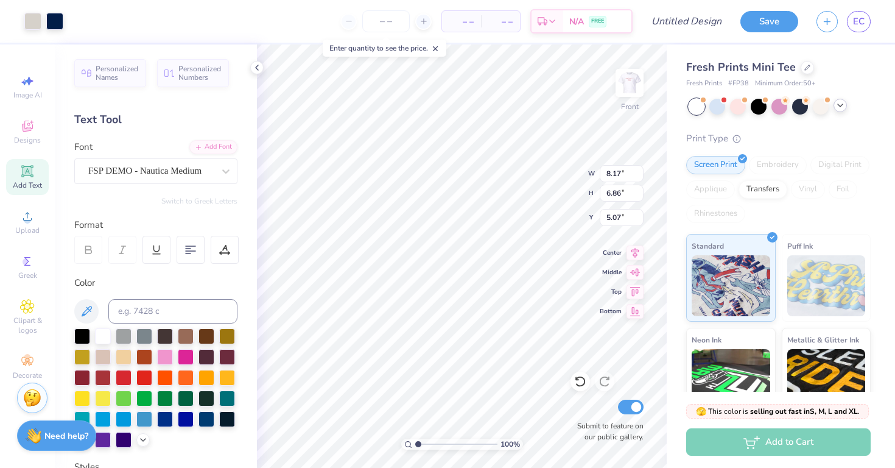
click at [169, 325] on div "Color" at bounding box center [155, 362] width 163 height 172
click at [166, 309] on input at bounding box center [172, 311] width 129 height 24
type input "7621"
click at [200, 318] on input "7621" at bounding box center [172, 311] width 129 height 24
click at [150, 317] on input at bounding box center [172, 311] width 129 height 24
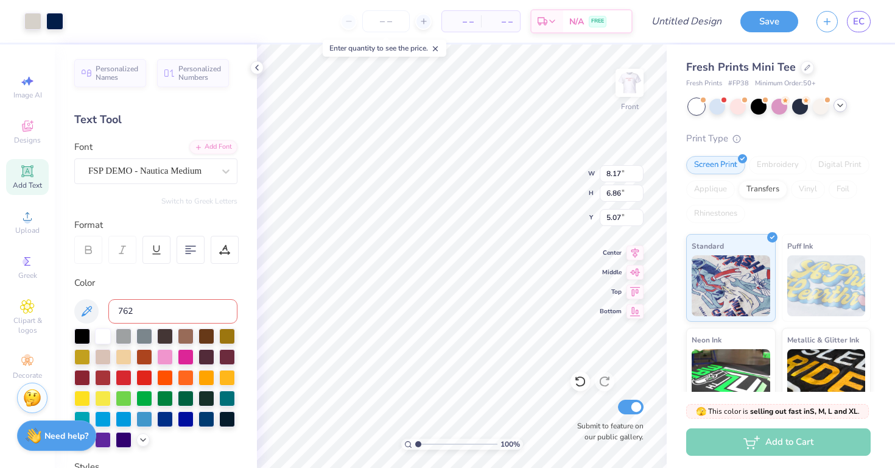
type input "7621"
click at [51, 19] on div at bounding box center [54, 20] width 17 height 17
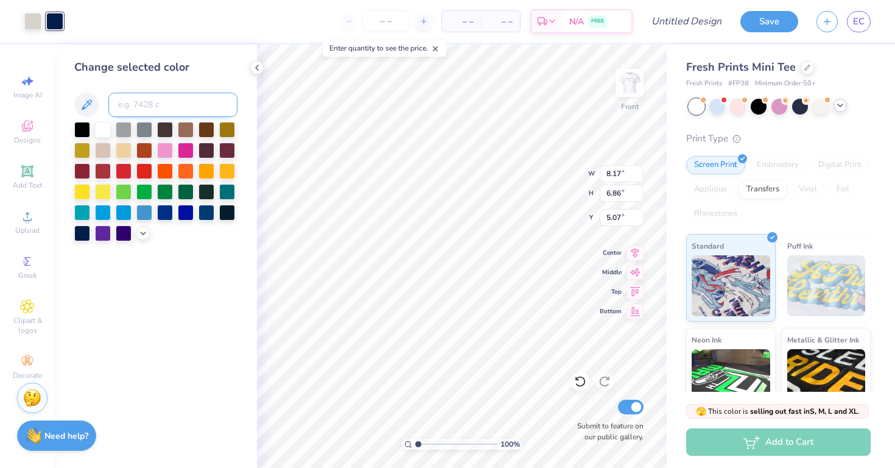
click at [169, 100] on input at bounding box center [172, 105] width 129 height 24
type input "7621"
click at [155, 111] on input at bounding box center [172, 105] width 129 height 24
click at [33, 23] on div at bounding box center [32, 20] width 17 height 17
click at [146, 106] on input at bounding box center [172, 105] width 129 height 24
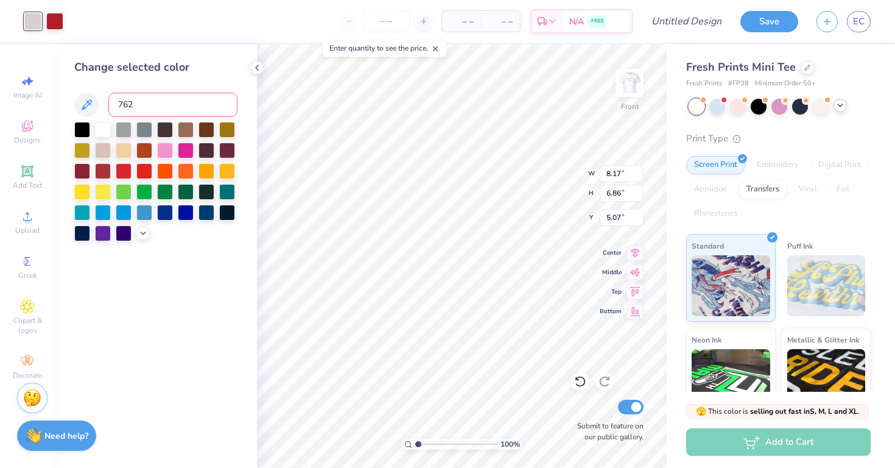
type input "7621"
click at [85, 127] on div at bounding box center [82, 129] width 16 height 16
click at [106, 127] on div at bounding box center [103, 129] width 16 height 16
click at [121, 155] on div at bounding box center [124, 149] width 16 height 16
click at [167, 93] on input at bounding box center [172, 105] width 129 height 24
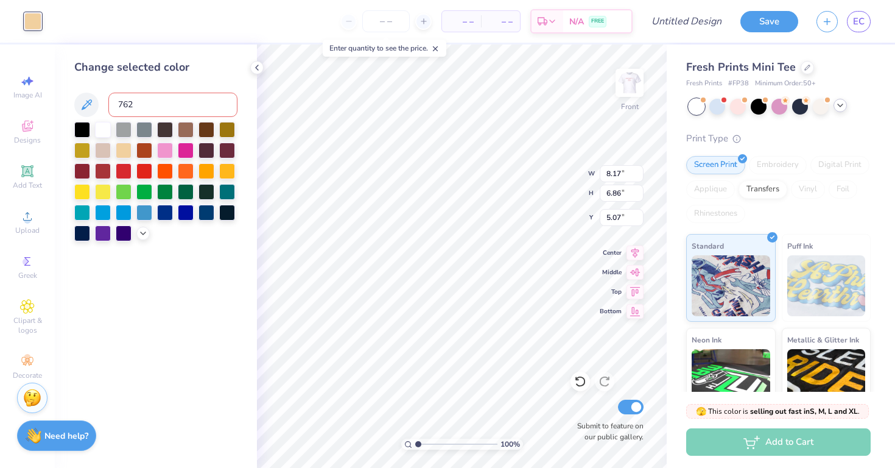
type input "7621"
click at [257, 65] on polyline at bounding box center [257, 67] width 2 height 5
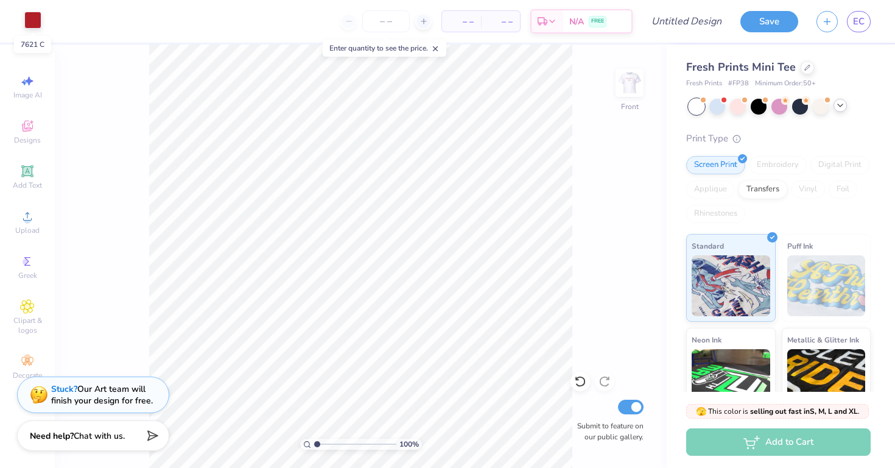
click at [37, 16] on div at bounding box center [32, 20] width 17 height 17
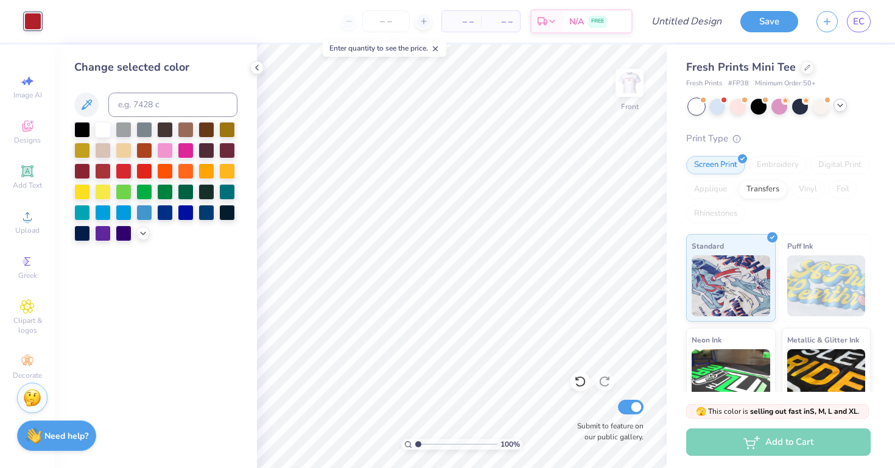
click at [14, 15] on div "Art colors" at bounding box center [20, 21] width 41 height 43
click at [17, 21] on div "Art colors" at bounding box center [20, 21] width 41 height 43
click at [582, 379] on icon at bounding box center [580, 381] width 12 height 12
click at [580, 379] on icon at bounding box center [580, 381] width 12 height 12
click at [581, 380] on icon at bounding box center [580, 381] width 12 height 12
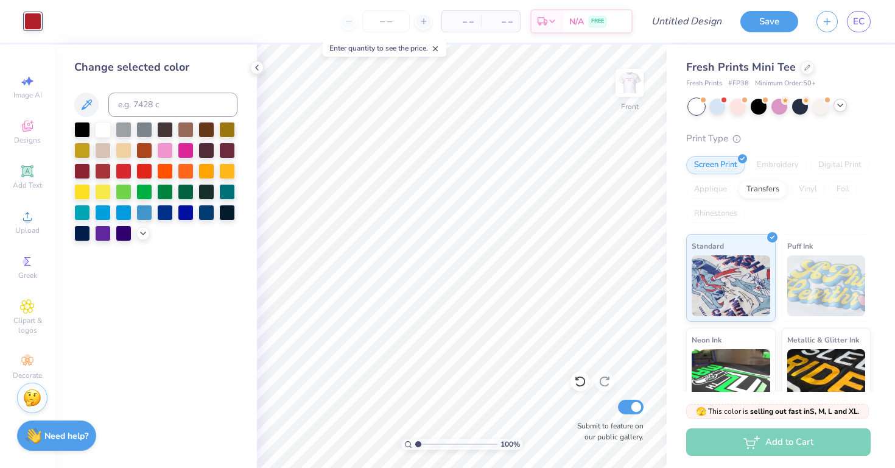
click at [576, 383] on icon at bounding box center [580, 381] width 10 height 11
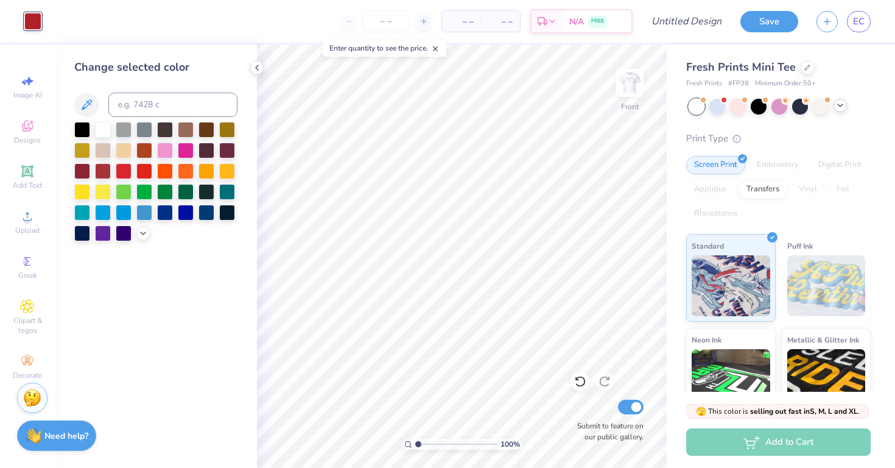
click at [577, 381] on icon at bounding box center [580, 381] width 12 height 12
click at [578, 381] on icon at bounding box center [580, 381] width 12 height 12
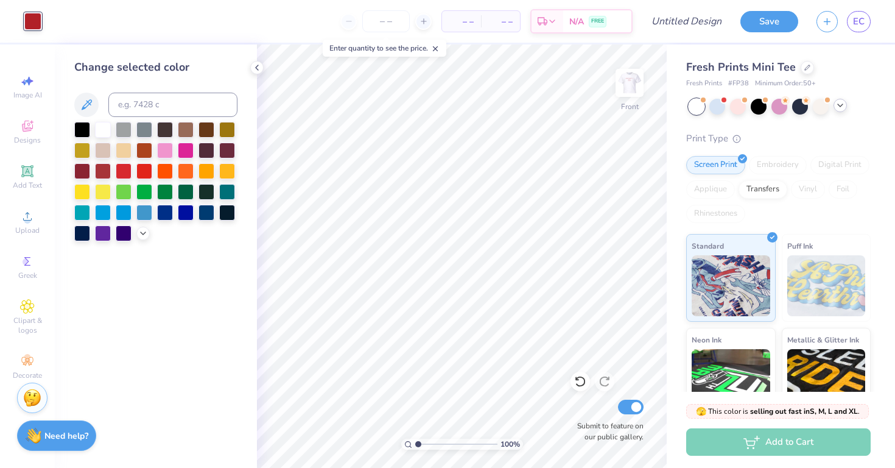
click at [578, 381] on icon at bounding box center [580, 381] width 12 height 12
click at [579, 382] on icon at bounding box center [580, 381] width 12 height 12
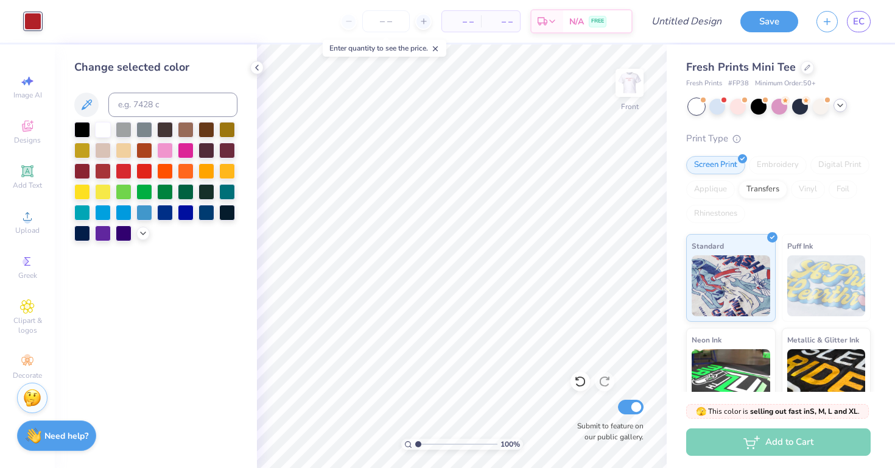
click at [579, 382] on icon at bounding box center [580, 381] width 12 height 12
type input "8.77"
click at [147, 91] on div "Change selected color" at bounding box center [155, 150] width 163 height 182
click at [149, 103] on input at bounding box center [172, 105] width 129 height 24
type input "7621"
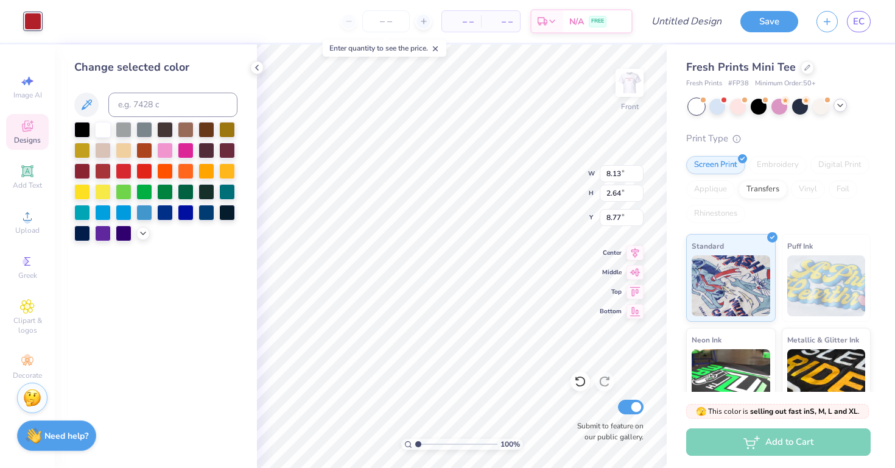
type input "5.47"
type input "4.83"
type input "5.55"
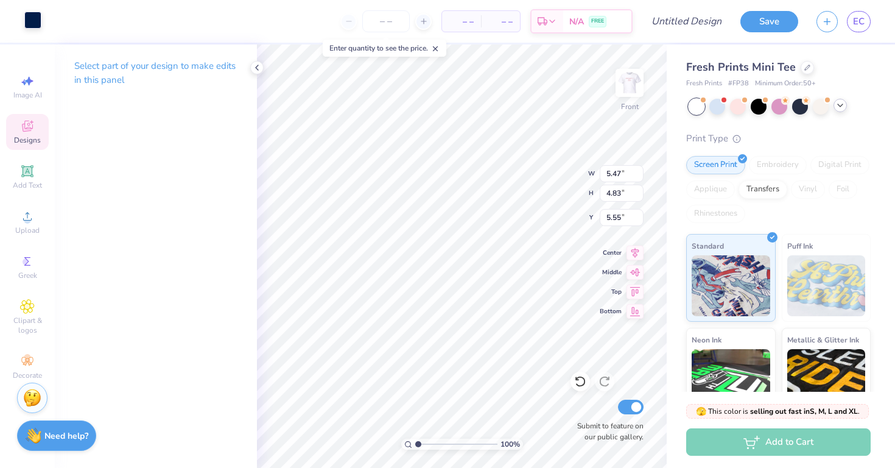
click at [27, 18] on div at bounding box center [32, 20] width 17 height 17
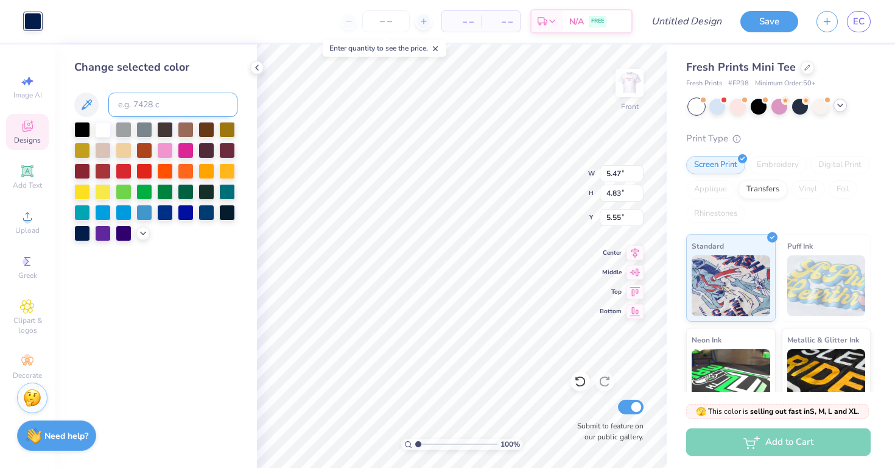
click at [152, 113] on input at bounding box center [172, 105] width 129 height 24
type input "7621"
type input "3.78"
type input "5.37"
type input "4.63"
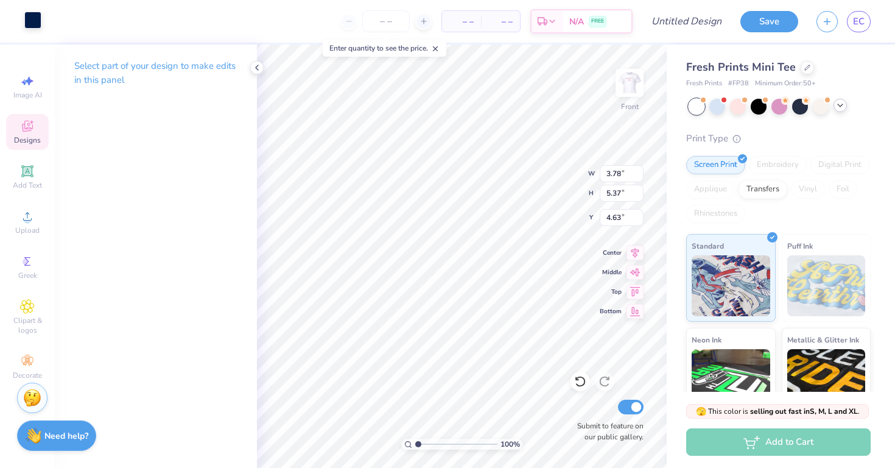
click at [37, 26] on div at bounding box center [32, 20] width 17 height 17
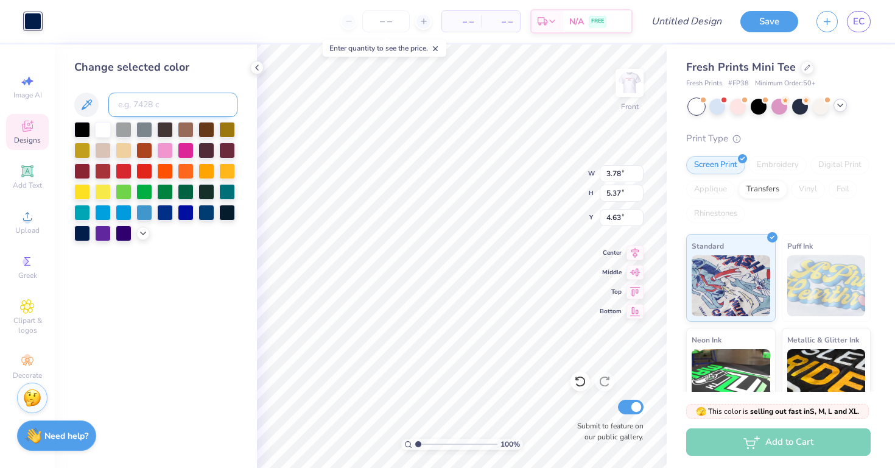
click at [140, 106] on input at bounding box center [172, 105] width 129 height 24
type input "7621"
type input "8.88"
type input "2.39"
type input "3.00"
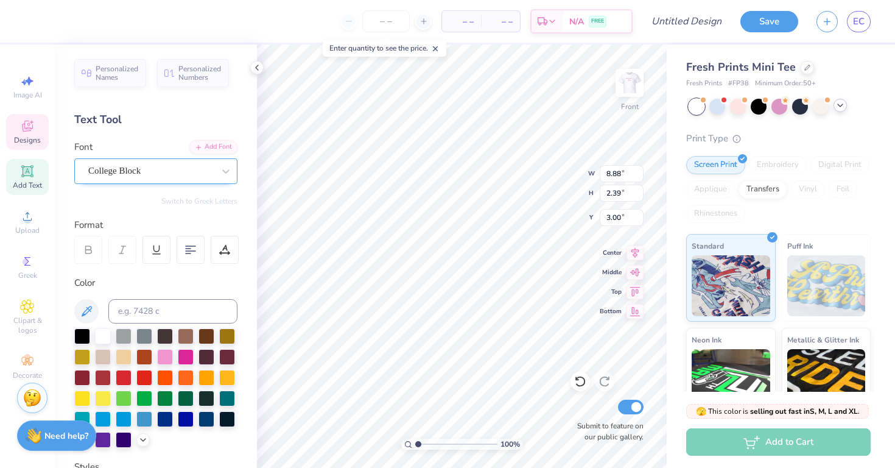
click at [142, 173] on div "College Block" at bounding box center [151, 170] width 128 height 19
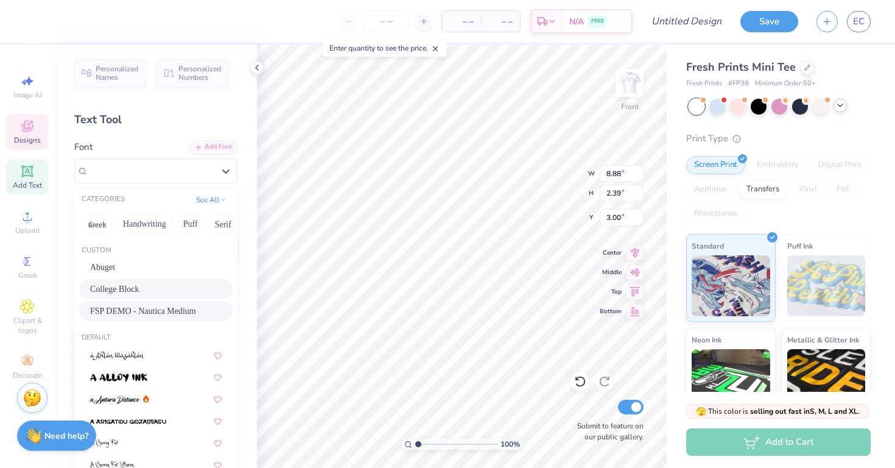
click at [163, 313] on span "FSP DEMO - Nautica Medium" at bounding box center [143, 310] width 106 height 13
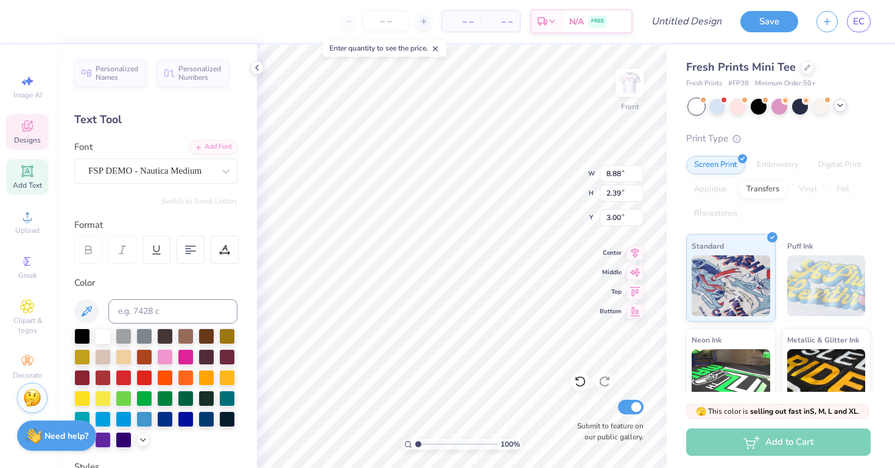
type input "7.35"
type input "2.20"
type input "3.10"
type textarea "D"
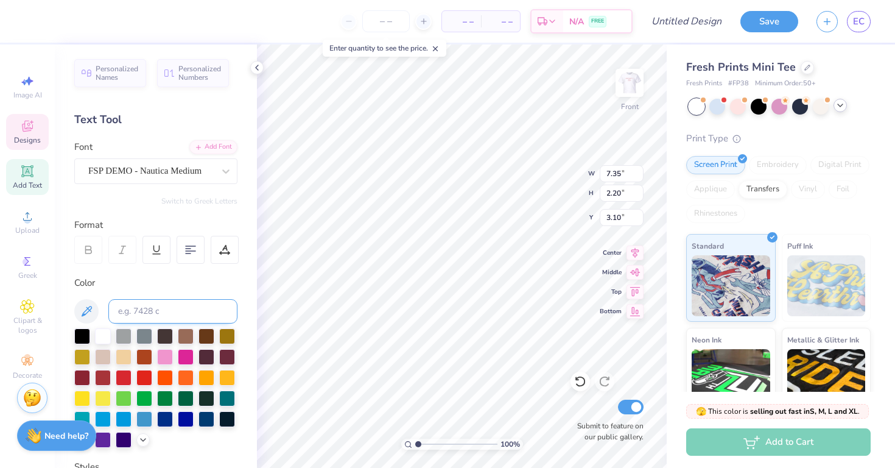
type textarea "Alpha Gam"
click at [169, 307] on input at bounding box center [172, 311] width 129 height 24
type input "7621c"
type input "2.73"
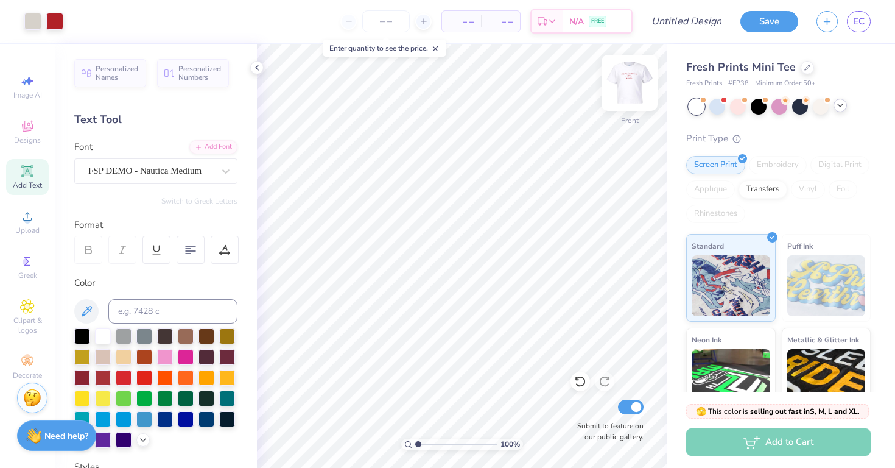
click at [635, 95] on img at bounding box center [629, 82] width 49 height 49
